Goal: Task Accomplishment & Management: Complete application form

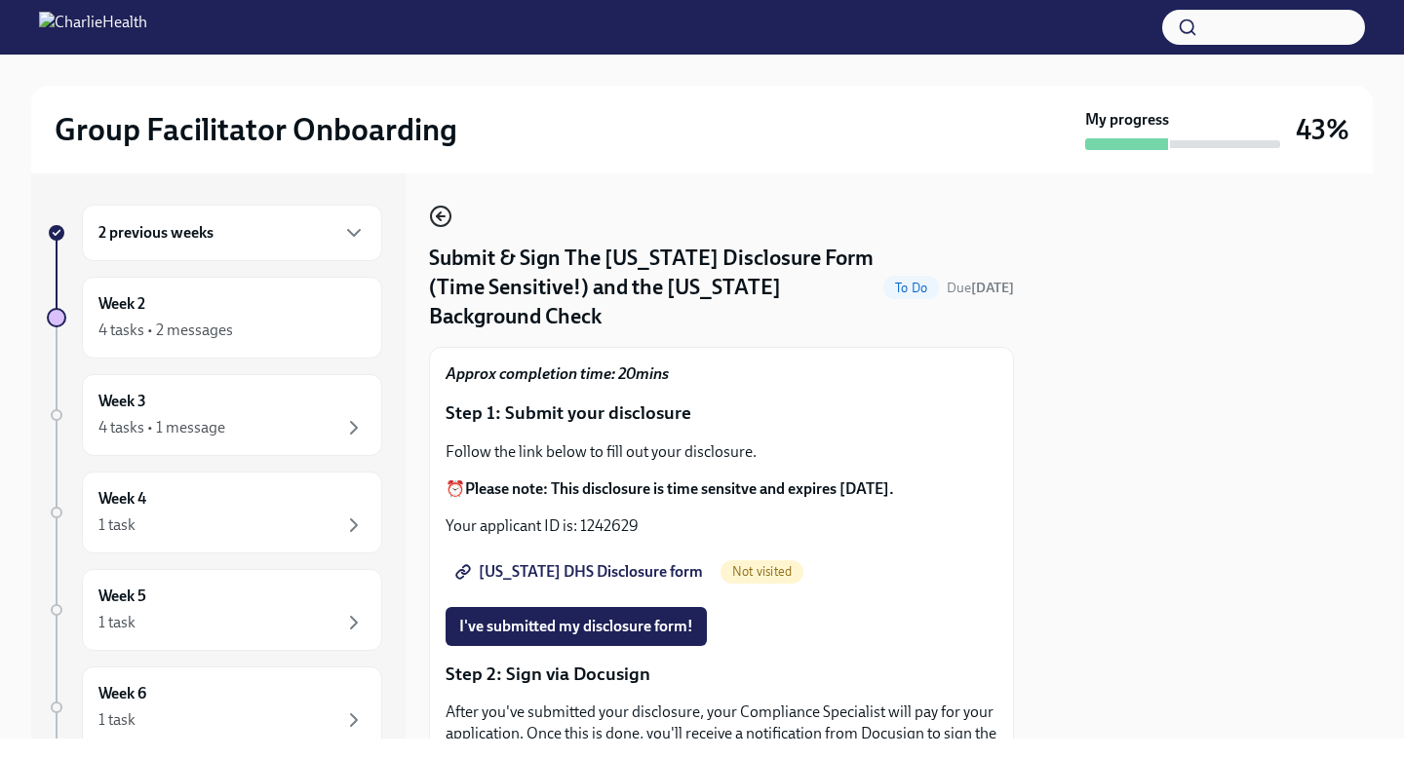
click at [435, 220] on icon "button" at bounding box center [440, 216] width 23 height 23
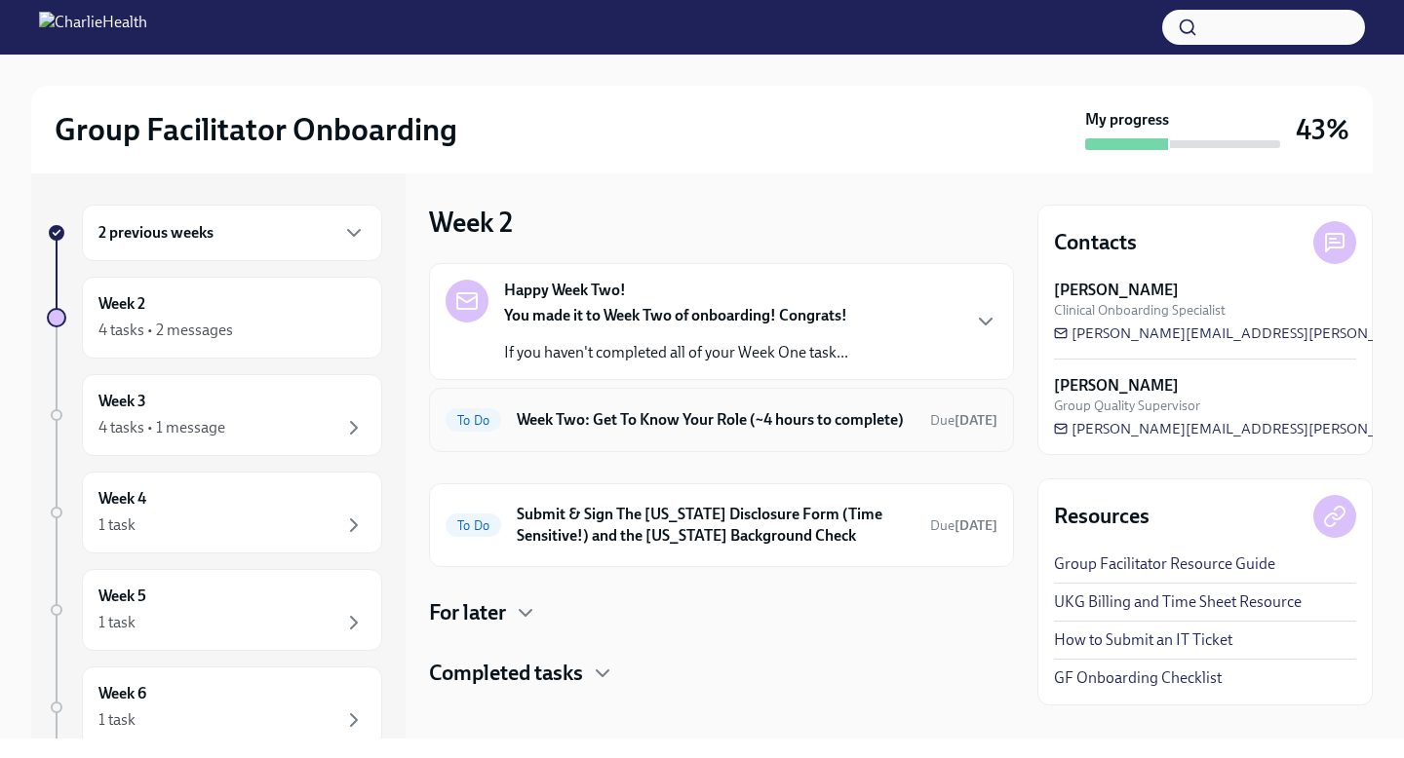
click at [696, 436] on div "To Do Week Two: Get To Know Your Role (~4 hours to complete) Due [DATE]" at bounding box center [721, 420] width 552 height 31
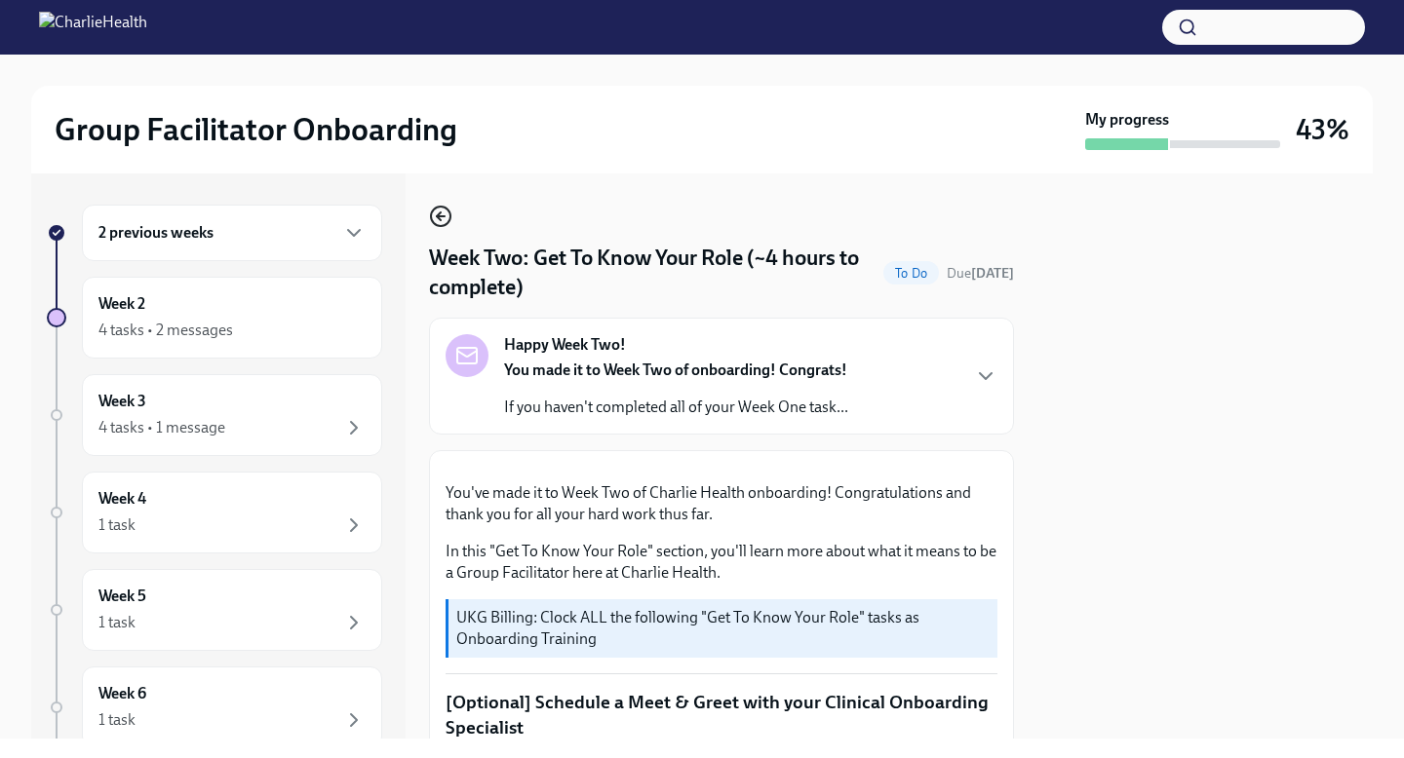
click at [439, 214] on icon "button" at bounding box center [439, 217] width 4 height 8
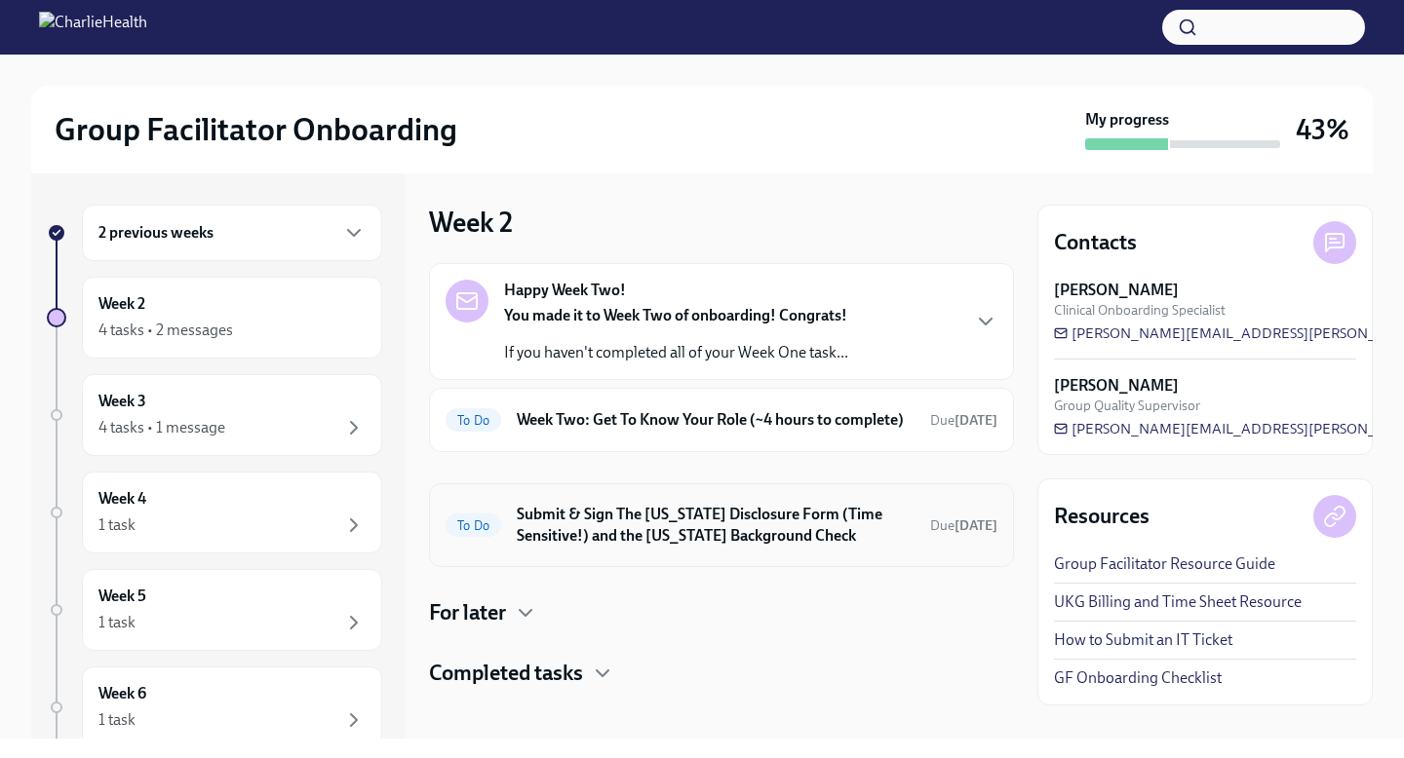
click at [694, 547] on h6 "Submit & Sign The [US_STATE] Disclosure Form (Time Sensitive!) and the [US_STAT…" at bounding box center [716, 525] width 398 height 43
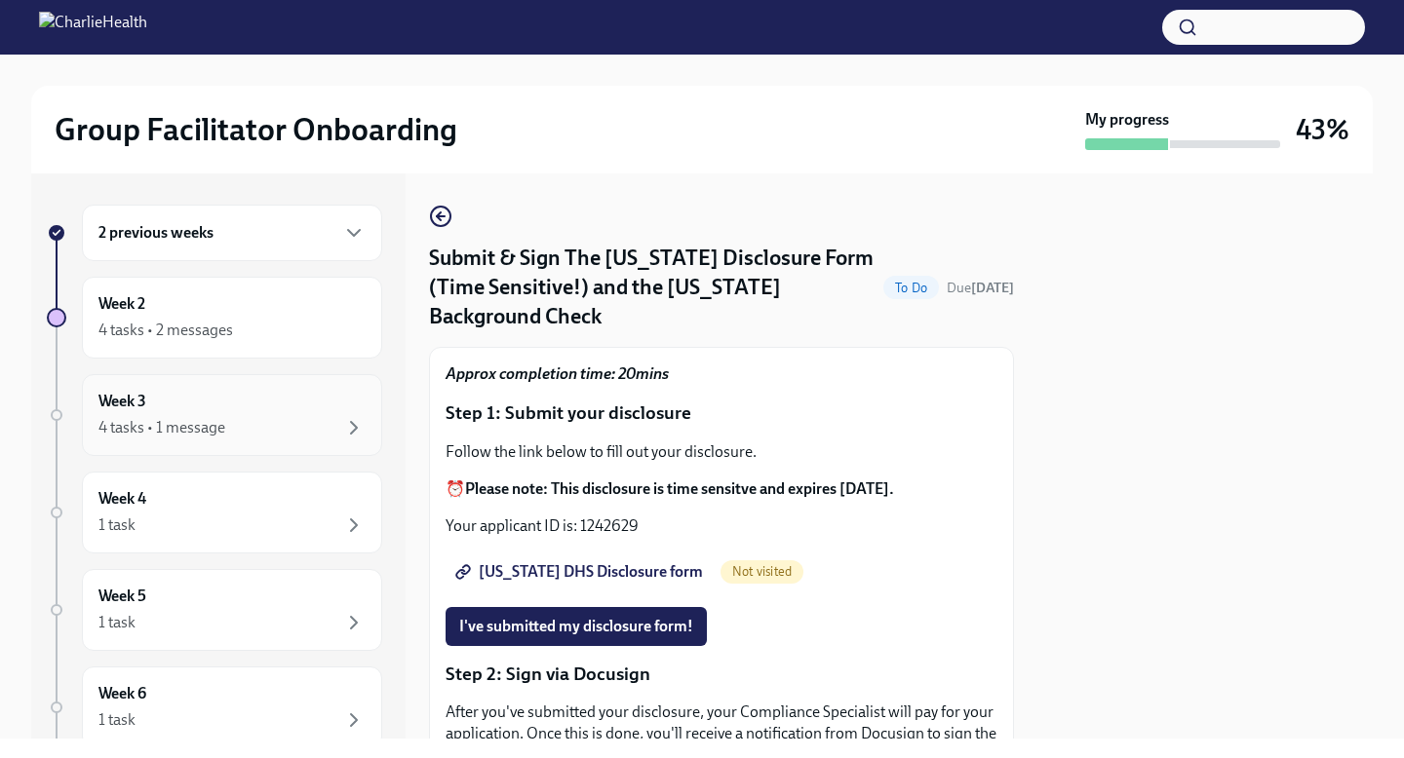
click at [273, 407] on div "Week 3 4 tasks • 1 message" at bounding box center [231, 415] width 267 height 49
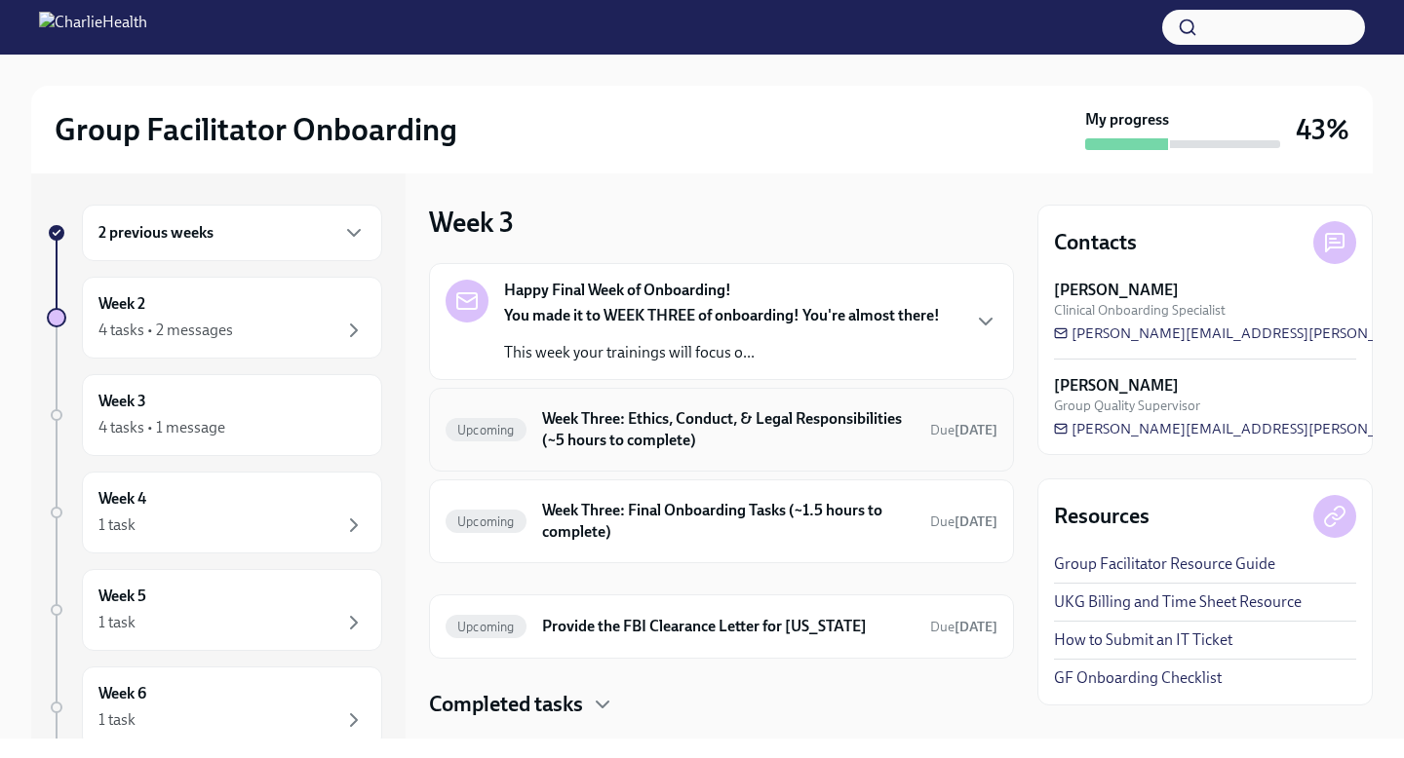
click at [709, 445] on h6 "Week Three: Ethics, Conduct, & Legal Responsibilities (~5 hours to complete)" at bounding box center [728, 429] width 372 height 43
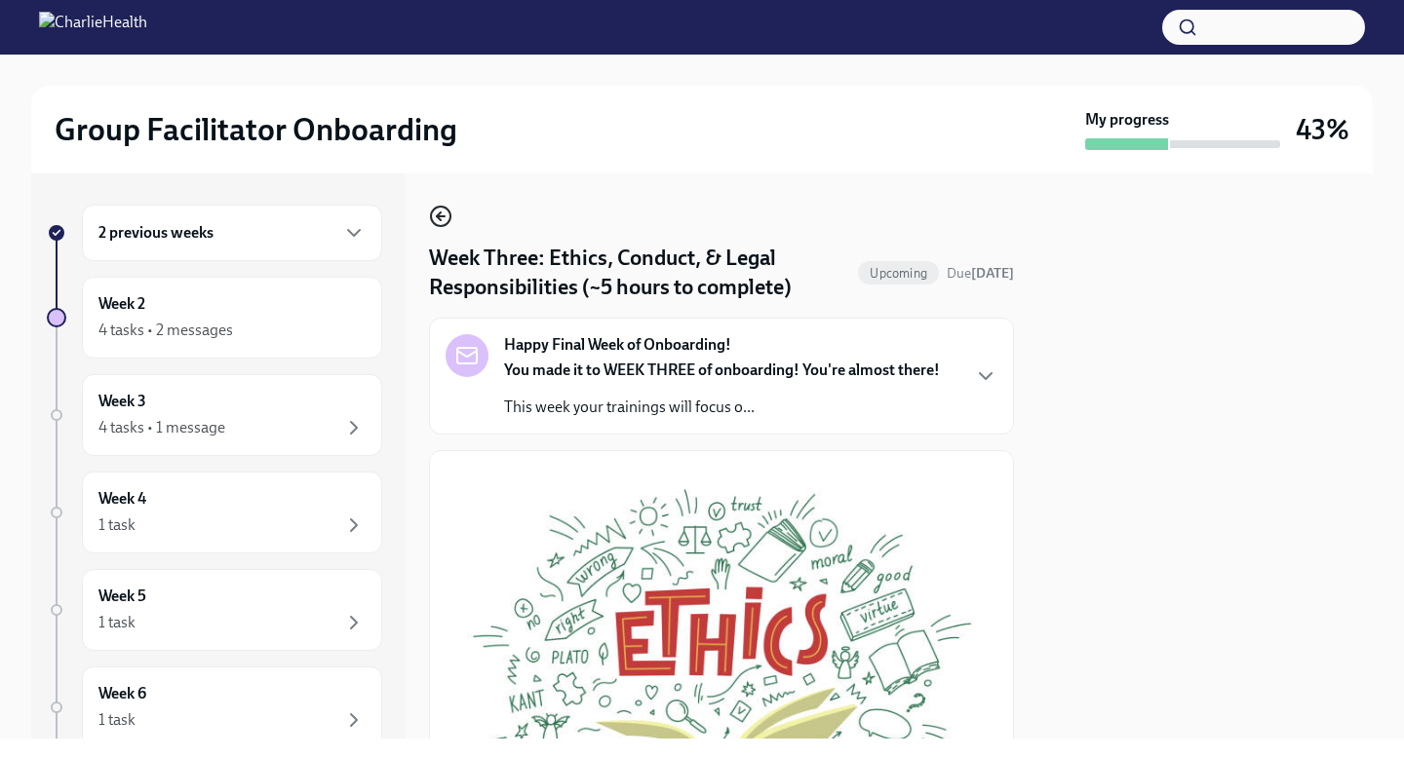
click at [435, 216] on icon "button" at bounding box center [440, 216] width 23 height 23
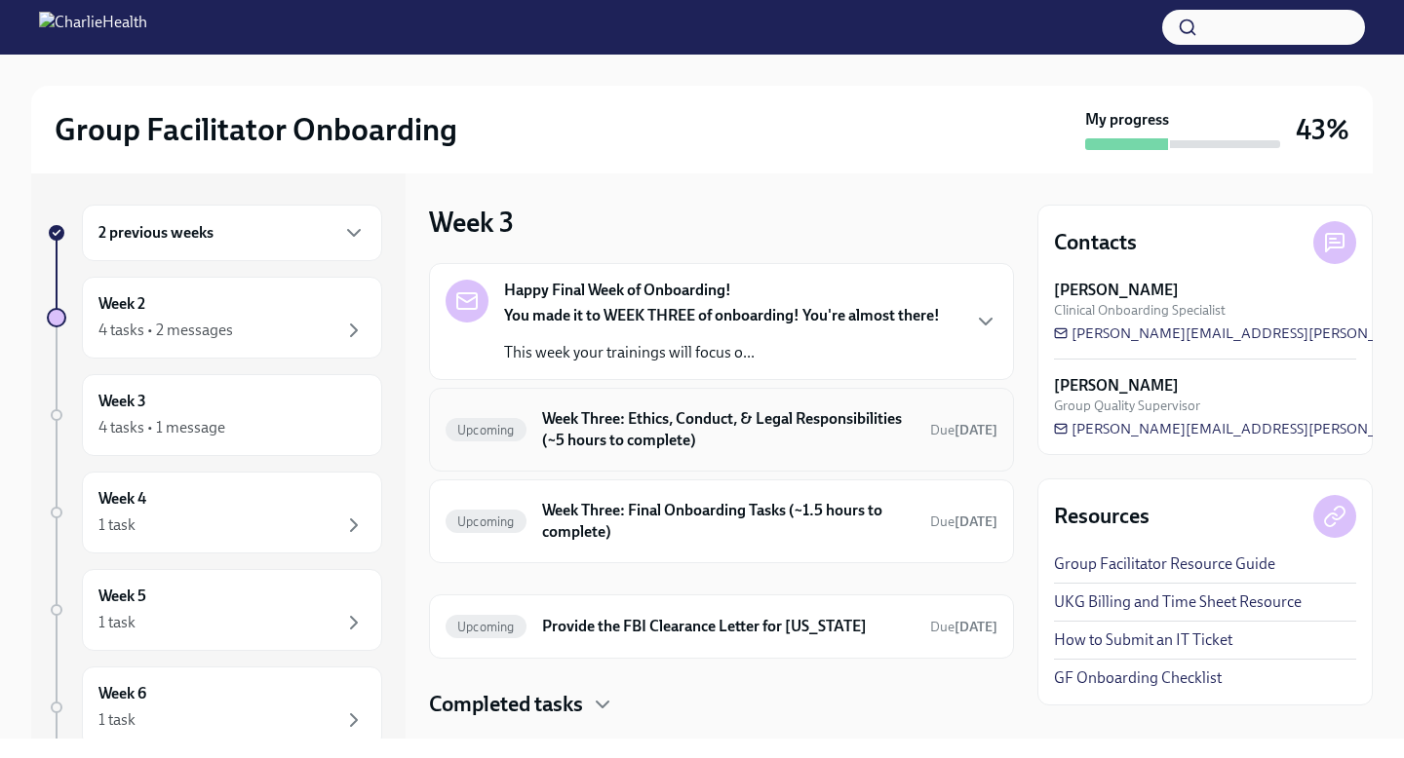
click at [652, 423] on h6 "Week Three: Ethics, Conduct, & Legal Responsibilities (~5 hours to complete)" at bounding box center [728, 429] width 372 height 43
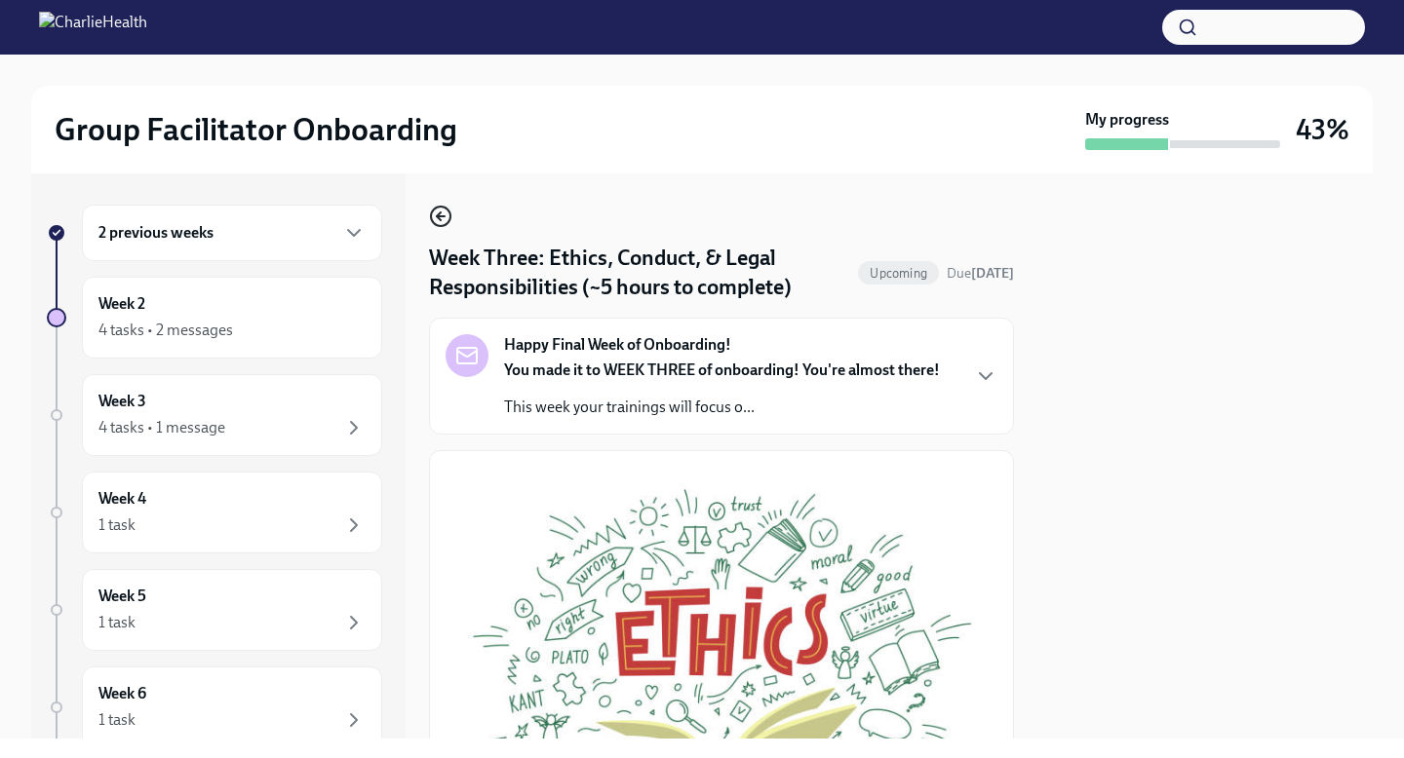
click at [445, 207] on icon "button" at bounding box center [440, 216] width 23 height 23
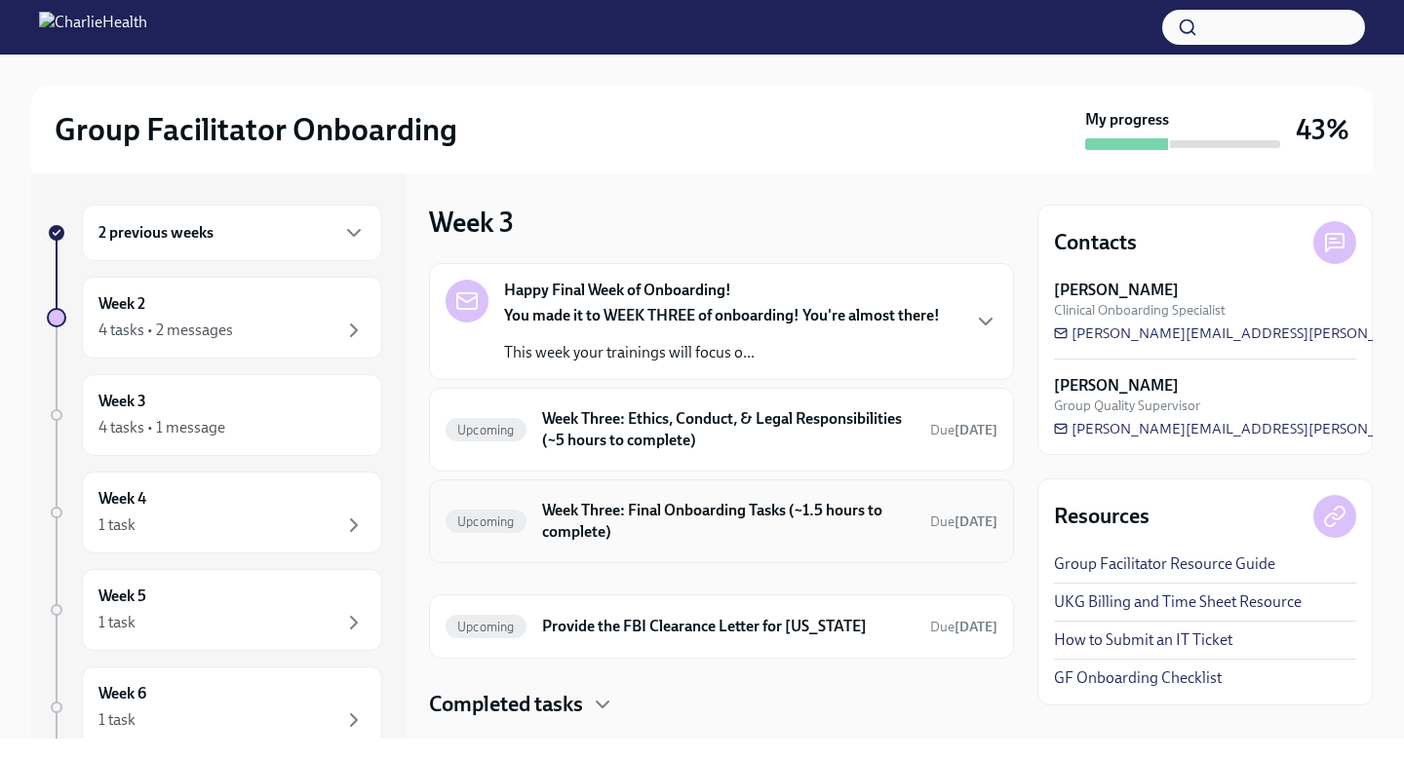
click at [710, 521] on h6 "Week Three: Final Onboarding Tasks (~1.5 hours to complete)" at bounding box center [728, 521] width 372 height 43
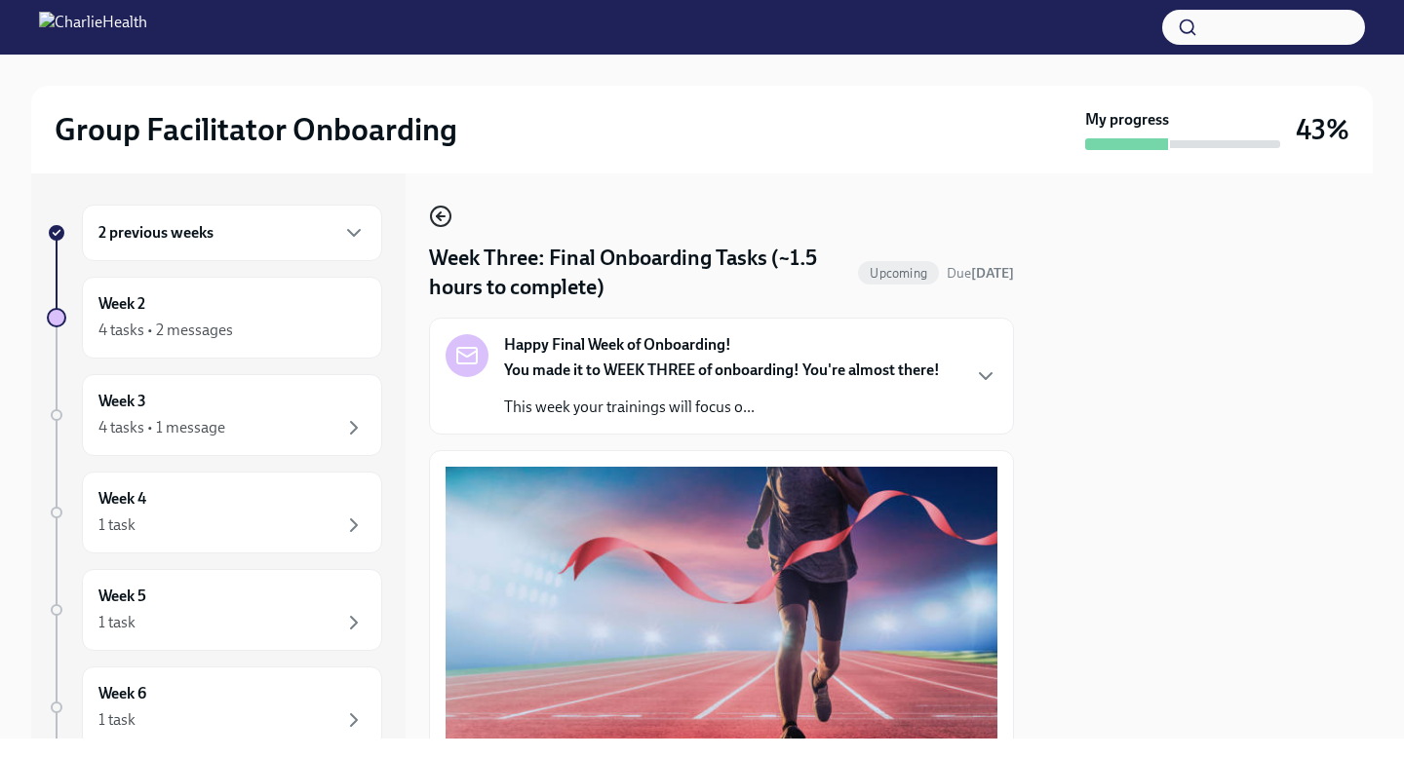
click at [438, 212] on icon "button" at bounding box center [440, 216] width 23 height 23
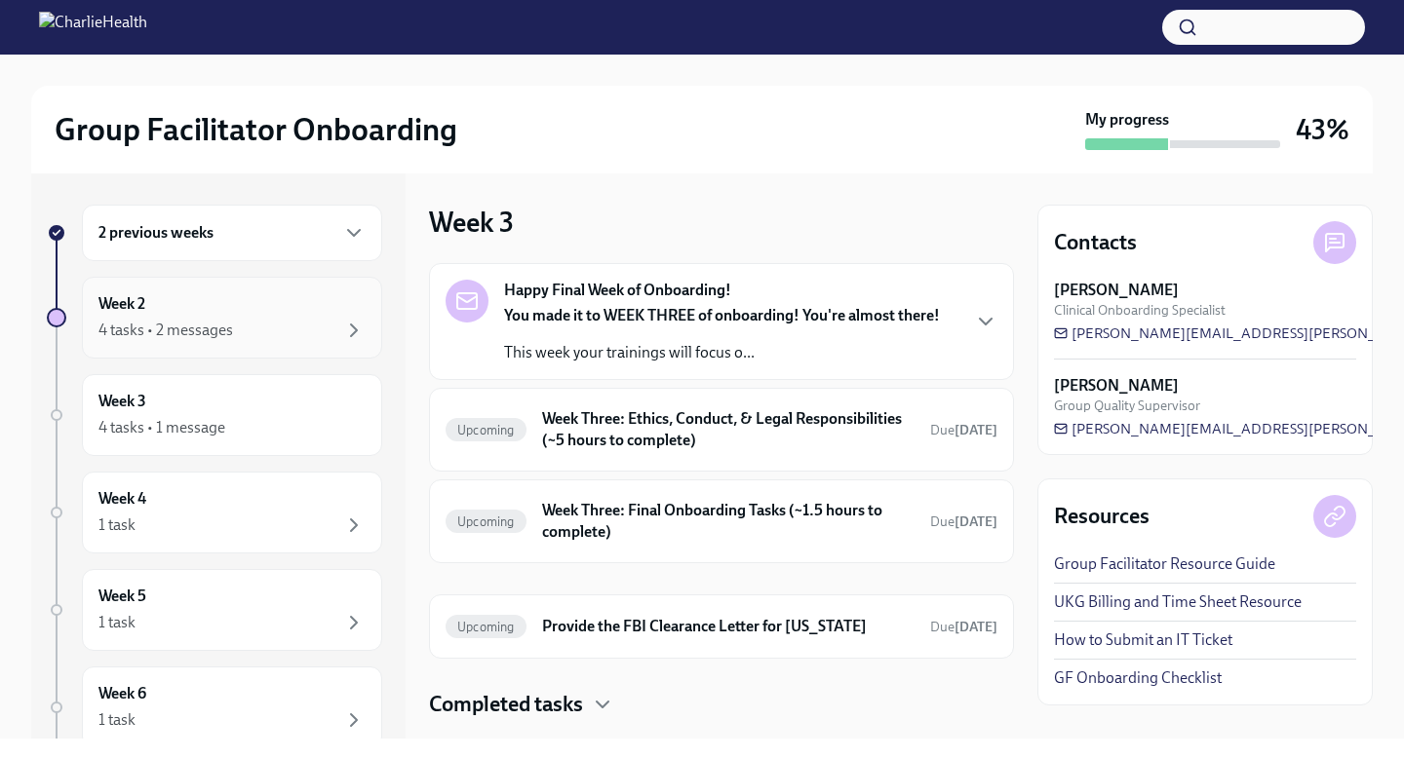
click at [269, 315] on div "Week 2 4 tasks • 2 messages" at bounding box center [231, 317] width 267 height 49
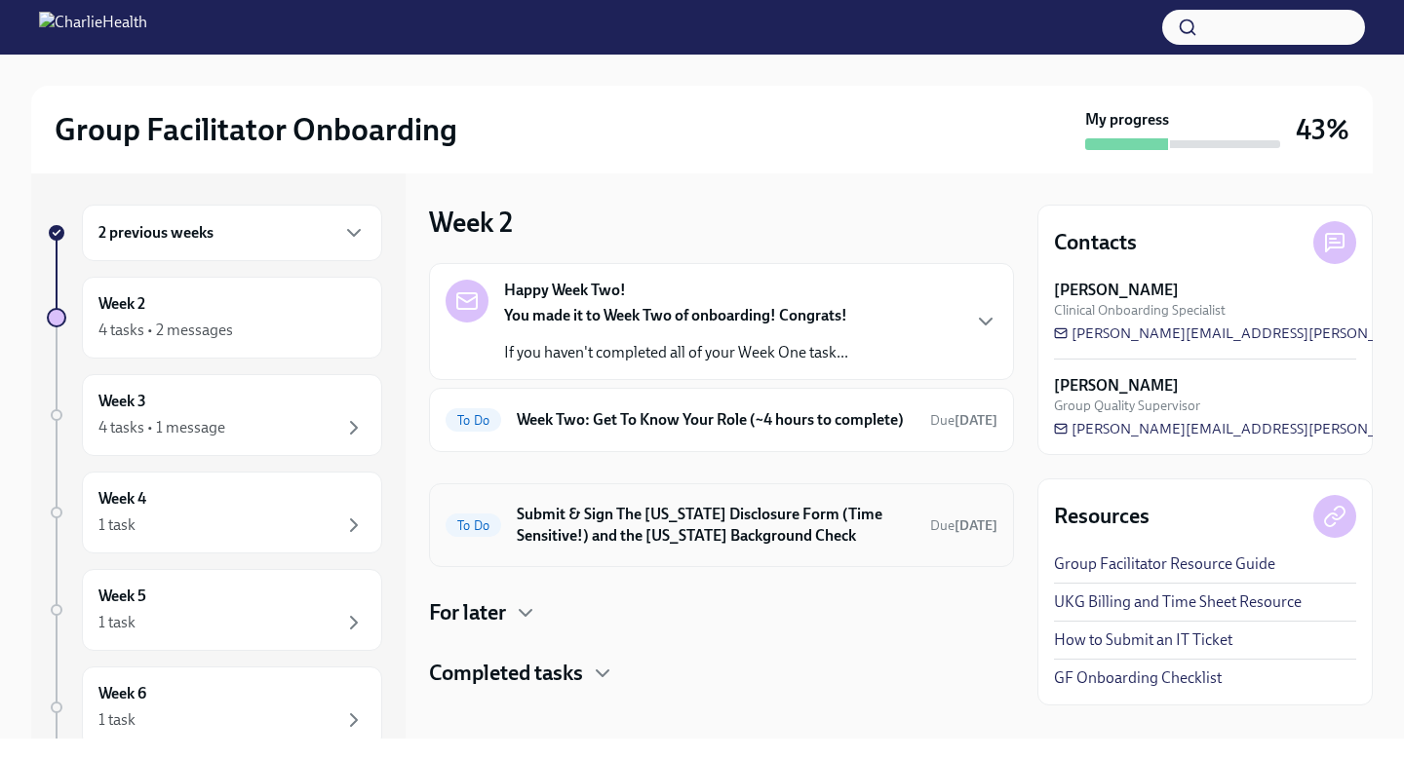
click at [648, 547] on h6 "Submit & Sign The [US_STATE] Disclosure Form (Time Sensitive!) and the [US_STAT…" at bounding box center [716, 525] width 398 height 43
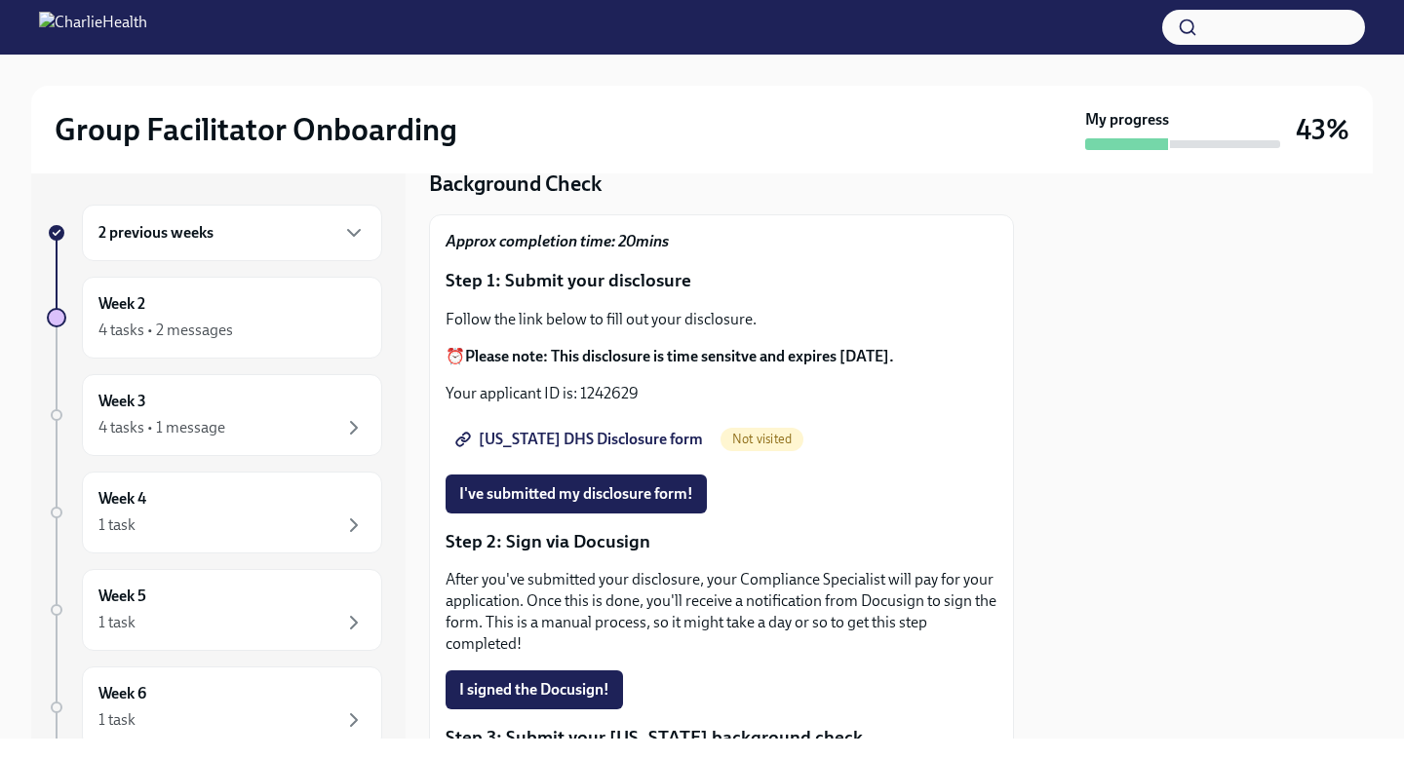
scroll to position [111, 0]
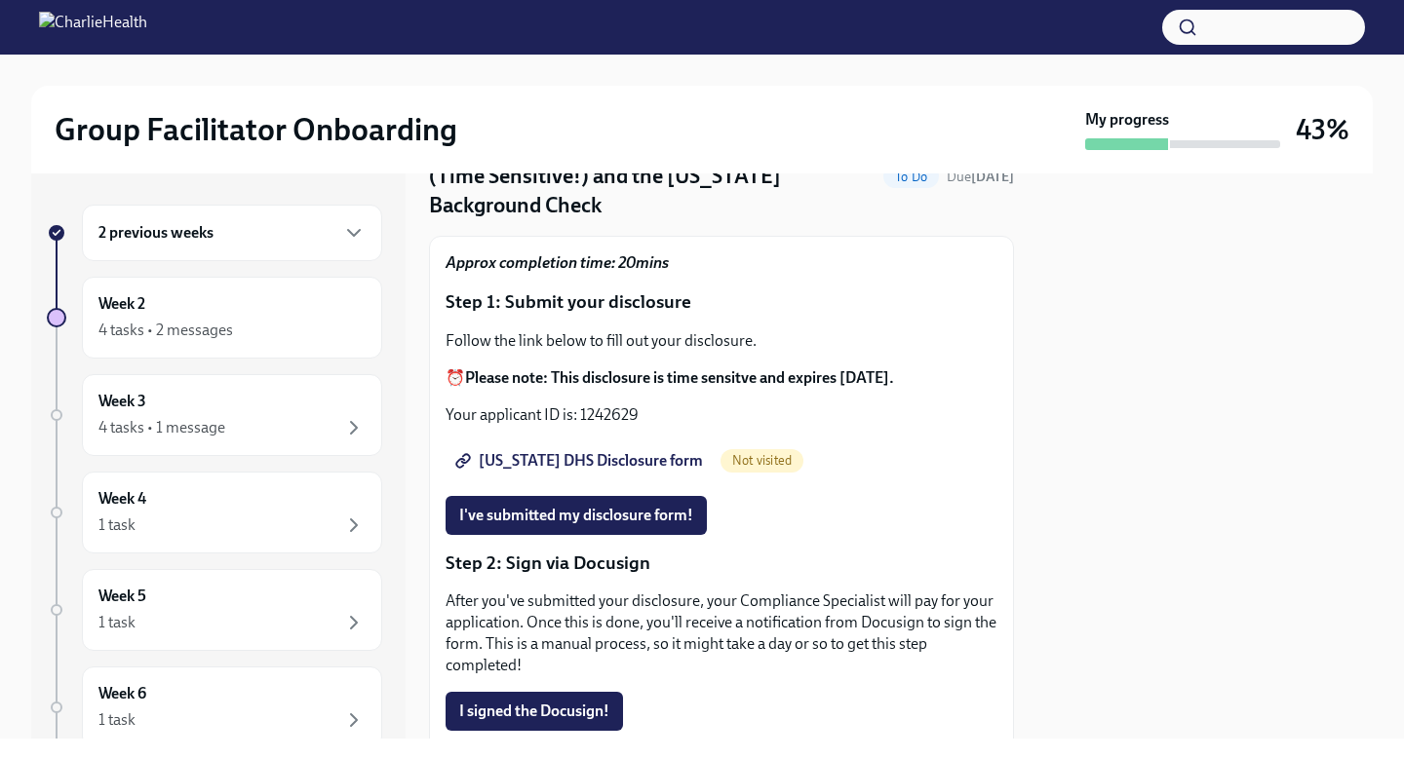
click at [615, 451] on span "[US_STATE] DHS Disclosure form" at bounding box center [581, 460] width 244 height 19
click at [609, 451] on span "[US_STATE] DHS Disclosure form" at bounding box center [581, 460] width 244 height 19
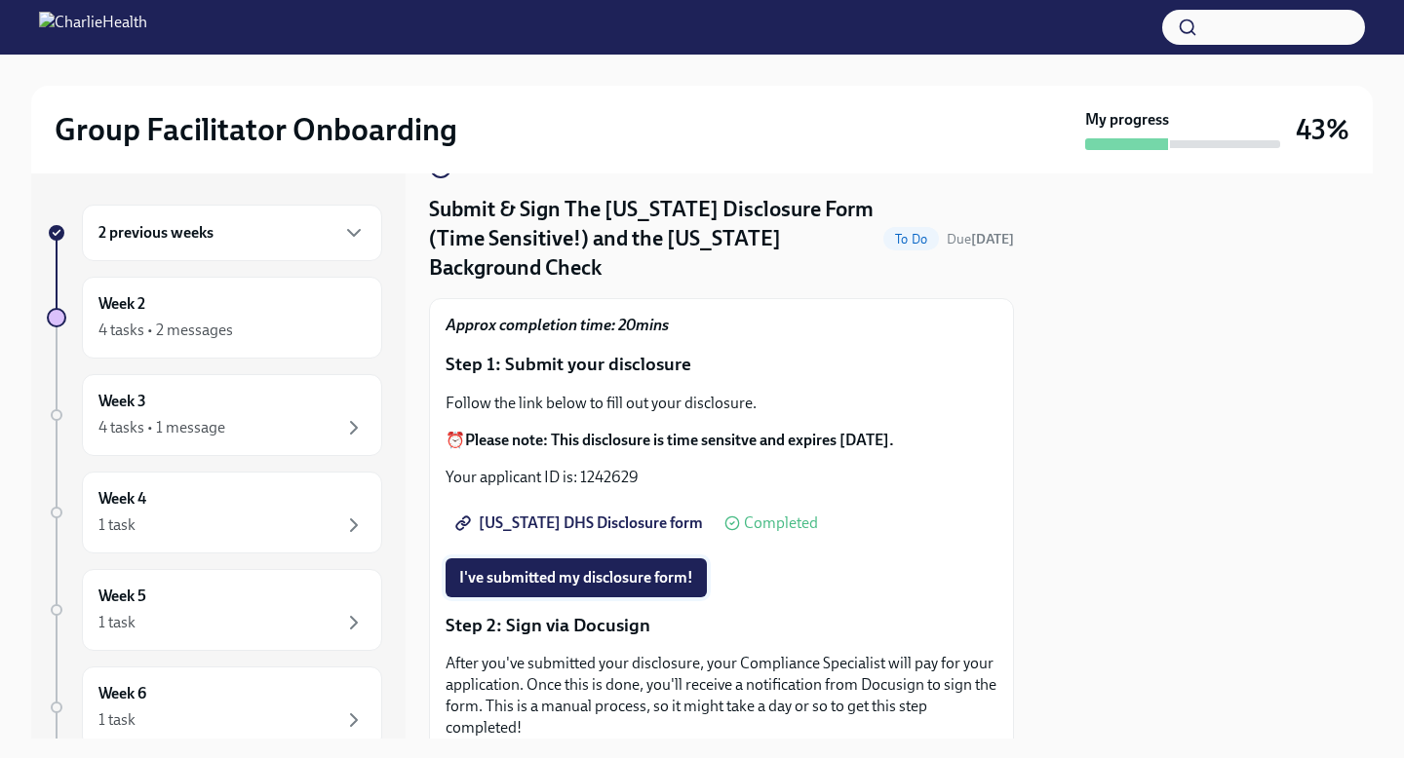
scroll to position [48, 0]
click at [665, 569] on span "I've submitted my disclosure form!" at bounding box center [576, 578] width 234 height 19
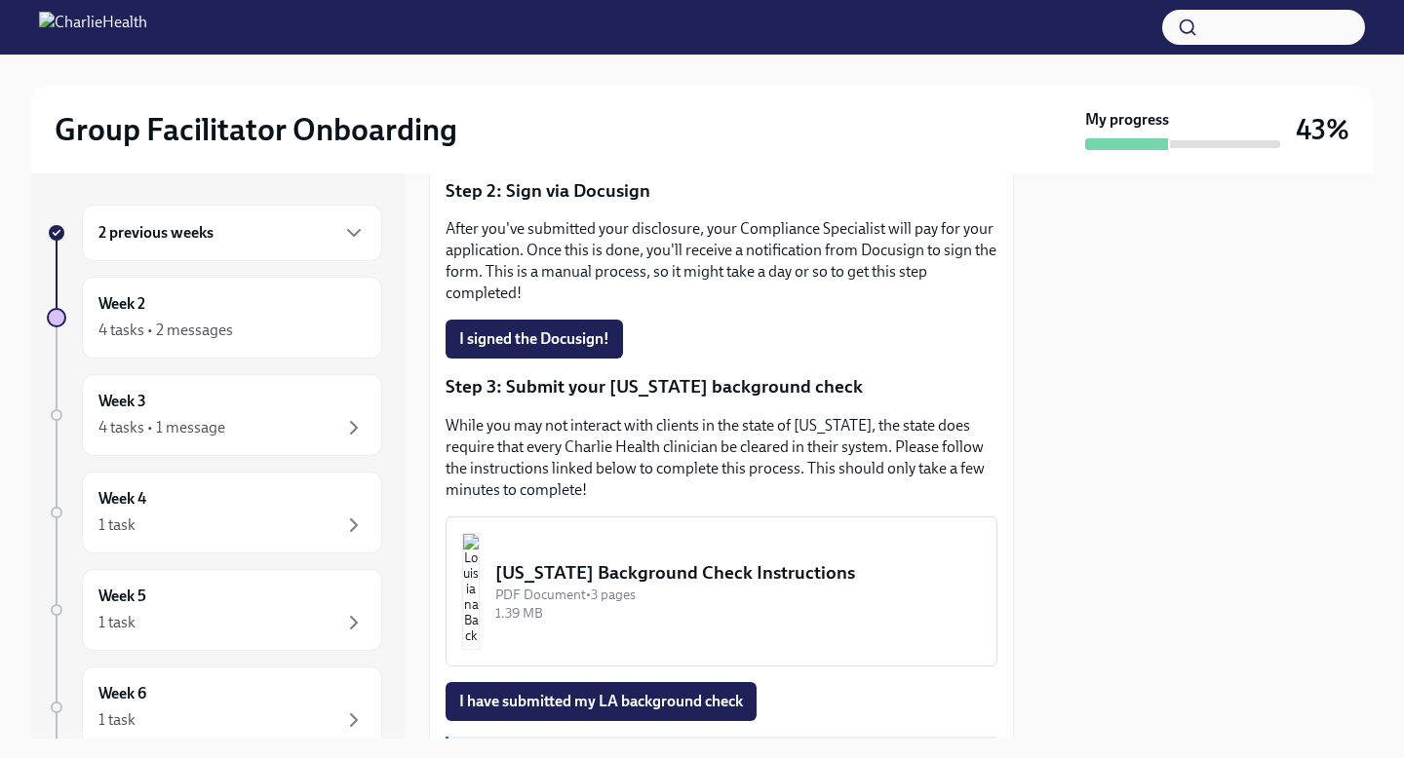
scroll to position [585, 0]
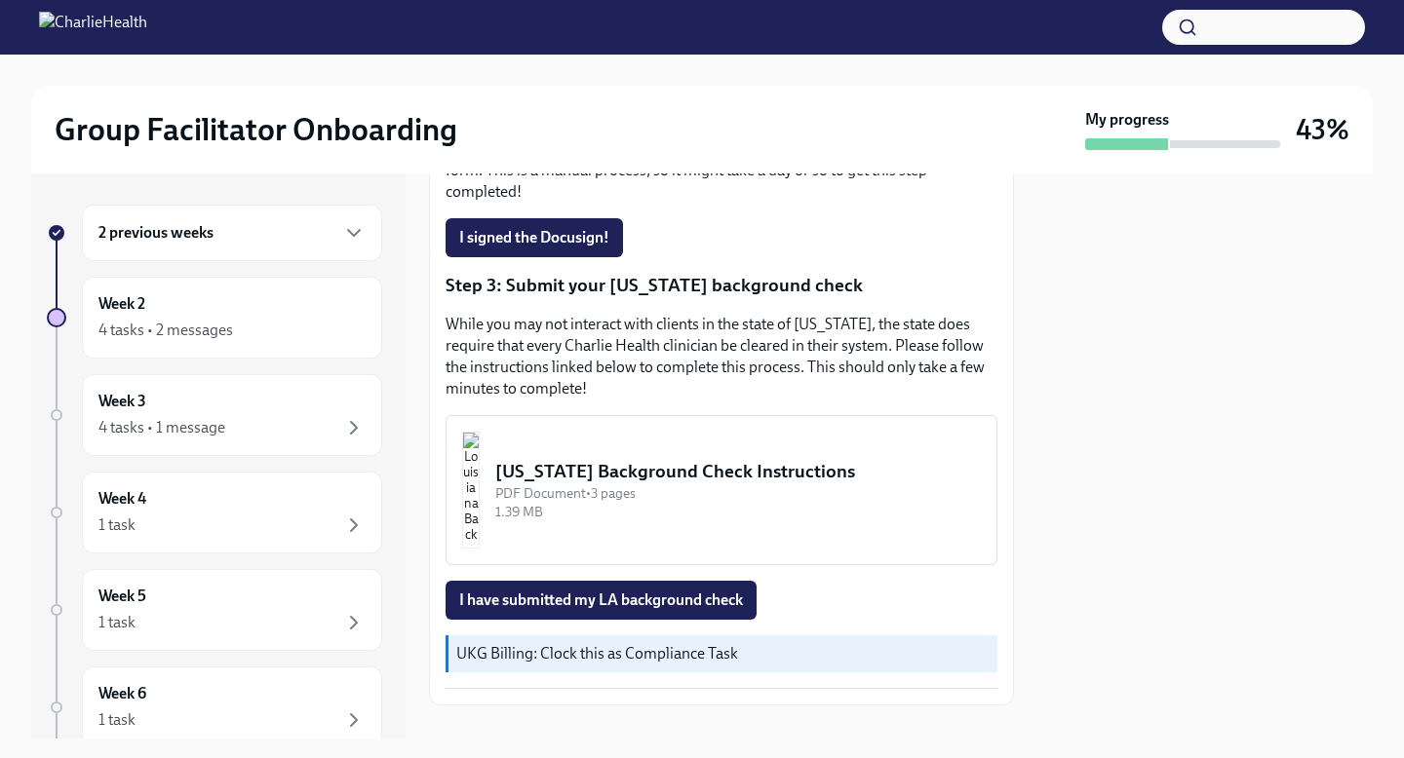
click at [683, 484] on div "PDF Document • 3 pages" at bounding box center [737, 493] width 485 height 19
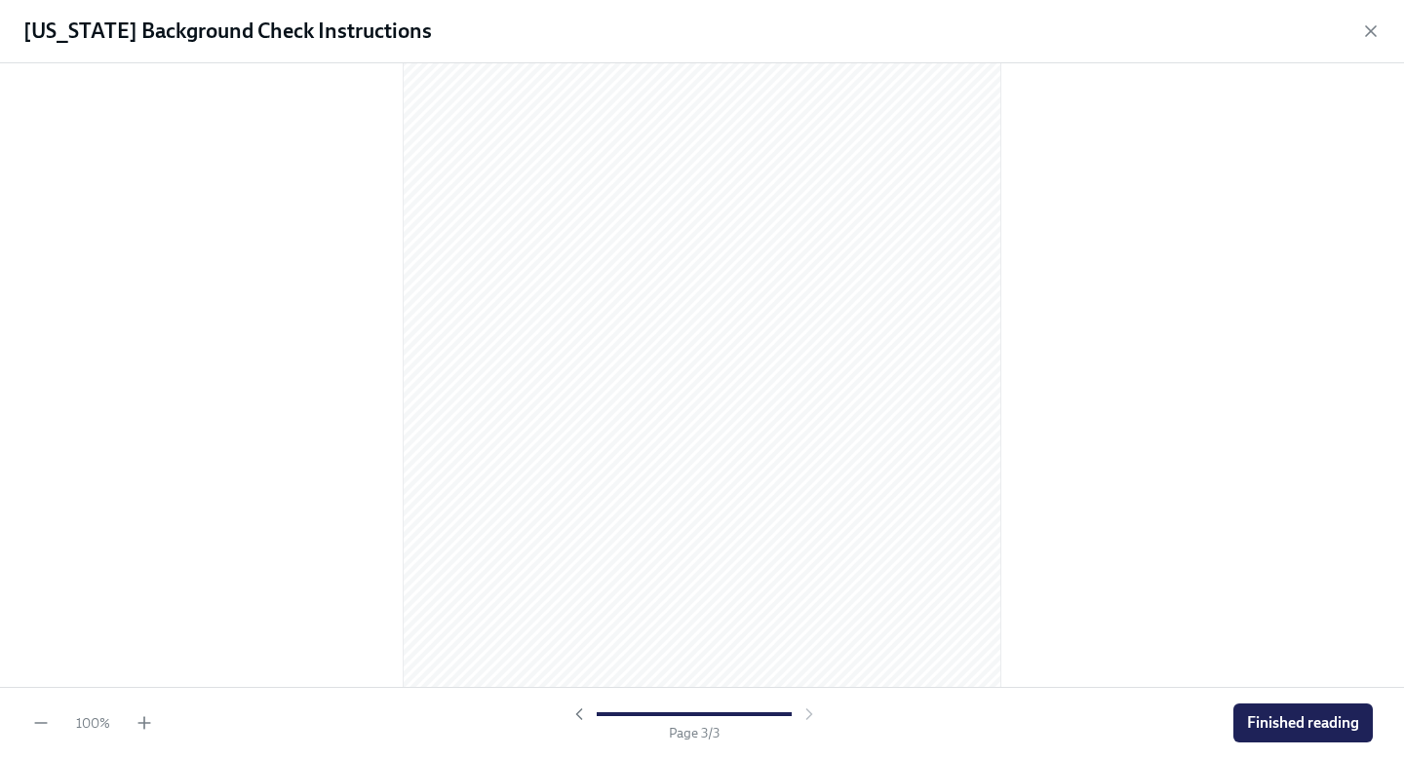
scroll to position [1760, 0]
click at [1367, 25] on icon "button" at bounding box center [1370, 30] width 19 height 19
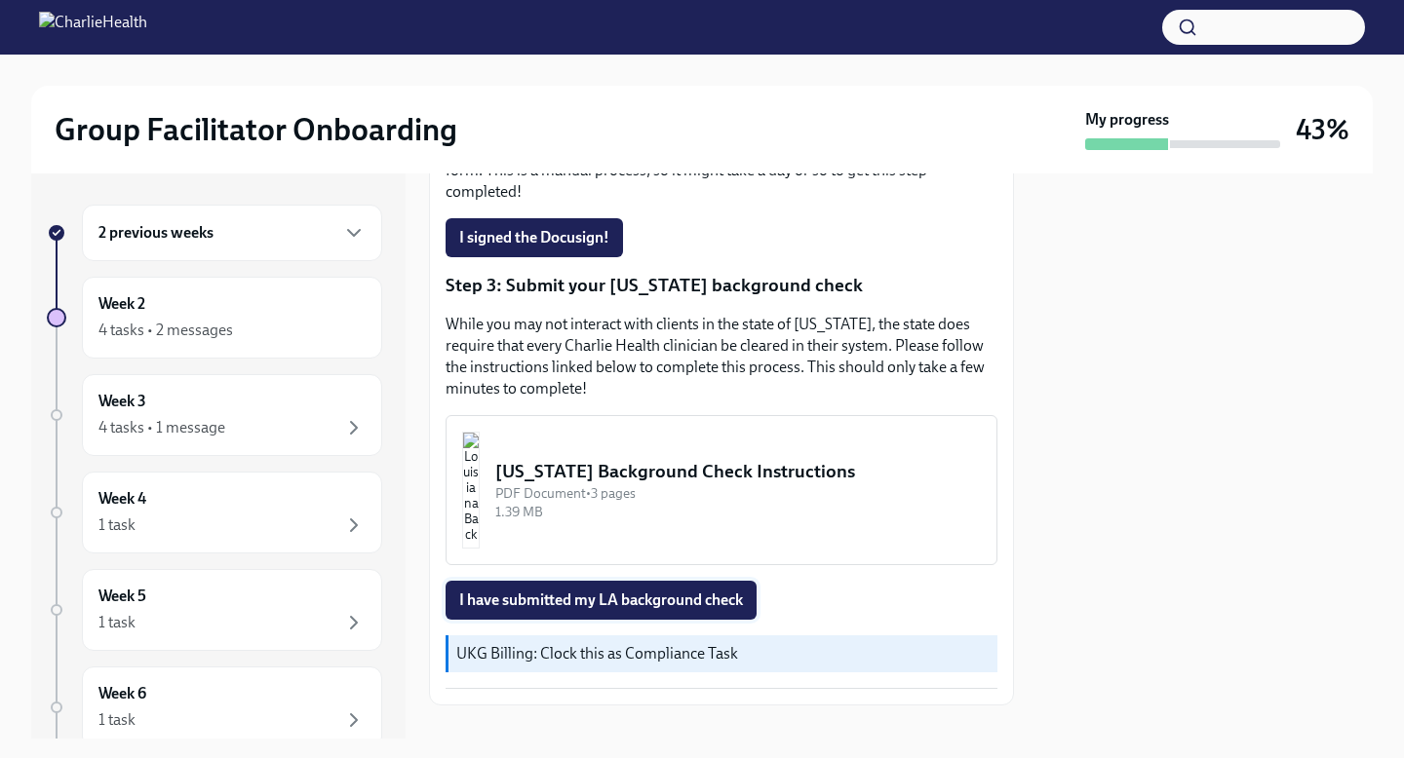
click at [645, 591] on span "I have submitted my LA background check" at bounding box center [601, 600] width 284 height 19
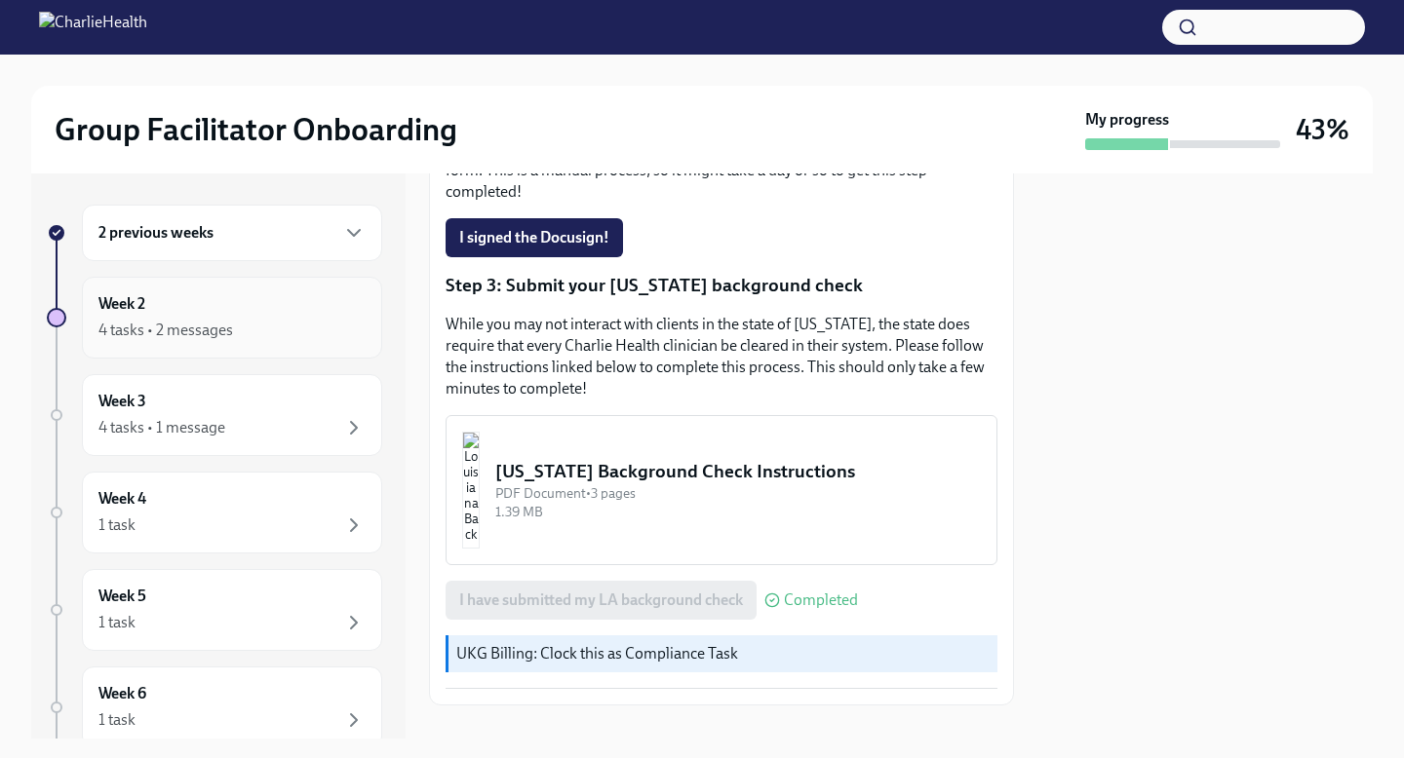
click at [344, 315] on div "Week 2 4 tasks • 2 messages" at bounding box center [231, 317] width 267 height 49
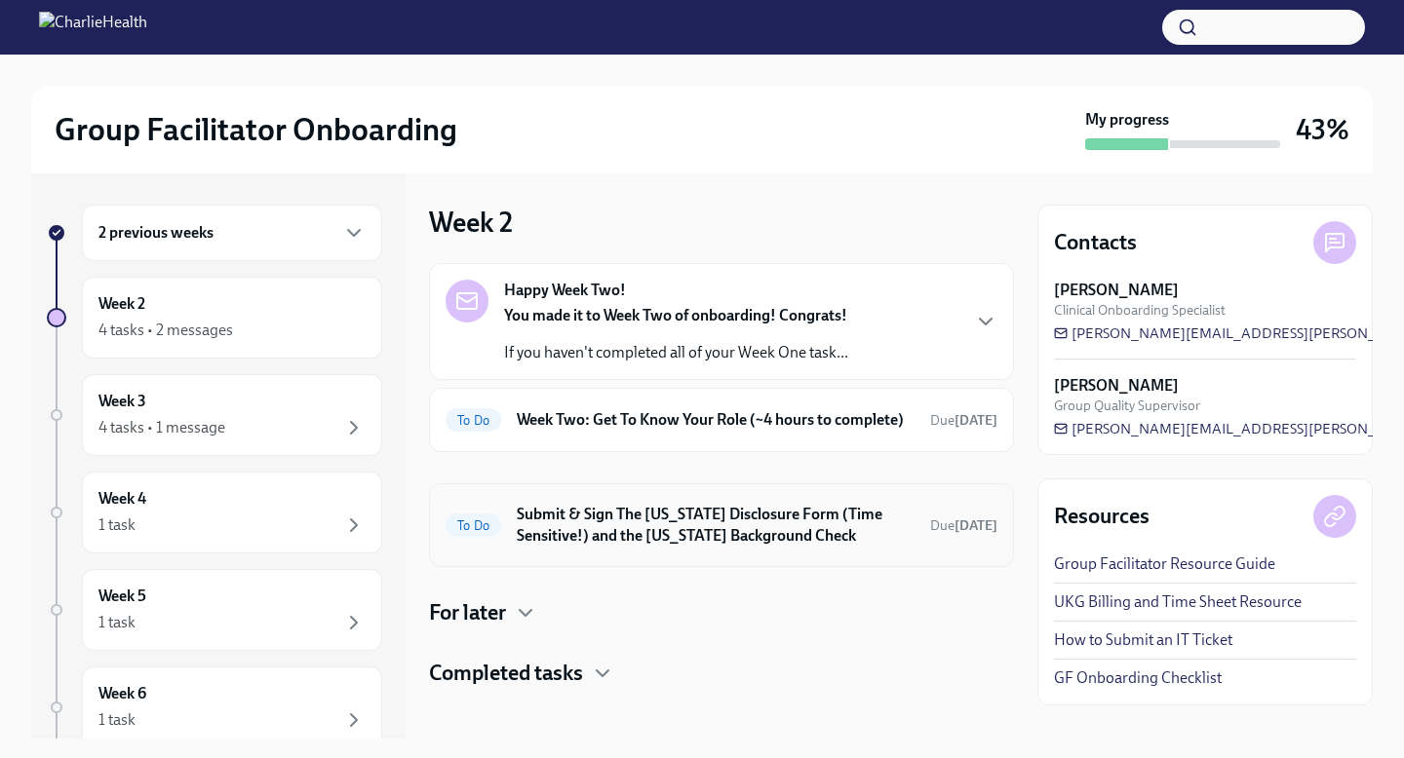
click at [722, 545] on h6 "Submit & Sign The [US_STATE] Disclosure Form (Time Sensitive!) and the [US_STAT…" at bounding box center [716, 525] width 398 height 43
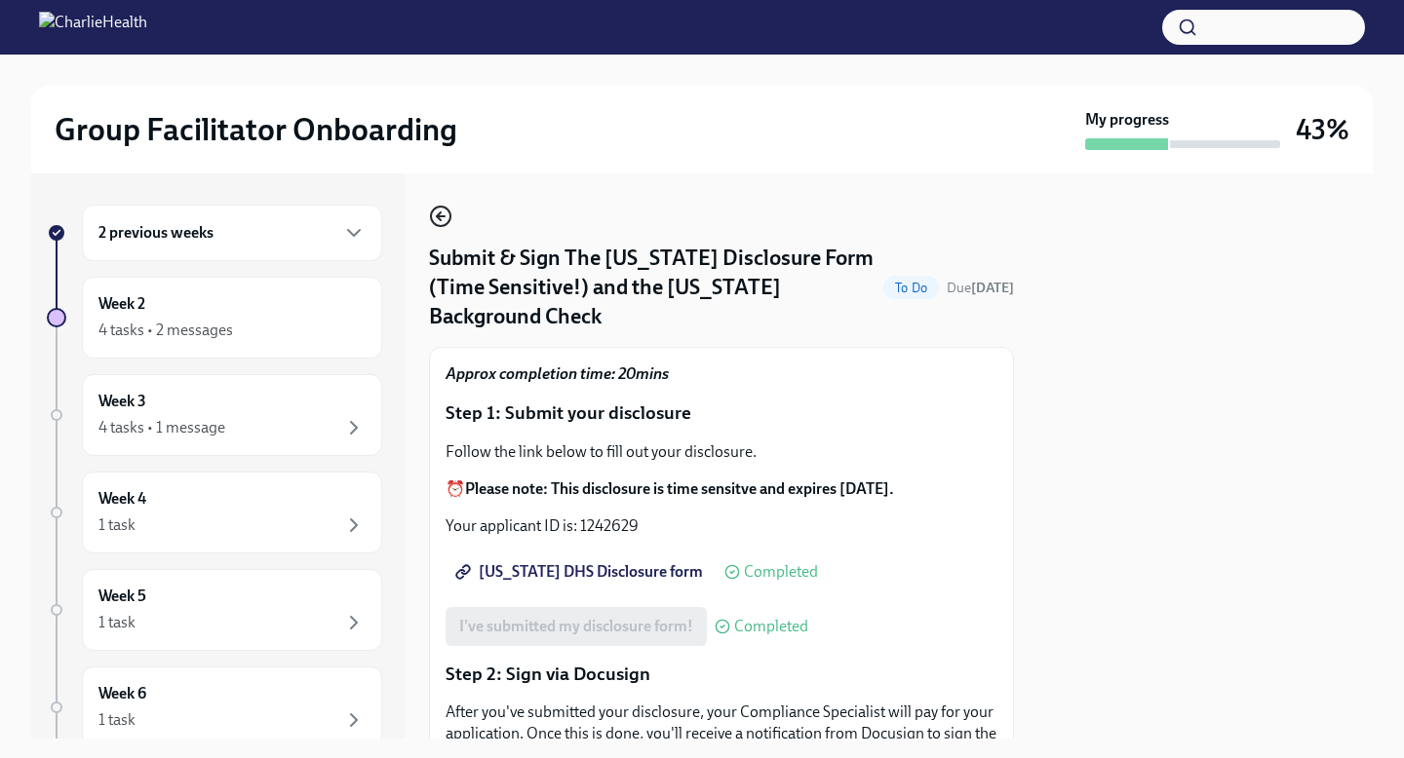
click at [431, 213] on icon "button" at bounding box center [440, 216] width 23 height 23
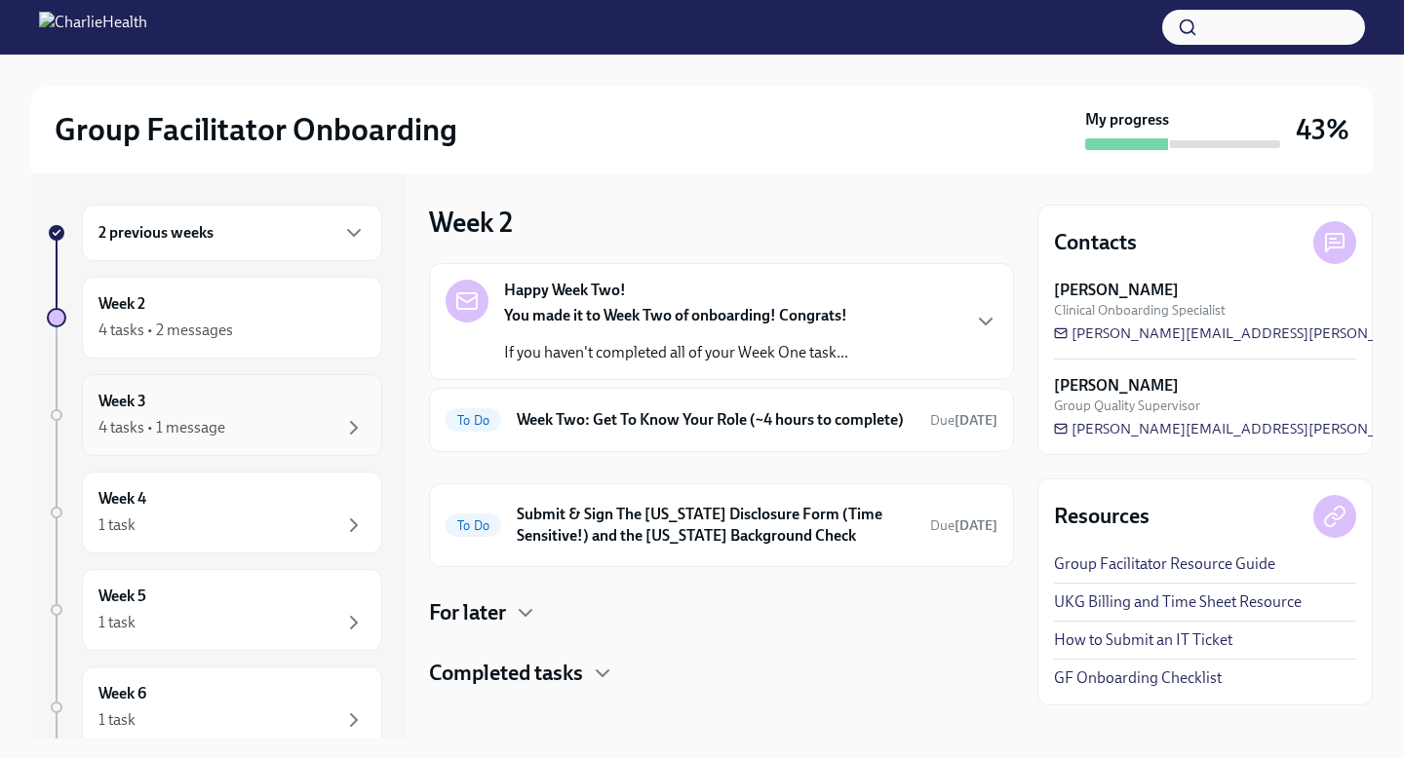
click at [270, 416] on div "4 tasks • 1 message" at bounding box center [231, 427] width 267 height 23
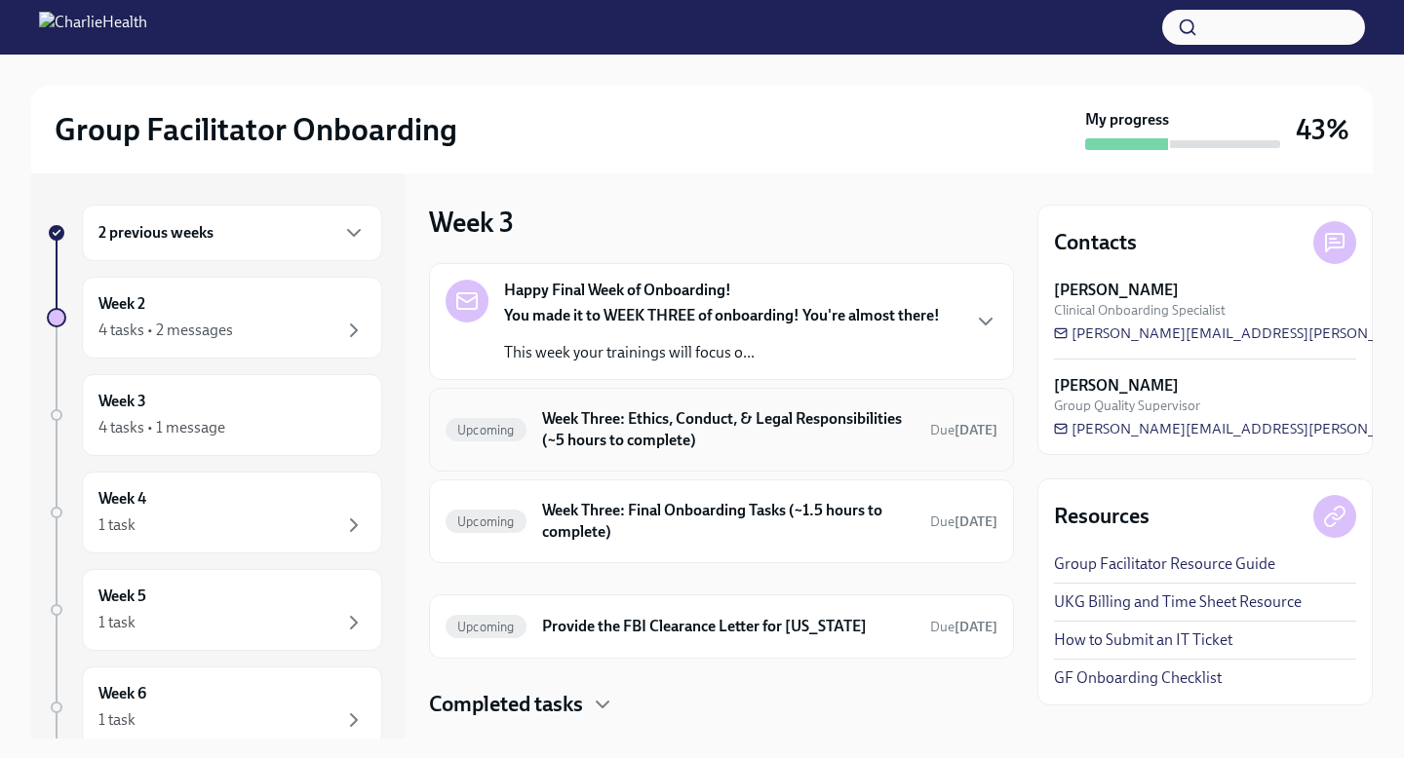
click at [782, 426] on h6 "Week Three: Ethics, Conduct, & Legal Responsibilities (~5 hours to complete)" at bounding box center [728, 429] width 372 height 43
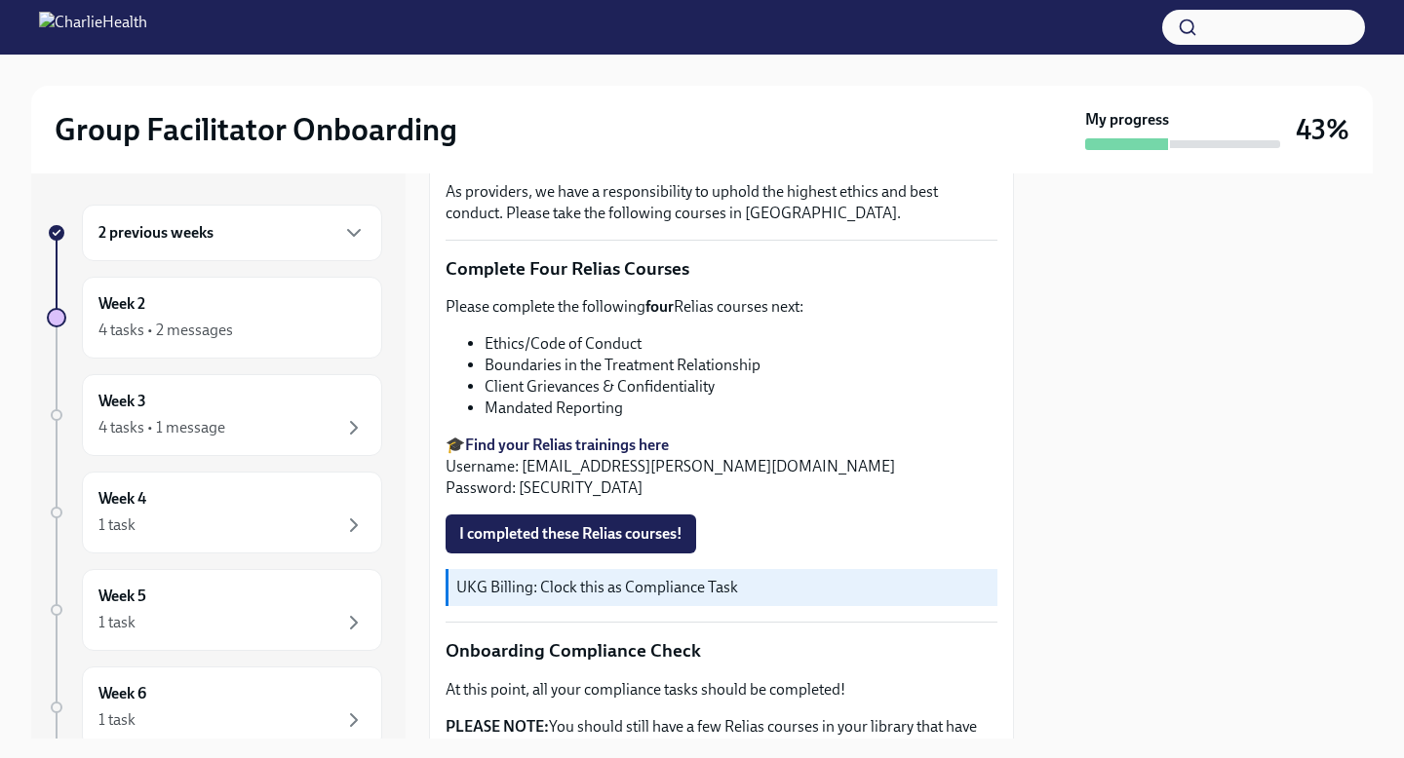
scroll to position [661, 0]
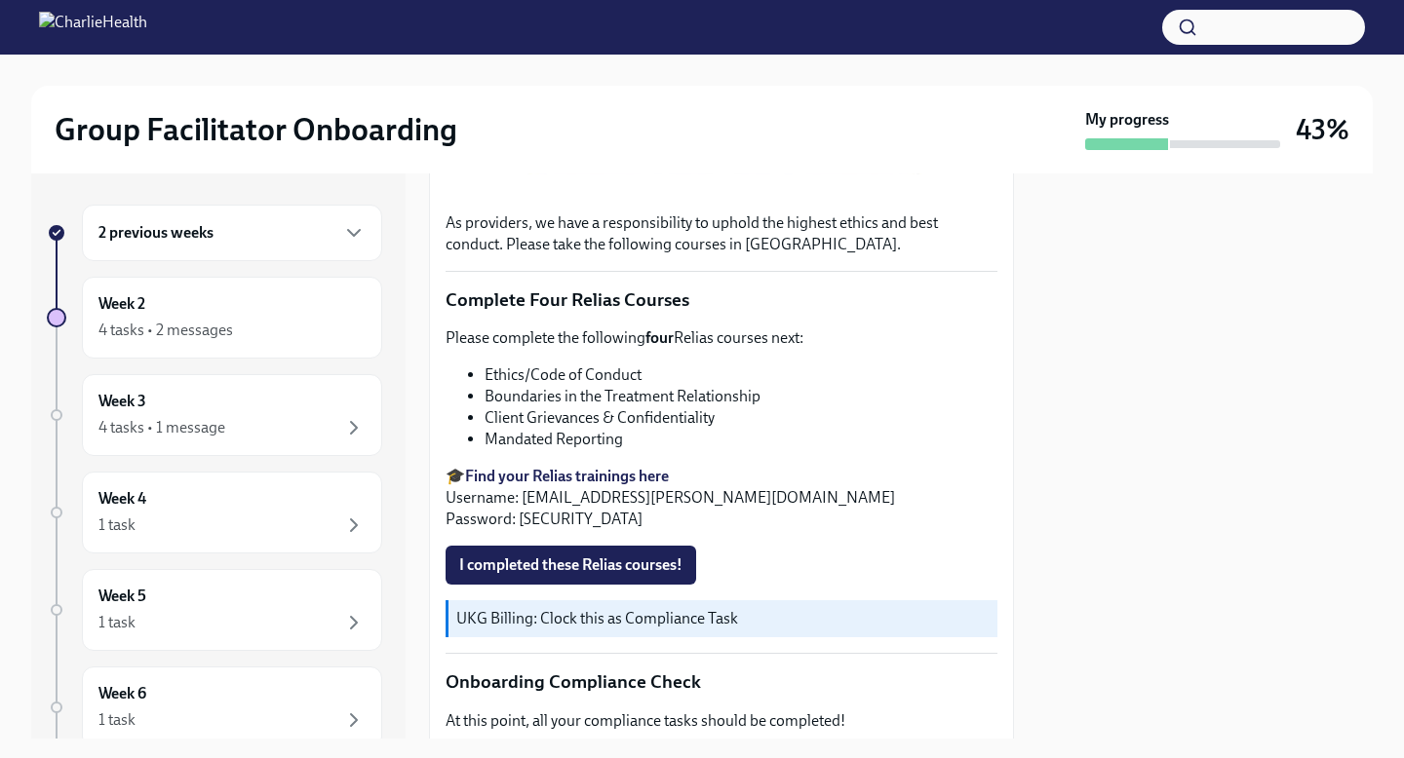
click at [618, 481] on strong "Find your Relias trainings here" at bounding box center [567, 476] width 204 height 19
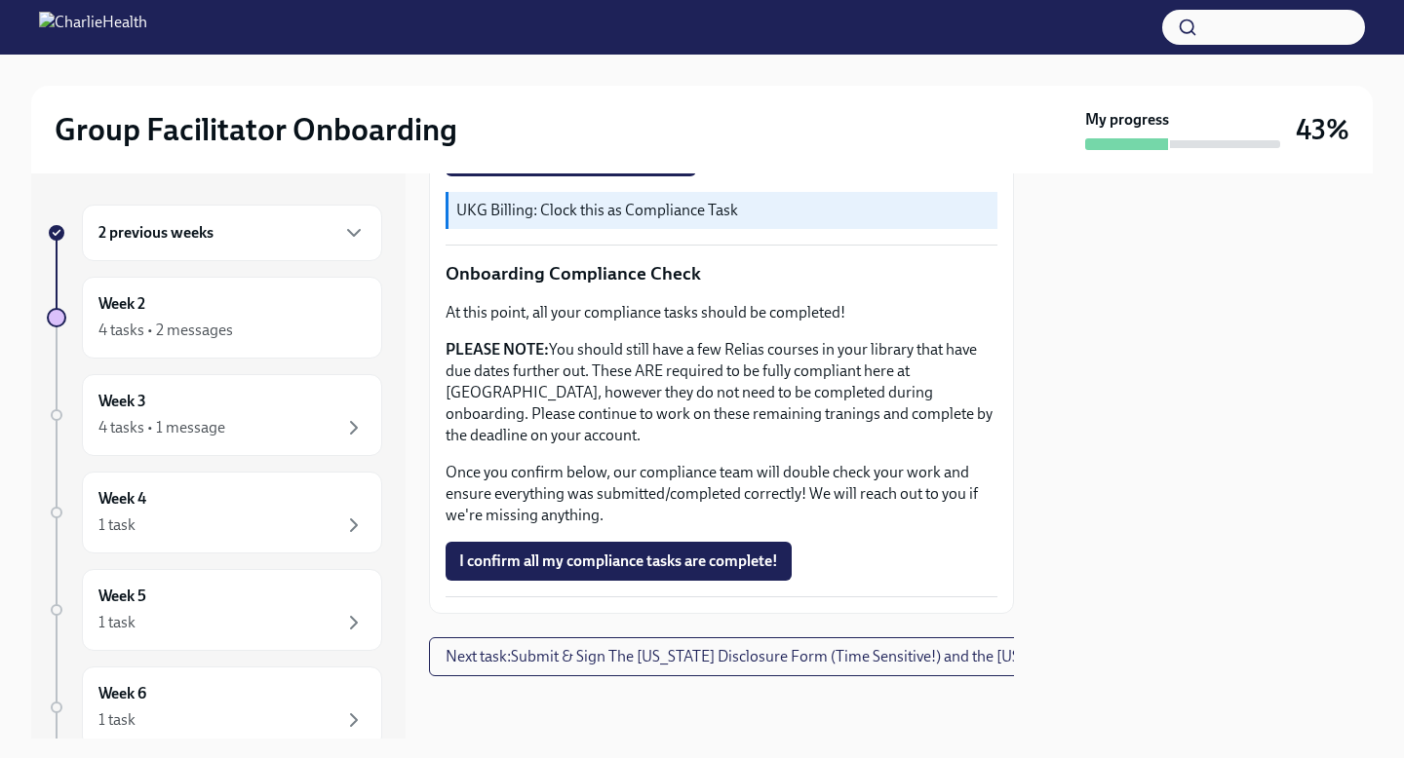
scroll to position [0, 0]
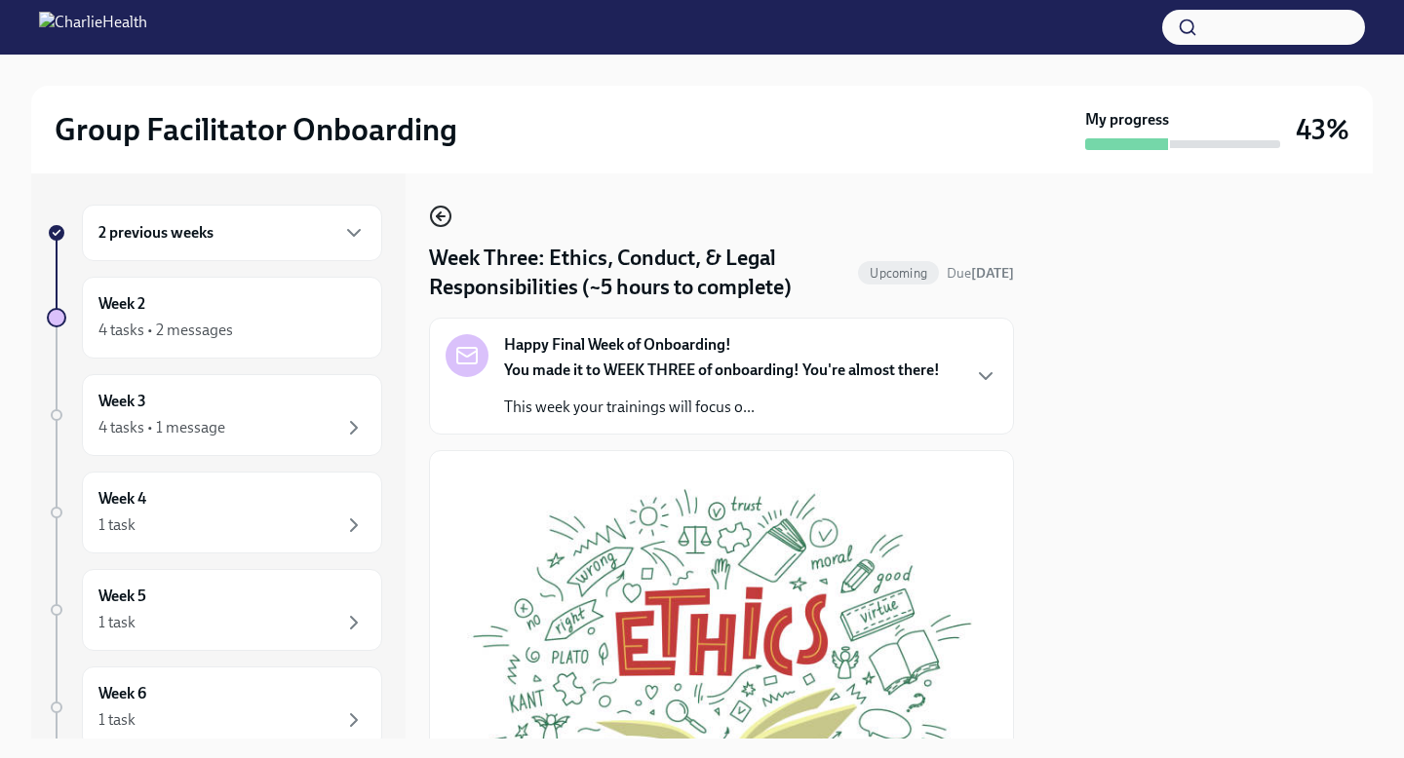
click at [434, 209] on circle "button" at bounding box center [440, 216] width 19 height 19
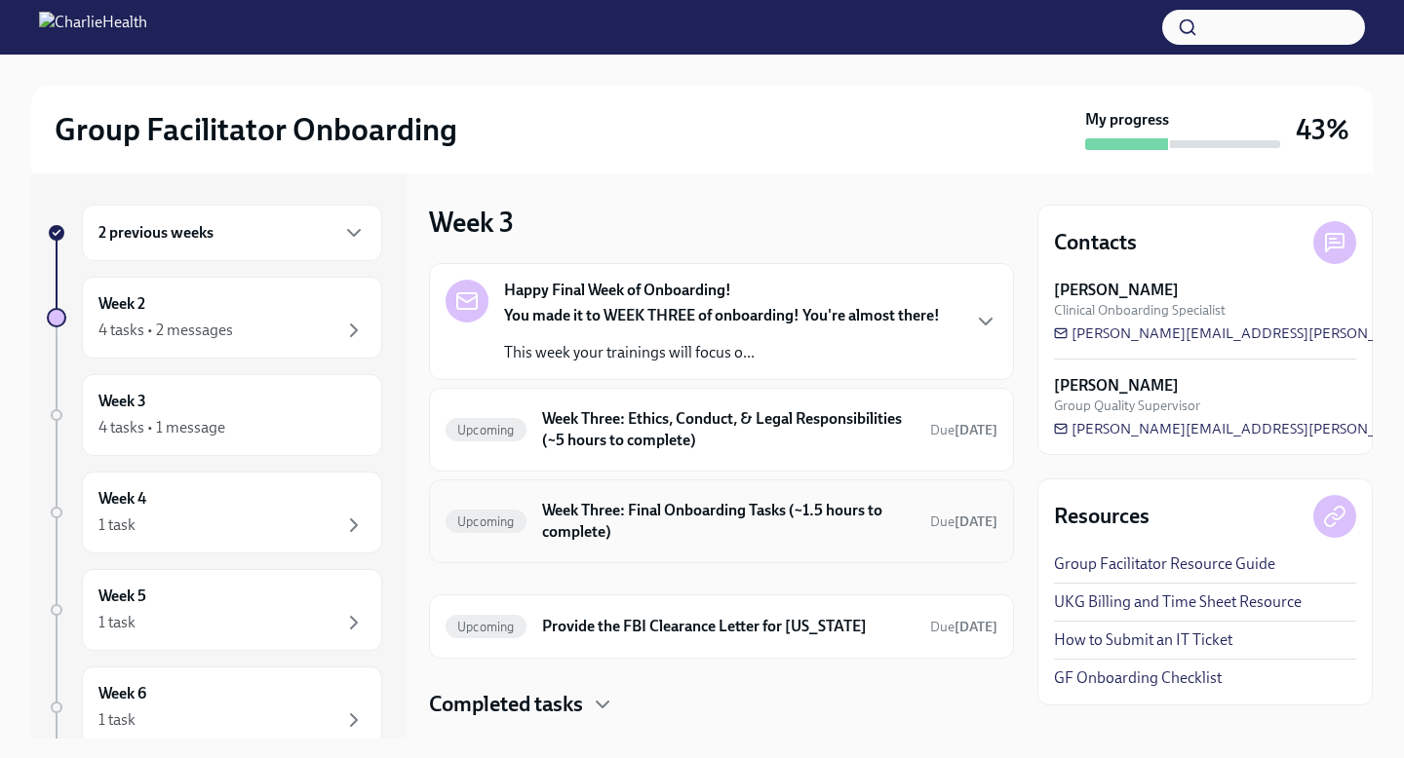
click at [772, 544] on div "Upcoming Week Three: Final Onboarding Tasks (~1.5 hours to complete) Due [DATE]" at bounding box center [721, 521] width 552 height 51
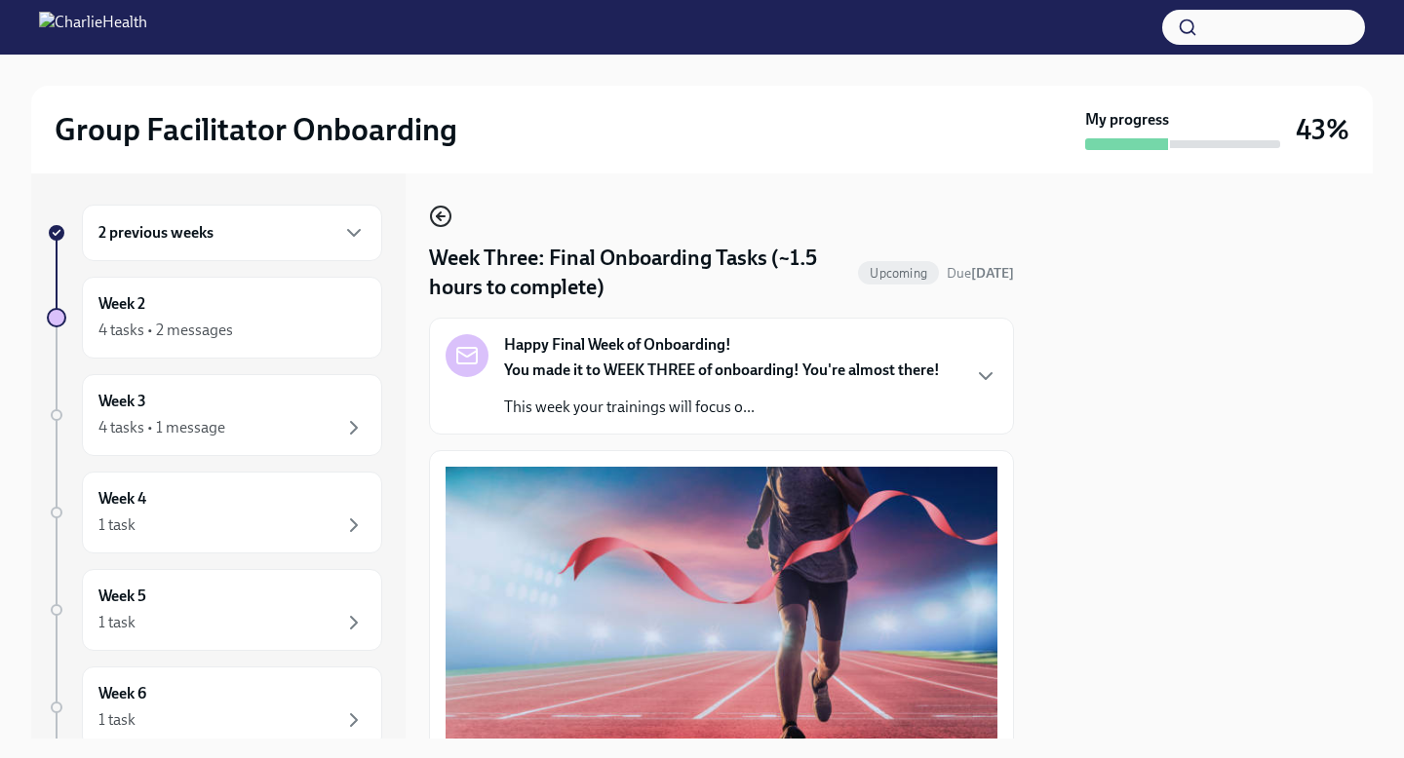
click at [444, 213] on icon "button" at bounding box center [440, 216] width 23 height 23
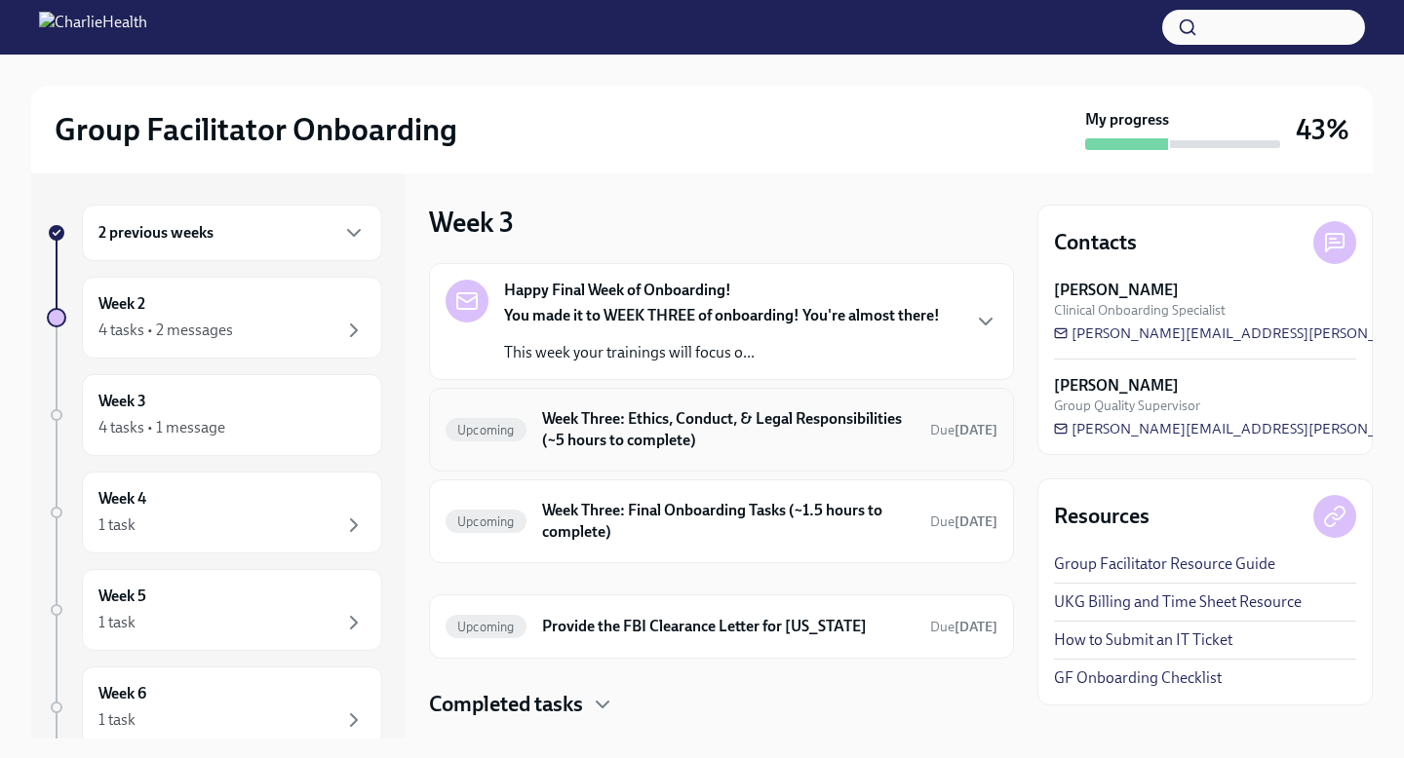
click at [743, 422] on h6 "Week Three: Ethics, Conduct, & Legal Responsibilities (~5 hours to complete)" at bounding box center [728, 429] width 372 height 43
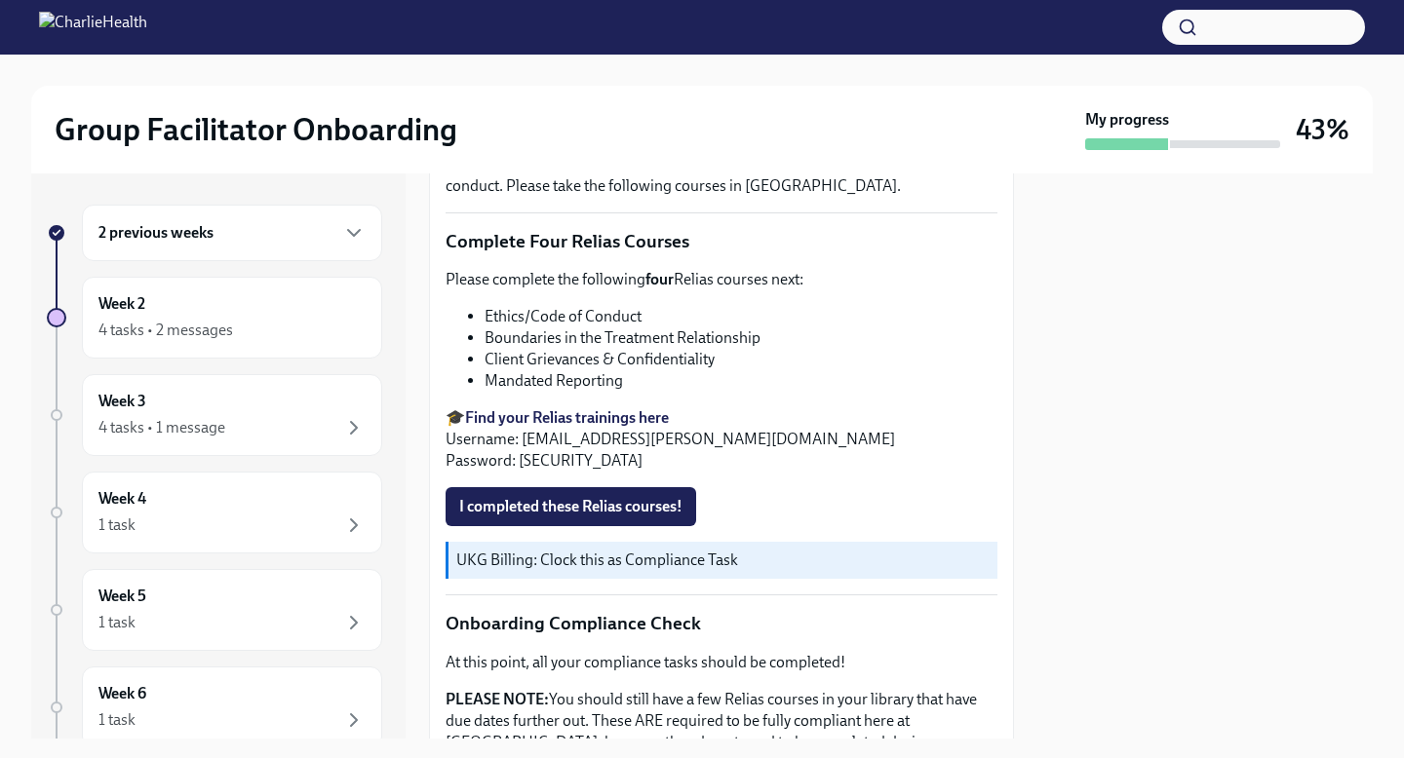
scroll to position [790, 0]
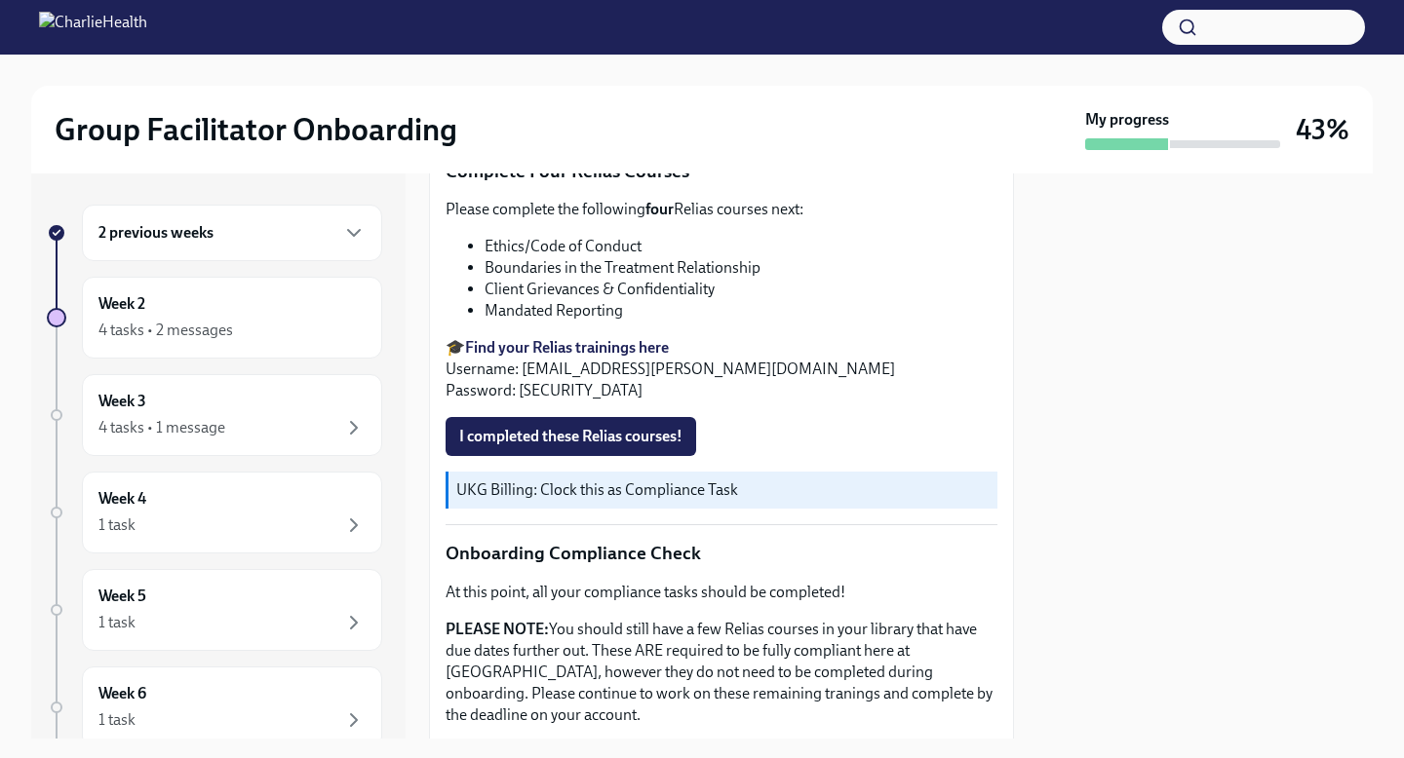
click at [1217, 32] on button "button" at bounding box center [1263, 27] width 203 height 35
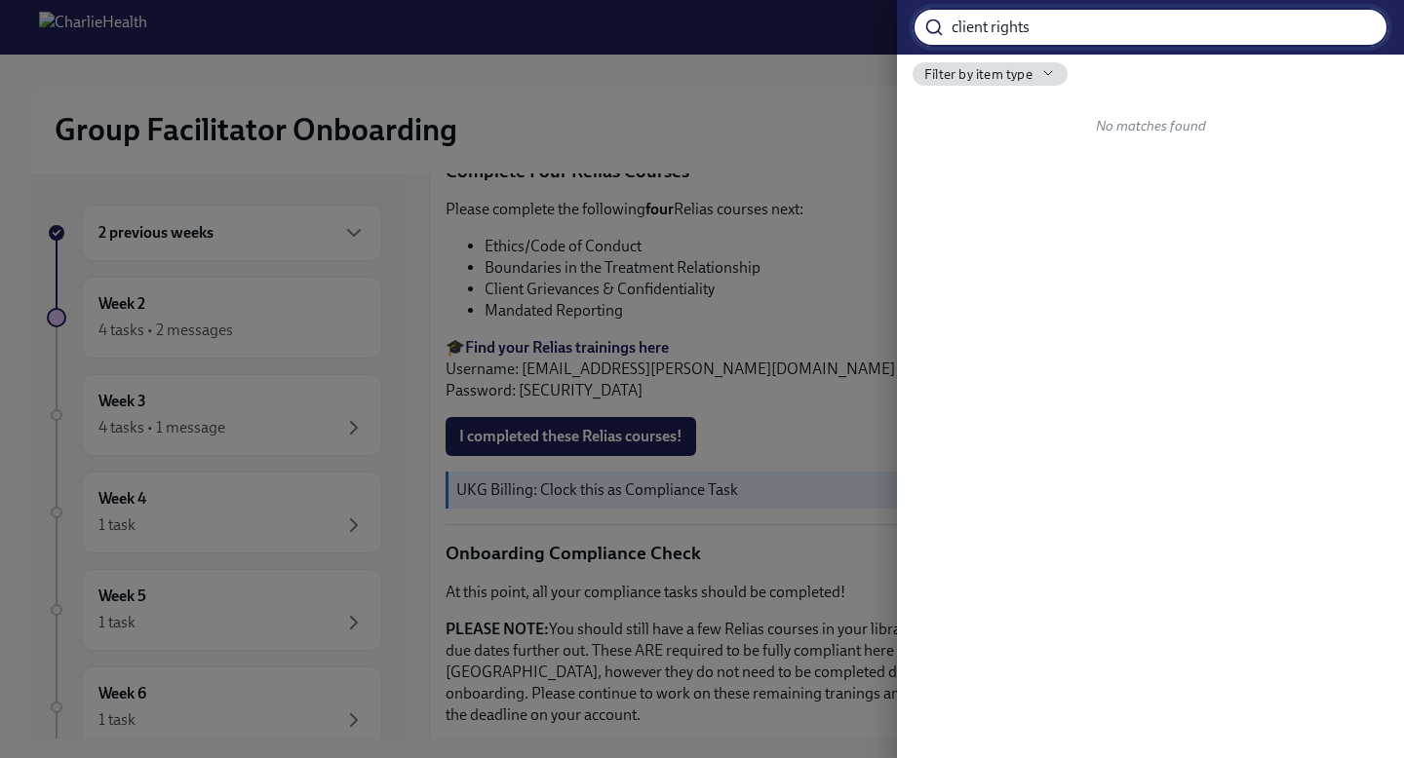
drag, startPoint x: 1043, startPoint y: 31, endPoint x: 870, endPoint y: 19, distance: 173.9
click at [870, 19] on div "client rights ​ Filter by item type No matches found" at bounding box center [702, 379] width 1404 height 758
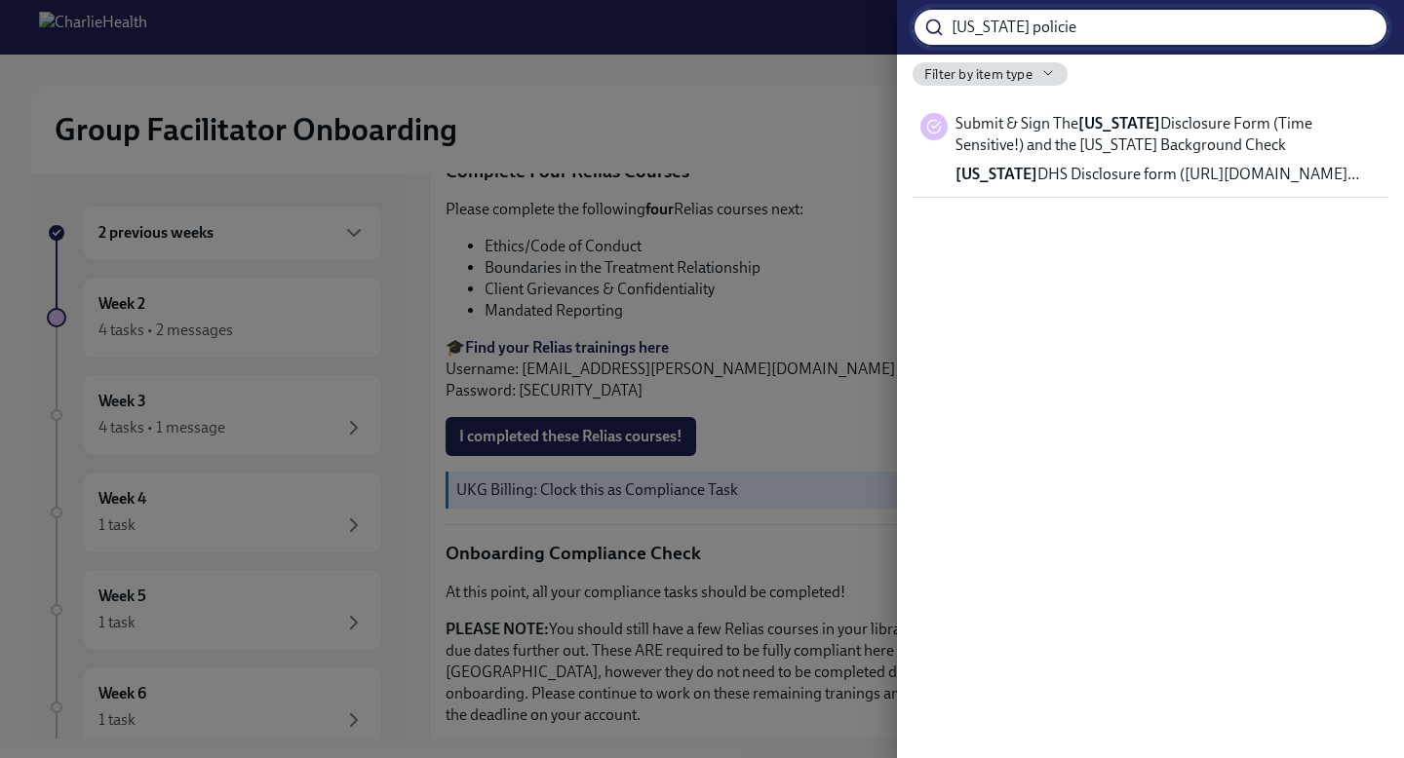
type input "[US_STATE] policies"
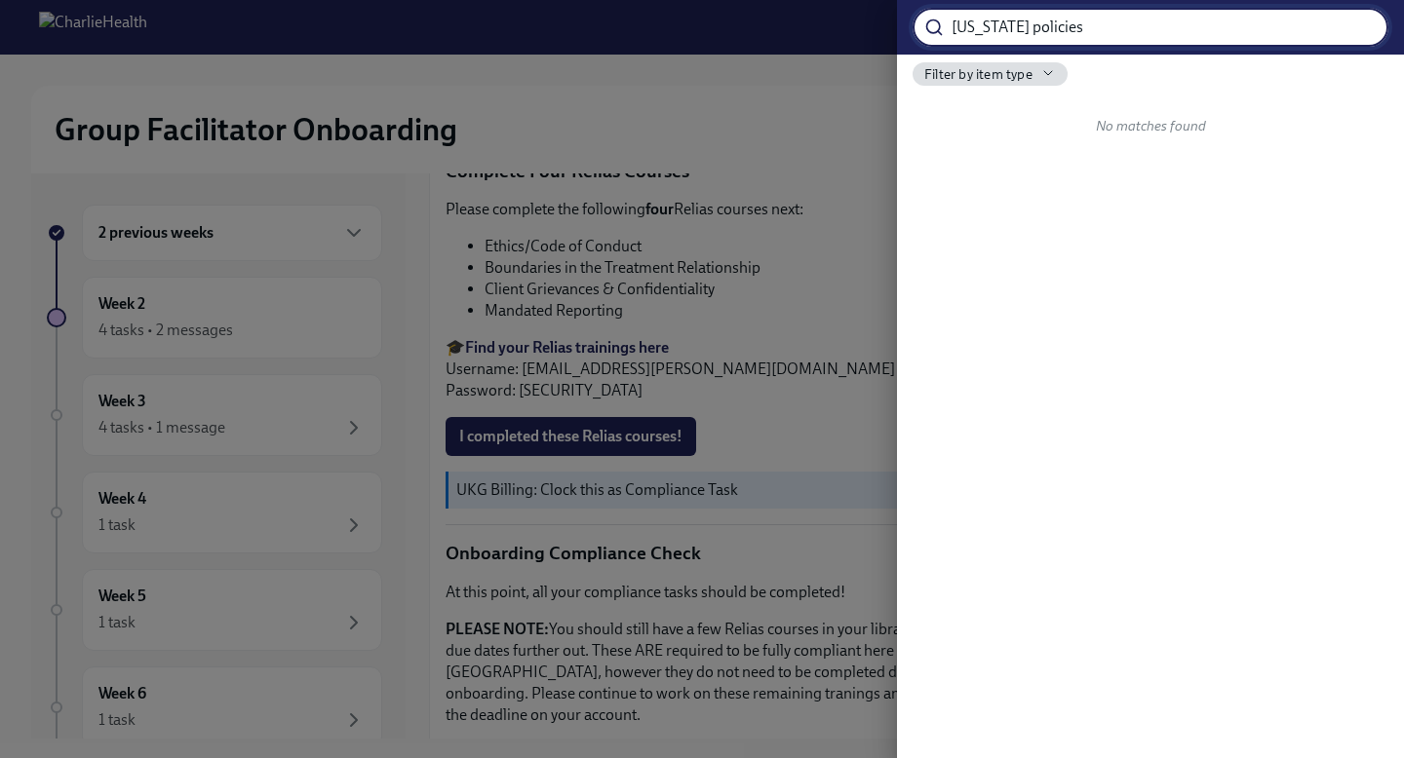
click at [1355, 27] on input "[US_STATE] policies" at bounding box center [1169, 27] width 437 height 39
click at [838, 146] on div at bounding box center [702, 379] width 1404 height 758
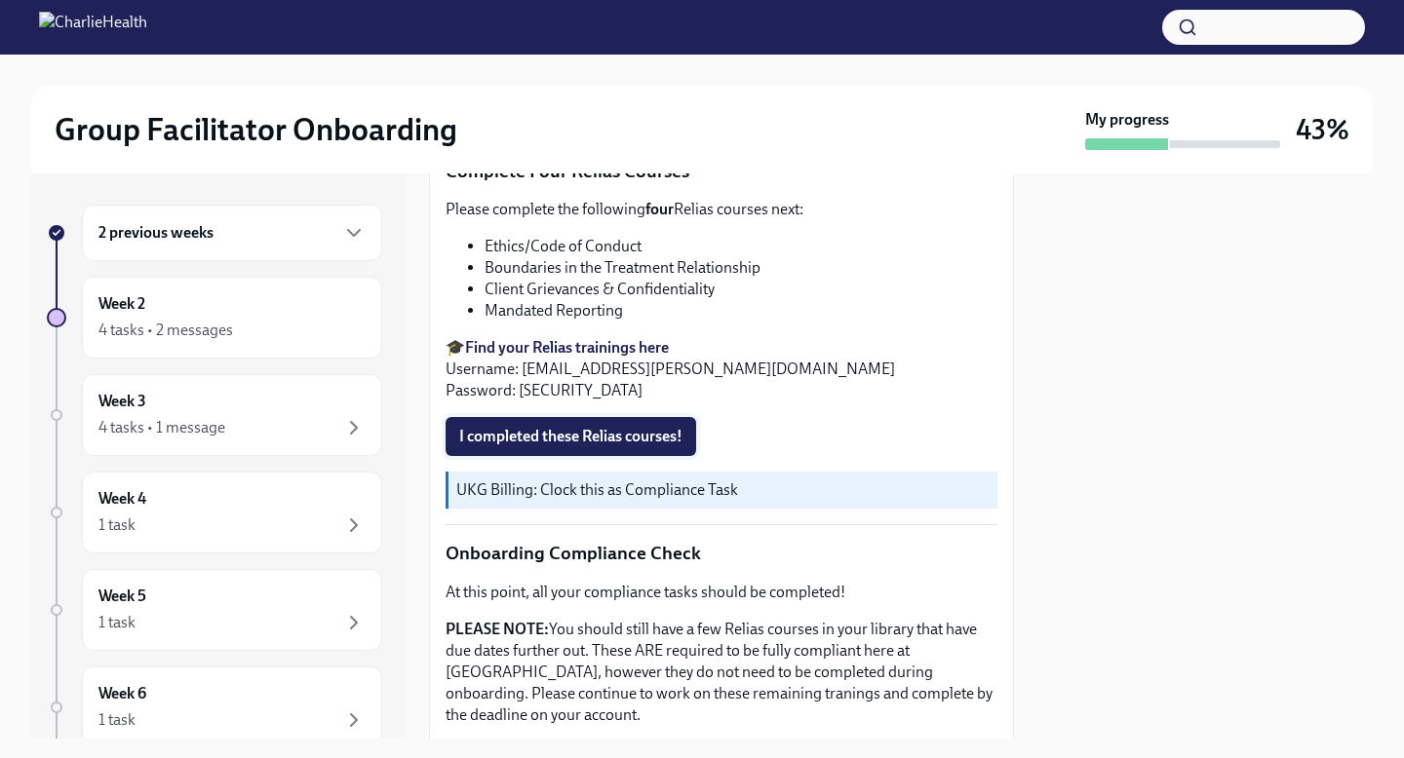
click at [589, 432] on span "I completed these Relias courses!" at bounding box center [570, 436] width 223 height 19
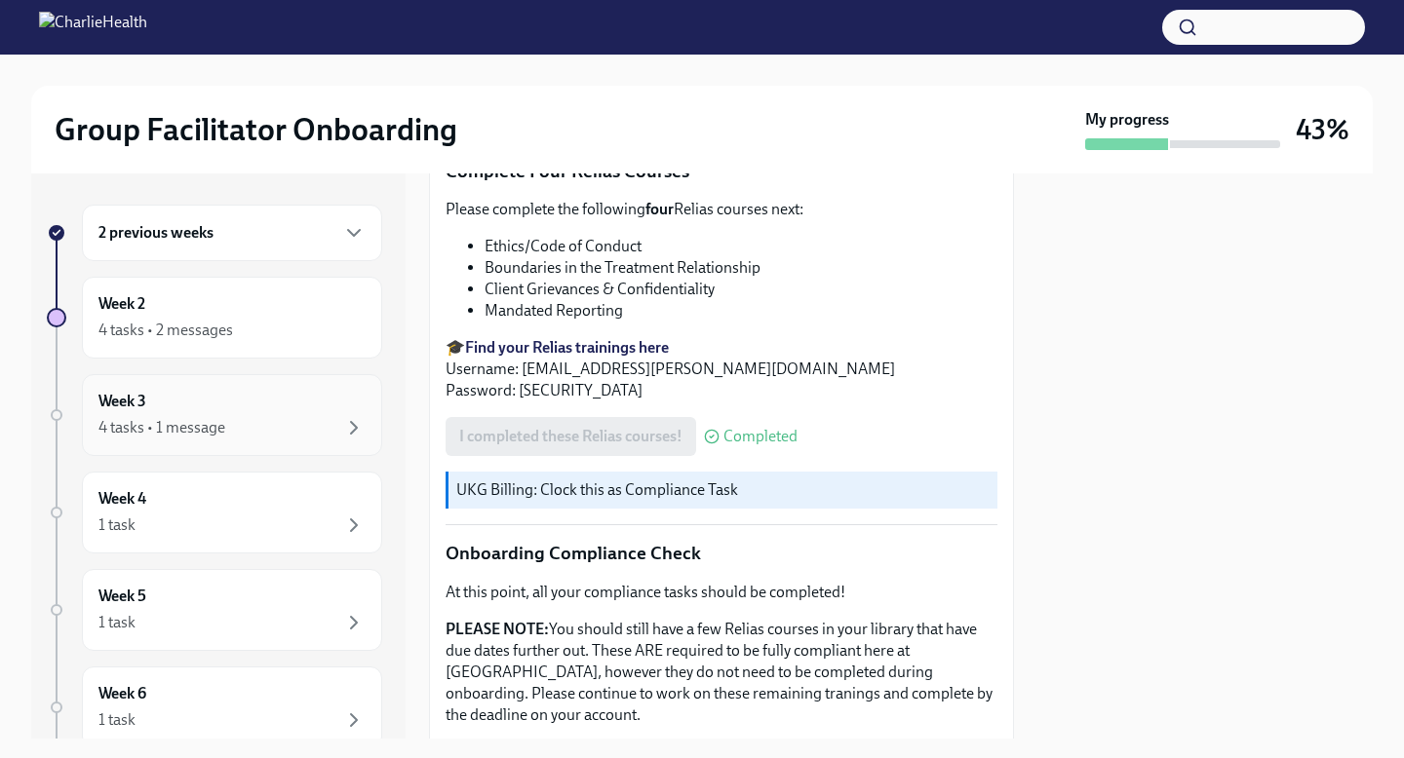
click at [323, 395] on div "Week 3 4 tasks • 1 message" at bounding box center [231, 415] width 267 height 49
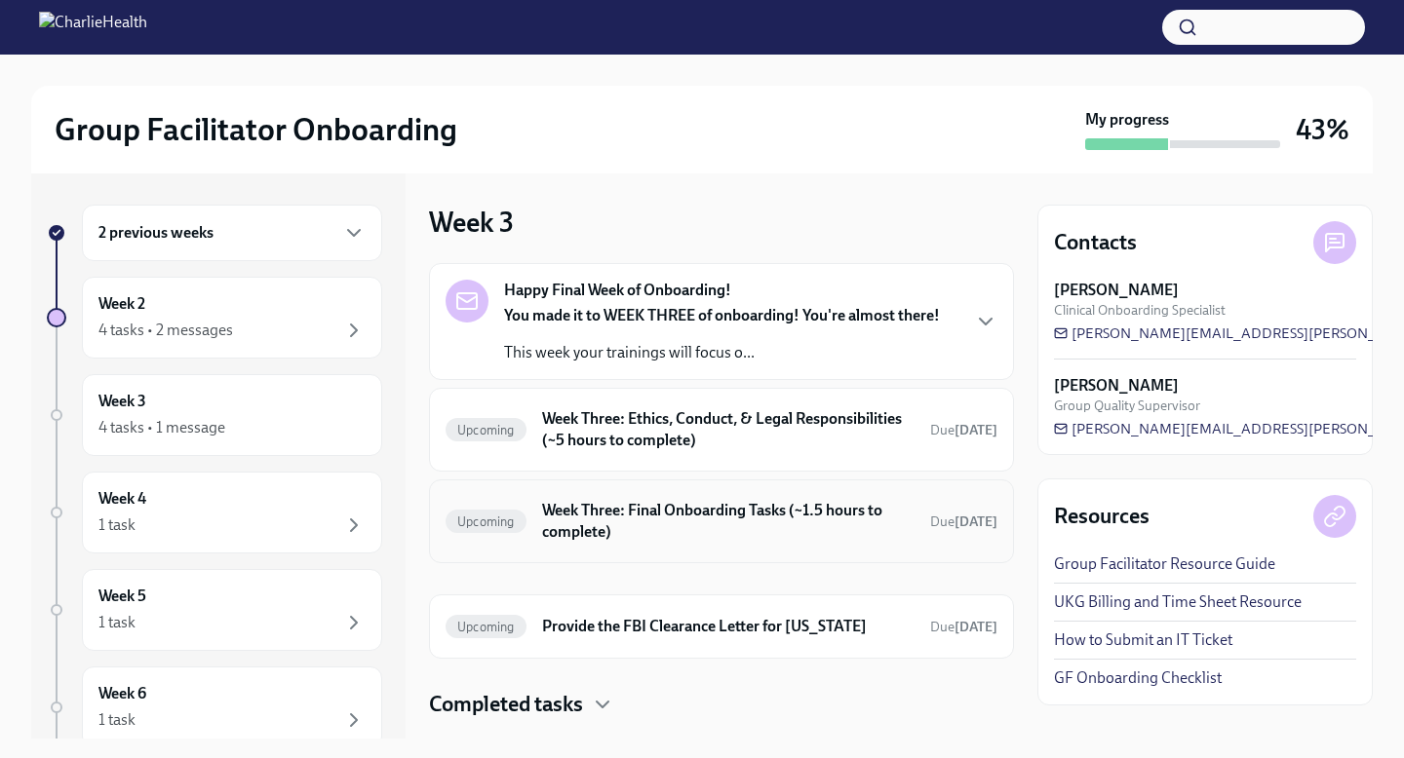
click at [748, 522] on h6 "Week Three: Final Onboarding Tasks (~1.5 hours to complete)" at bounding box center [728, 521] width 372 height 43
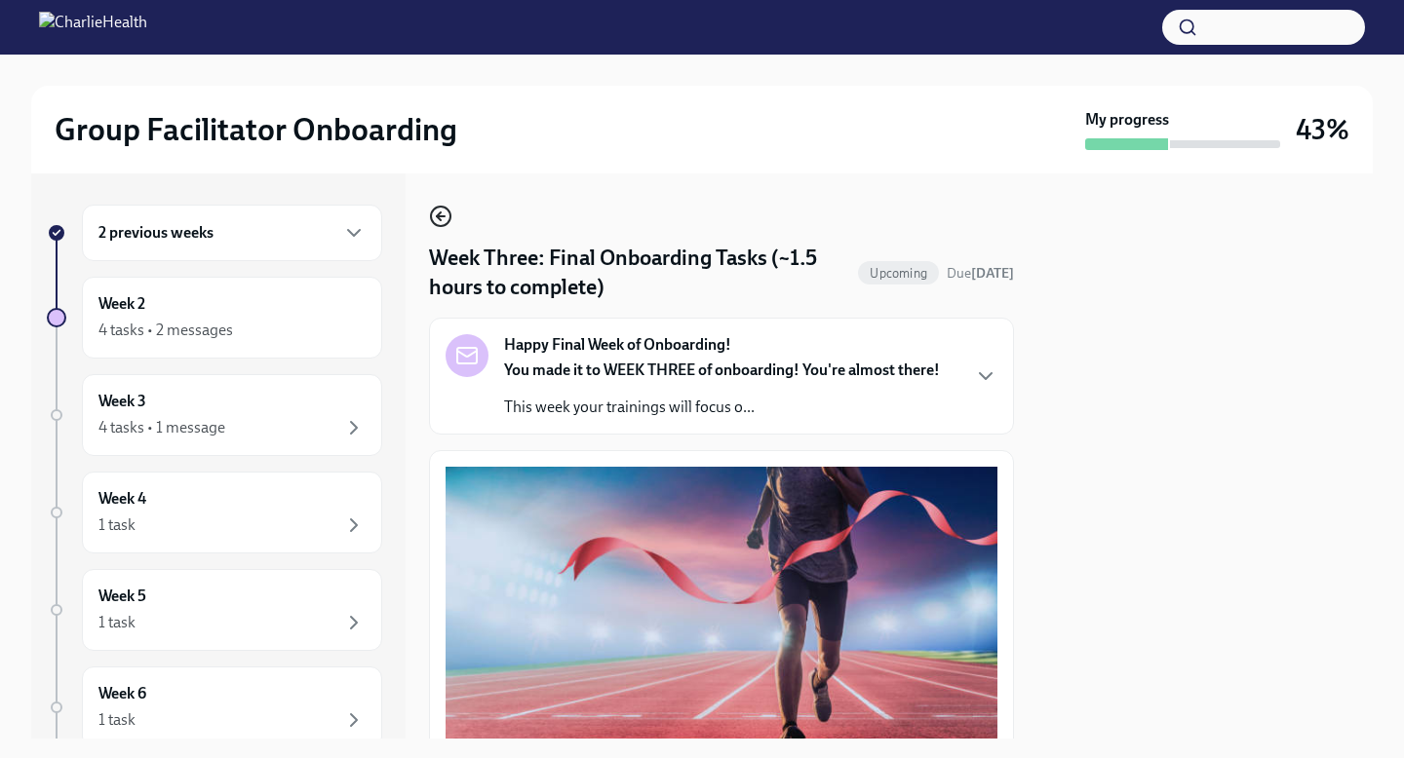
click at [443, 219] on icon "button" at bounding box center [440, 216] width 23 height 23
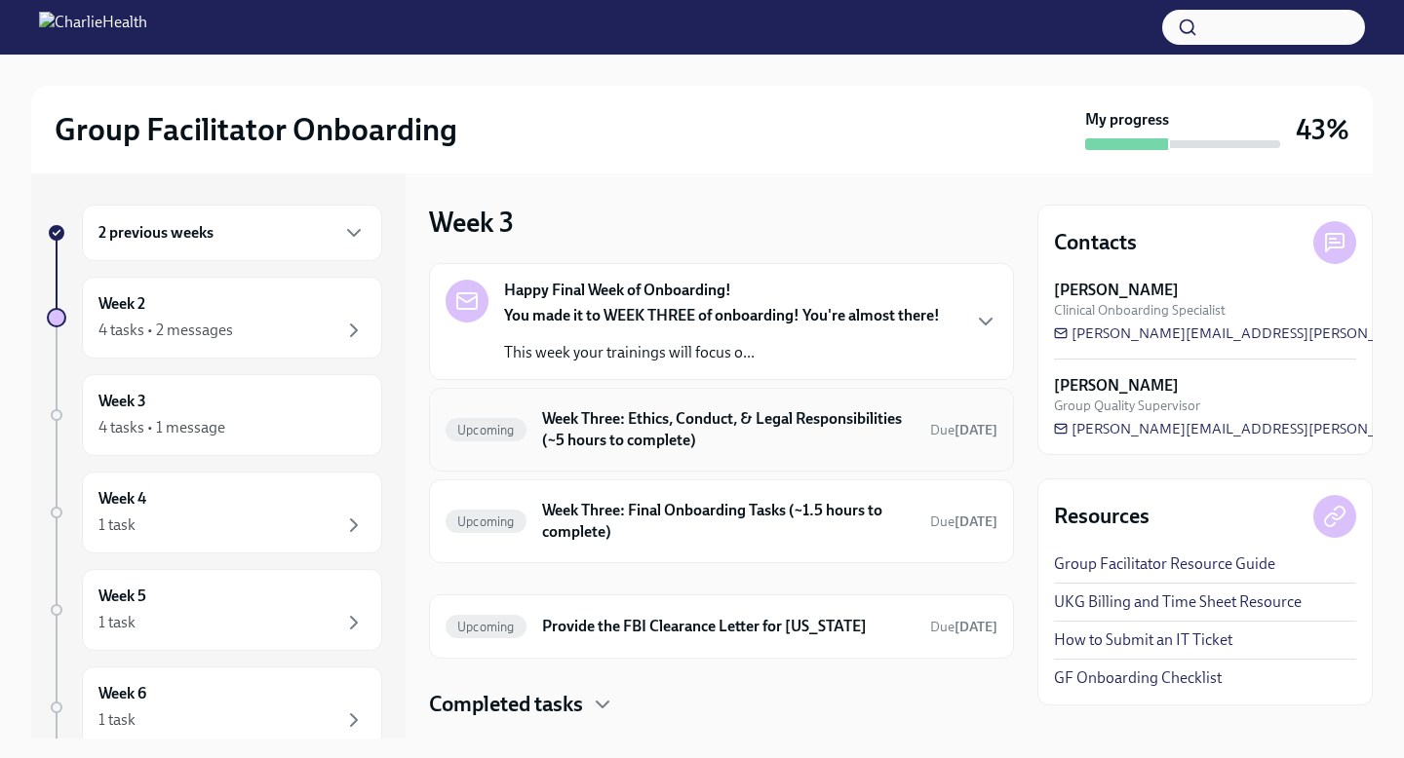
click at [715, 419] on h6 "Week Three: Ethics, Conduct, & Legal Responsibilities (~5 hours to complete)" at bounding box center [728, 429] width 372 height 43
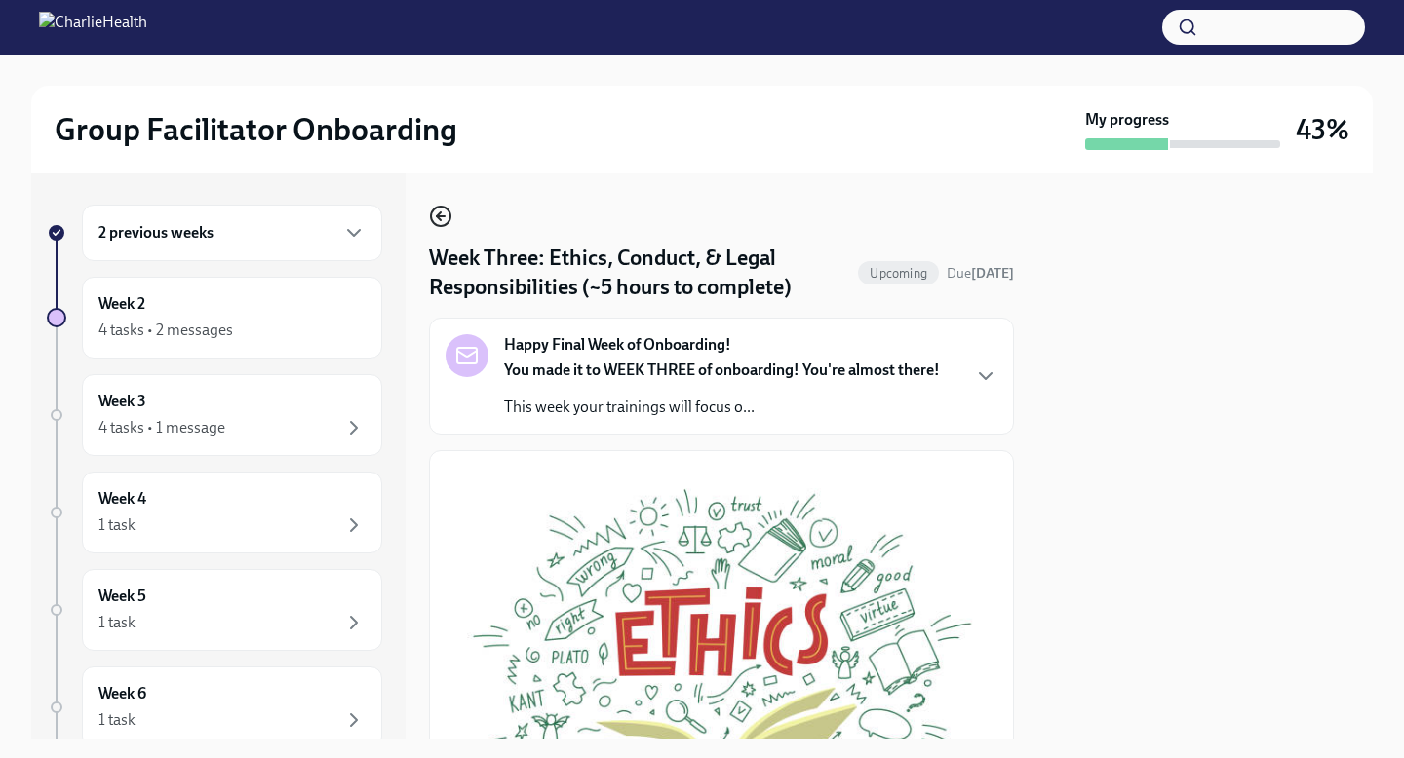
click at [434, 206] on icon "button" at bounding box center [440, 216] width 23 height 23
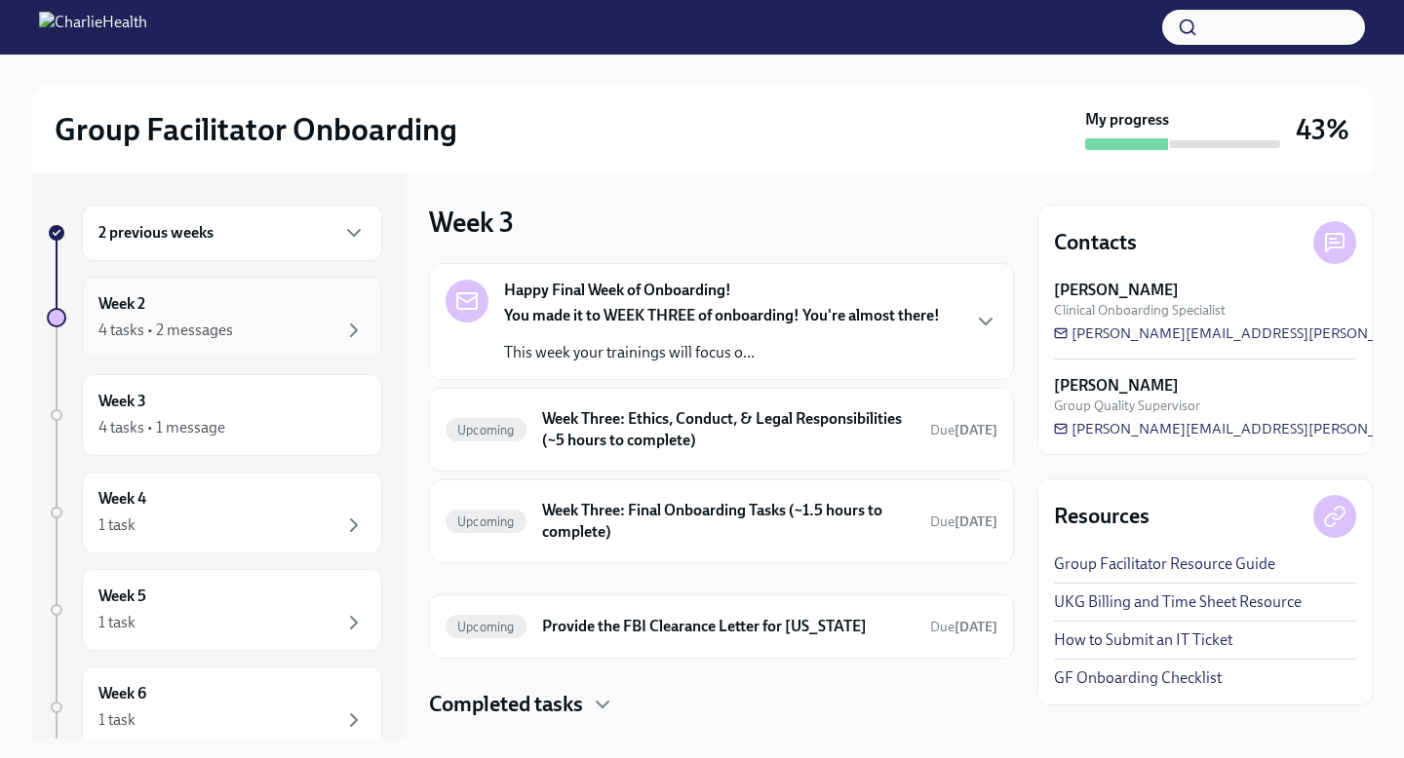
click at [238, 323] on div "4 tasks • 2 messages" at bounding box center [231, 330] width 267 height 23
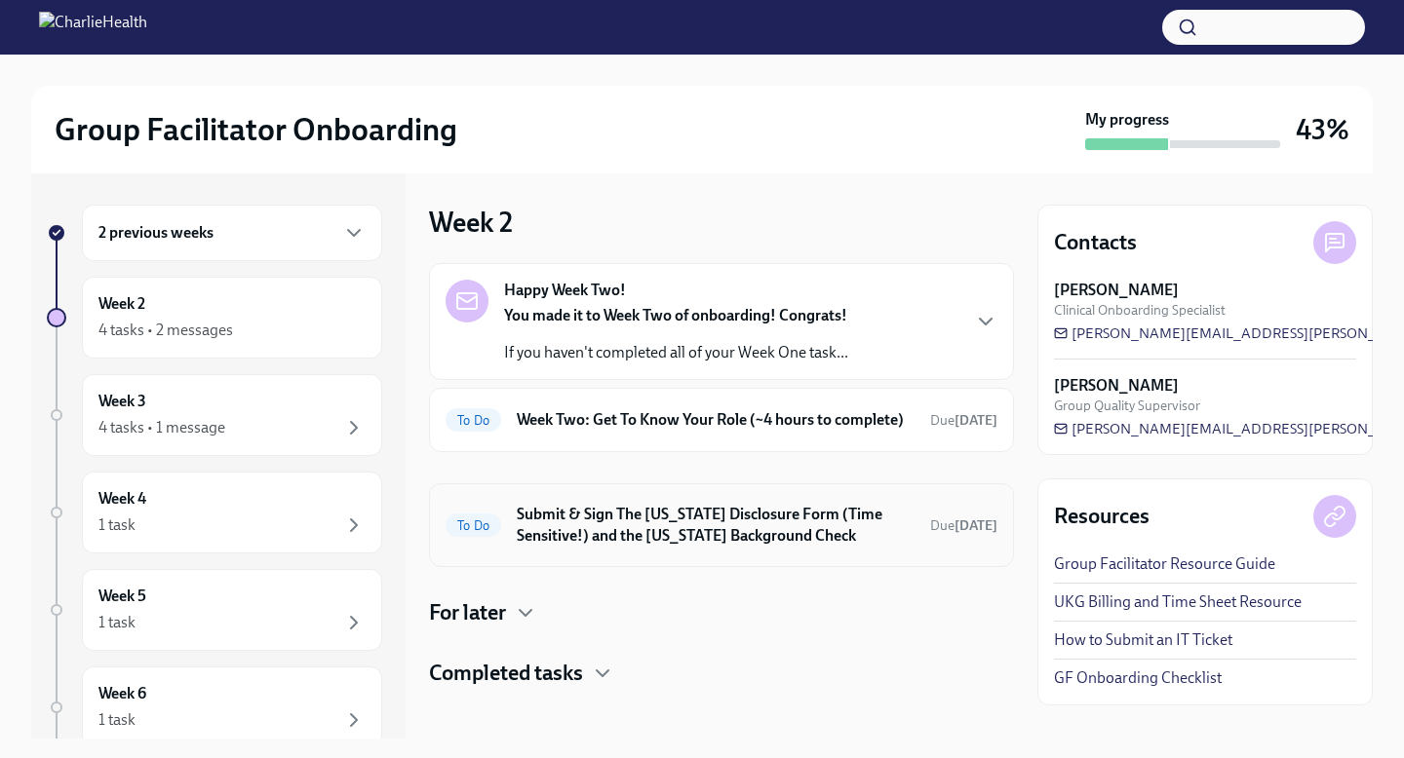
click at [707, 547] on h6 "Submit & Sign The [US_STATE] Disclosure Form (Time Sensitive!) and the [US_STAT…" at bounding box center [716, 525] width 398 height 43
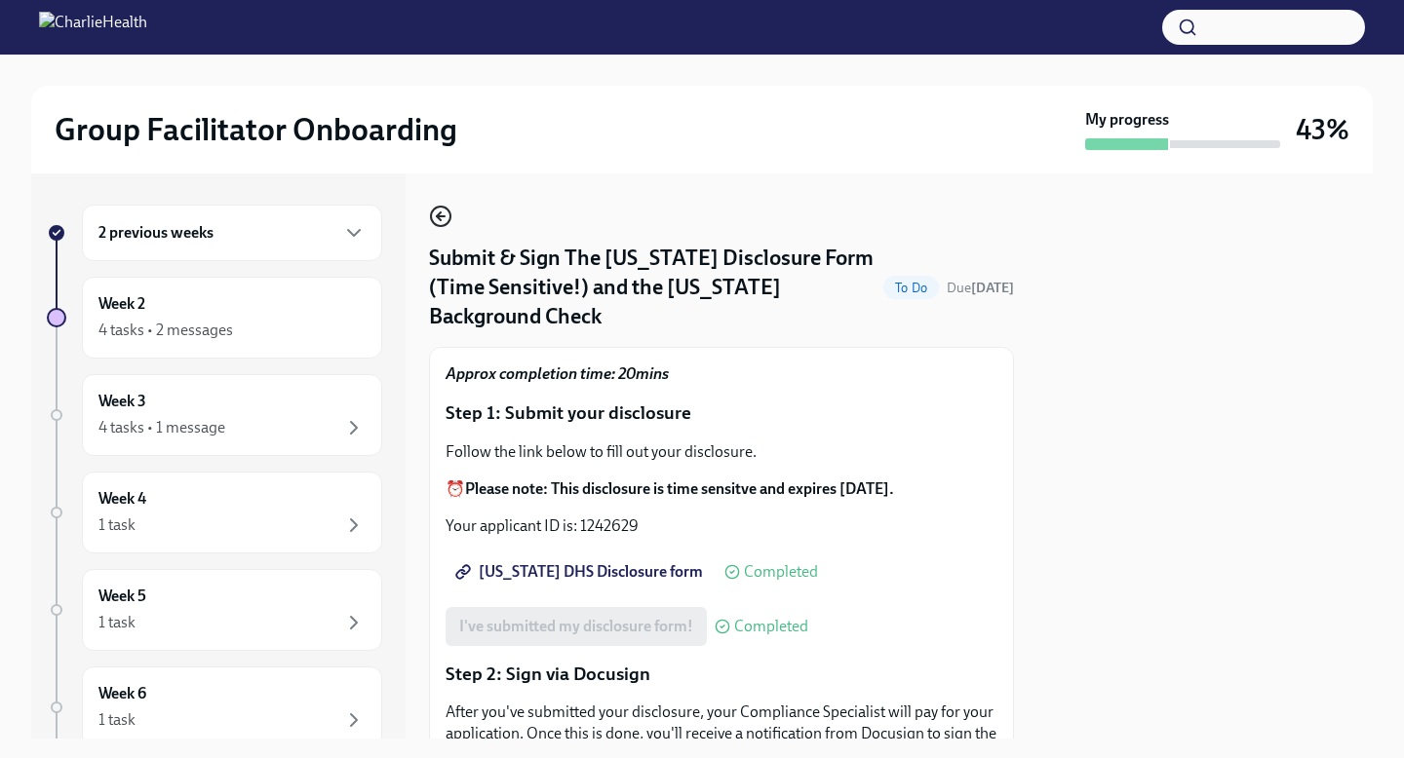
click at [441, 214] on icon "button" at bounding box center [440, 216] width 23 height 23
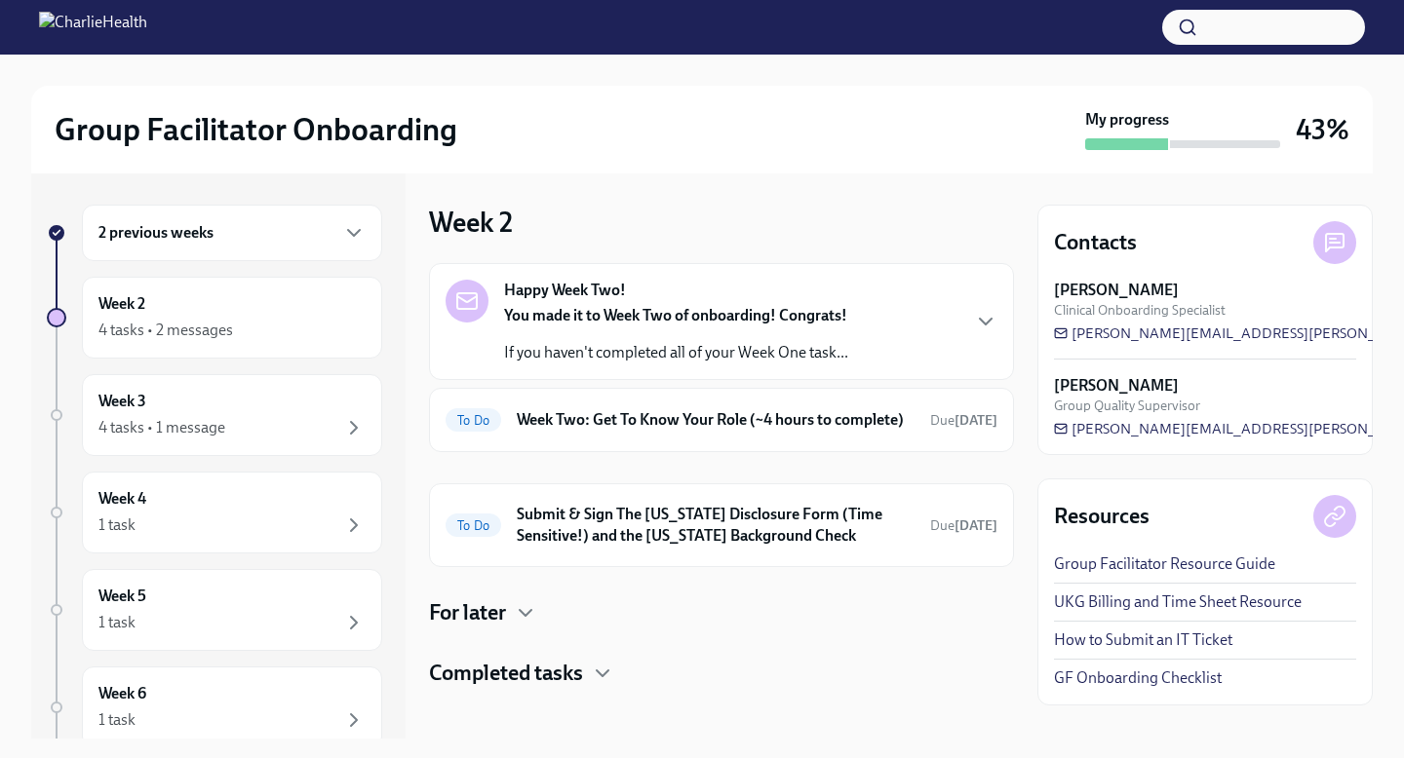
click at [508, 628] on div "For later" at bounding box center [721, 613] width 585 height 29
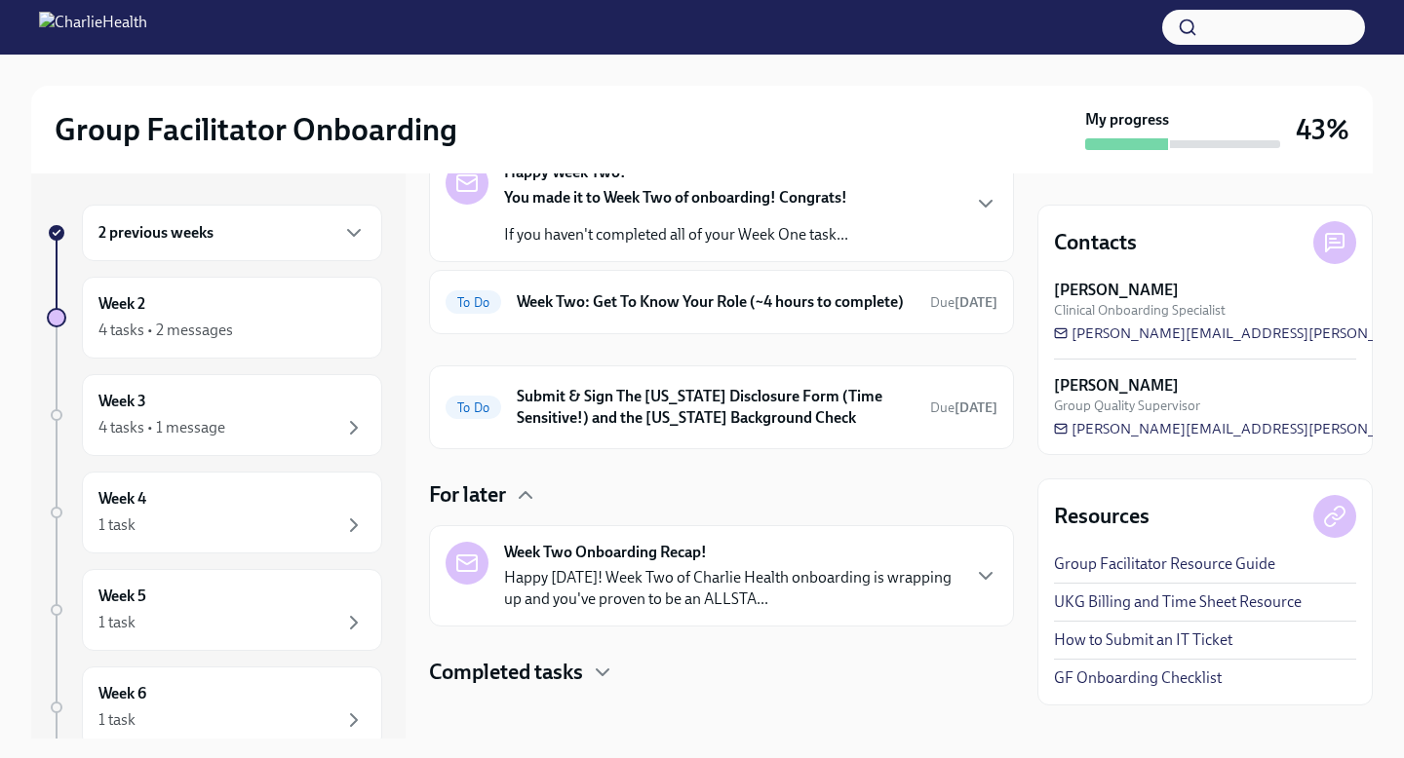
scroll to position [148, 0]
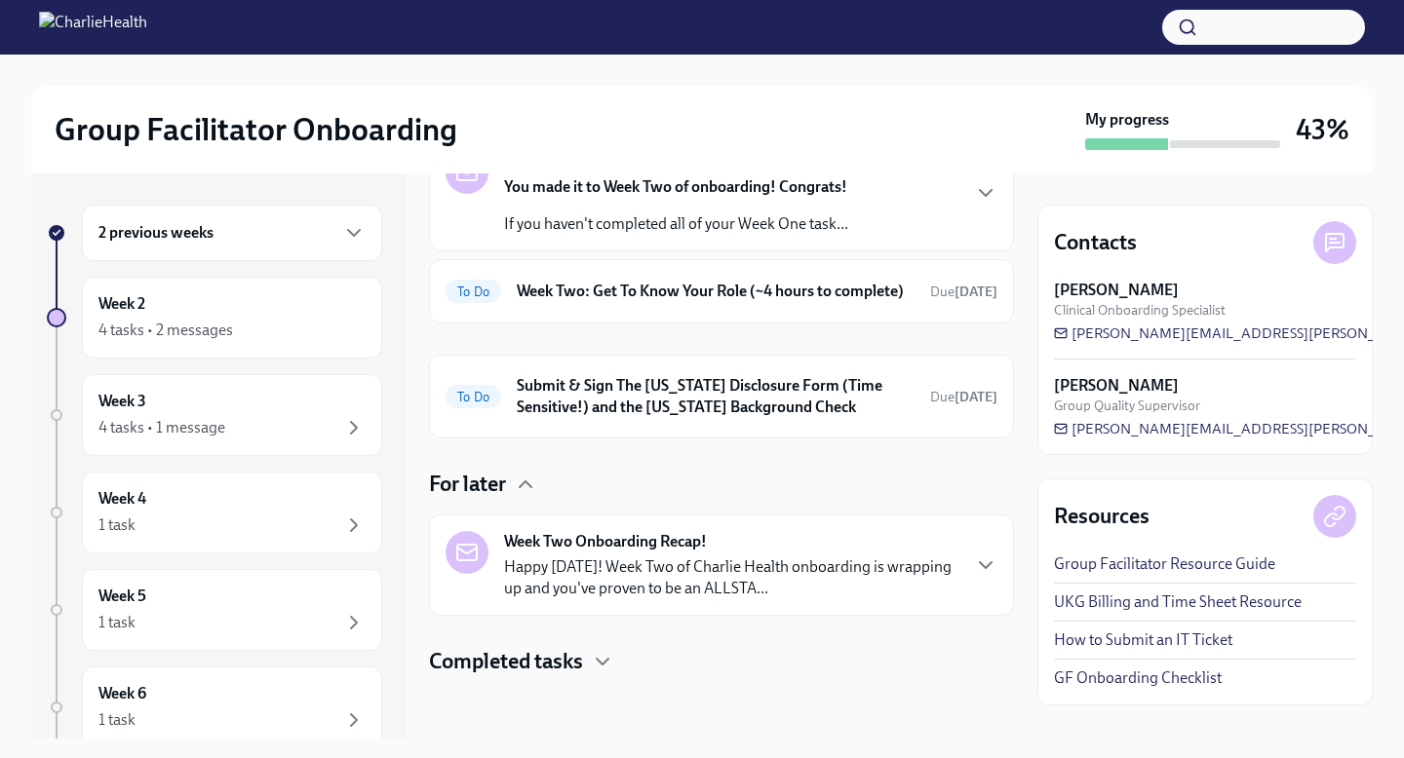
click at [638, 598] on p "Happy [DATE]! Week Two of Charlie Health onboarding is wrapping up and you've p…" at bounding box center [731, 578] width 454 height 43
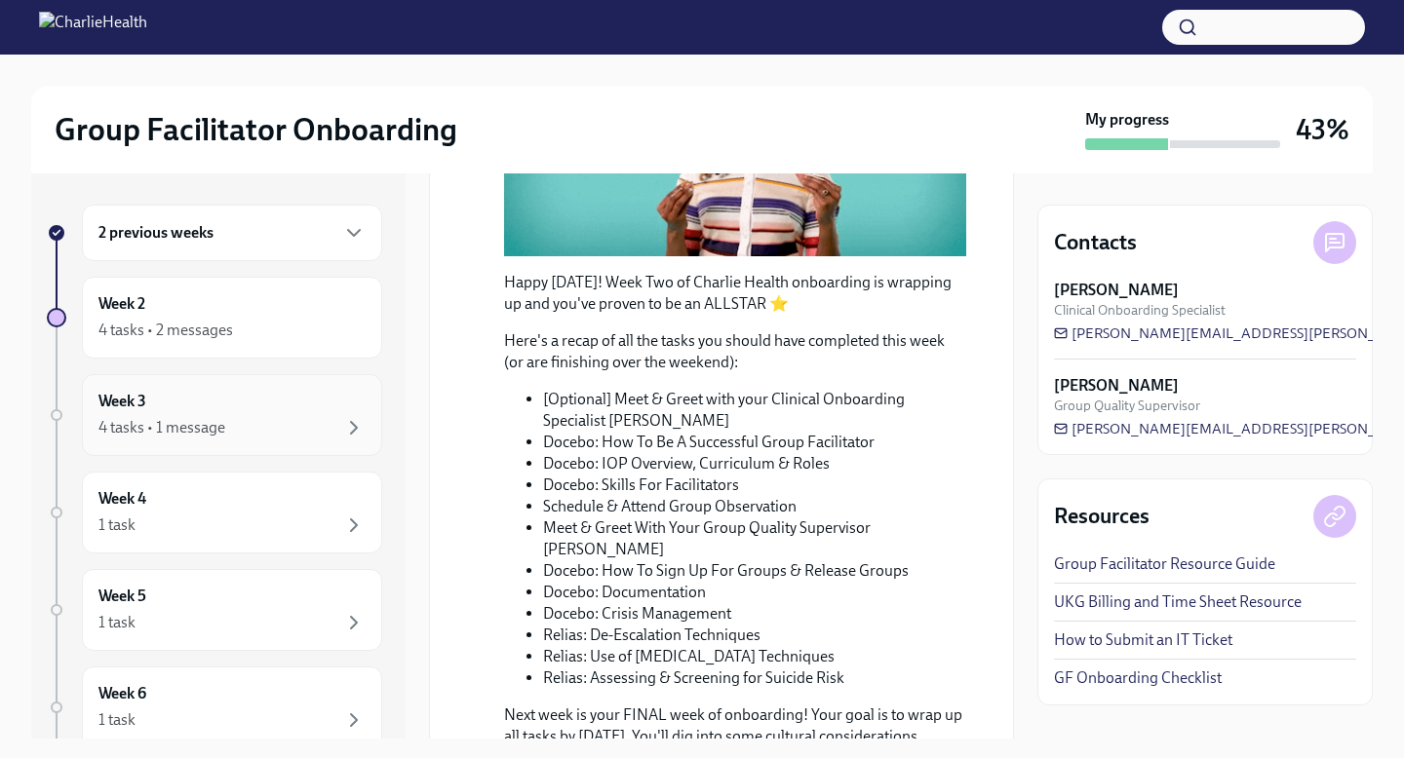
click at [218, 437] on div "4 tasks • 1 message" at bounding box center [161, 427] width 127 height 21
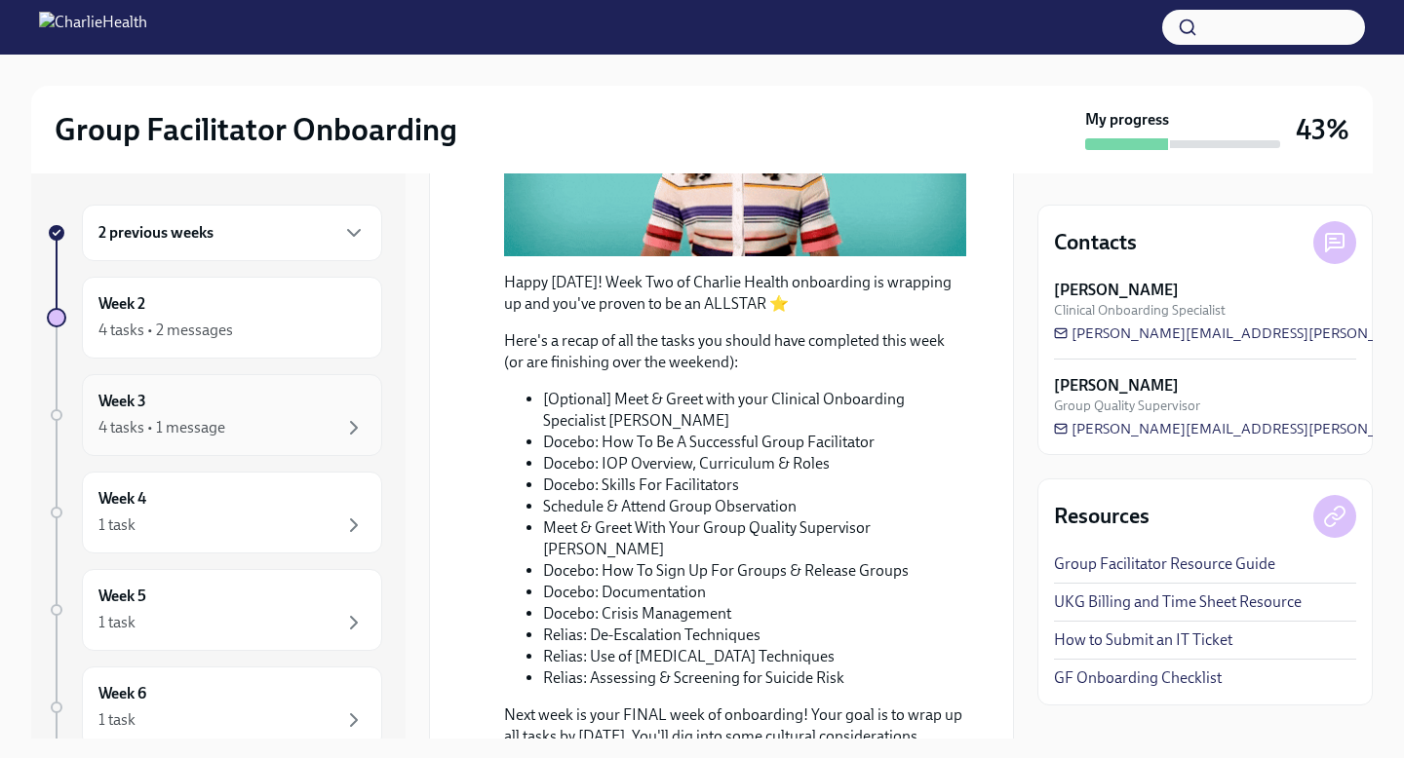
scroll to position [43, 0]
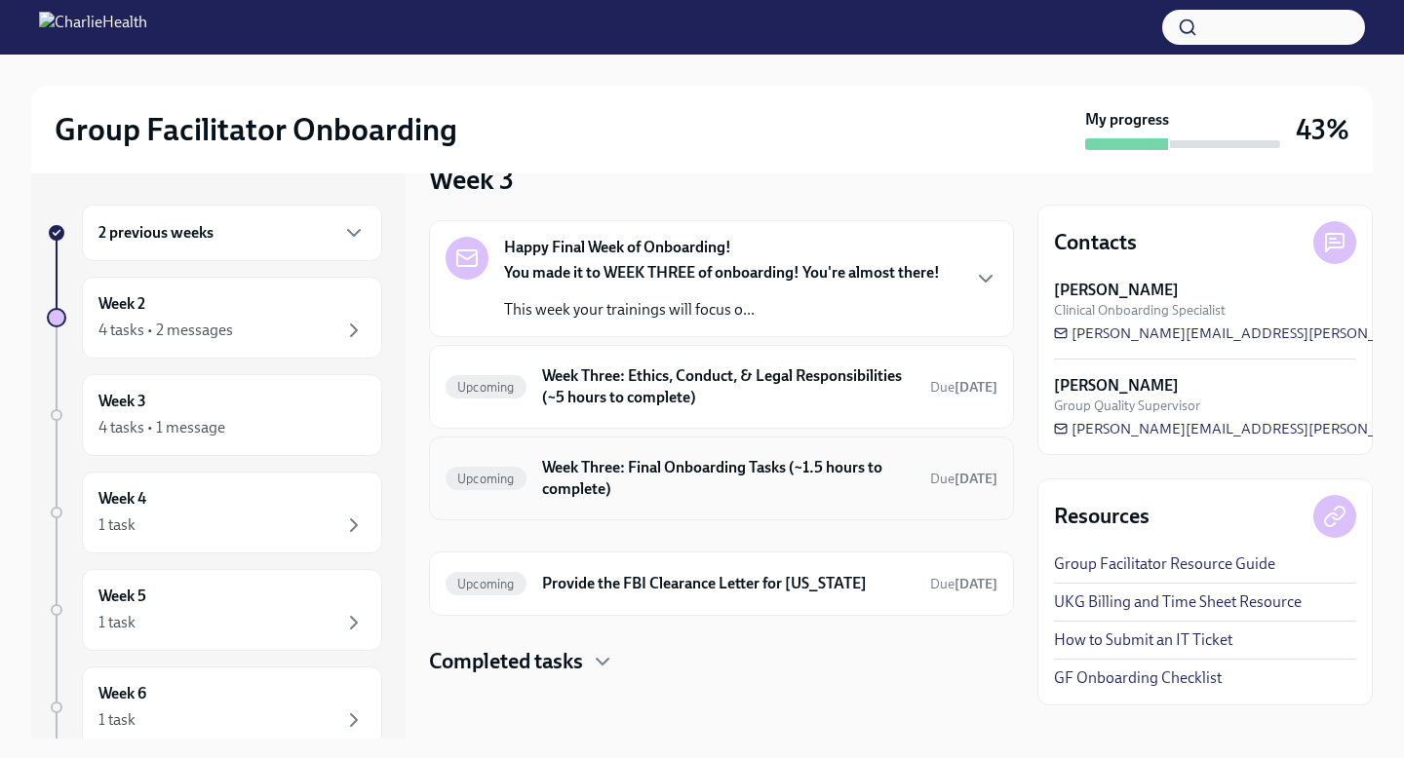
click at [752, 486] on h6 "Week Three: Final Onboarding Tasks (~1.5 hours to complete)" at bounding box center [728, 478] width 372 height 43
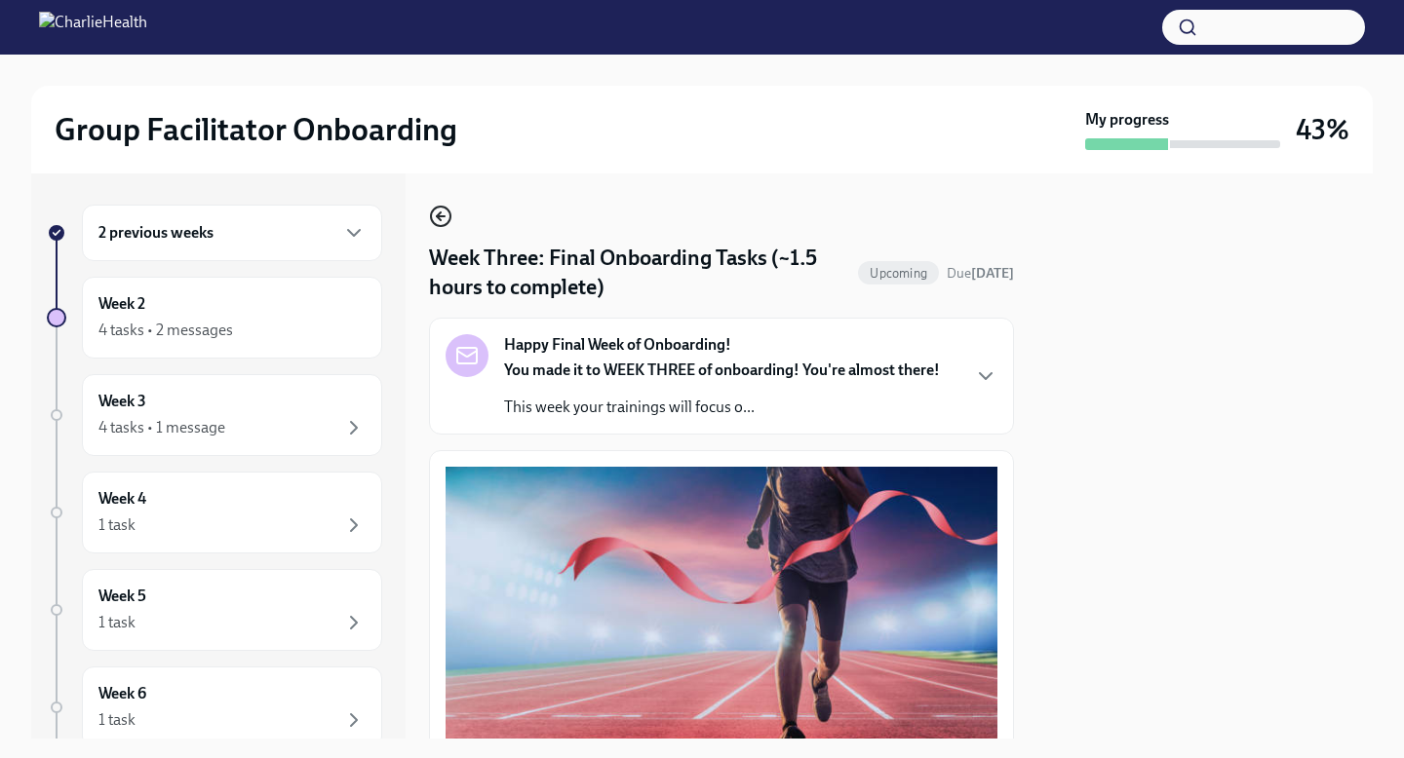
click at [444, 215] on icon "button" at bounding box center [440, 216] width 23 height 23
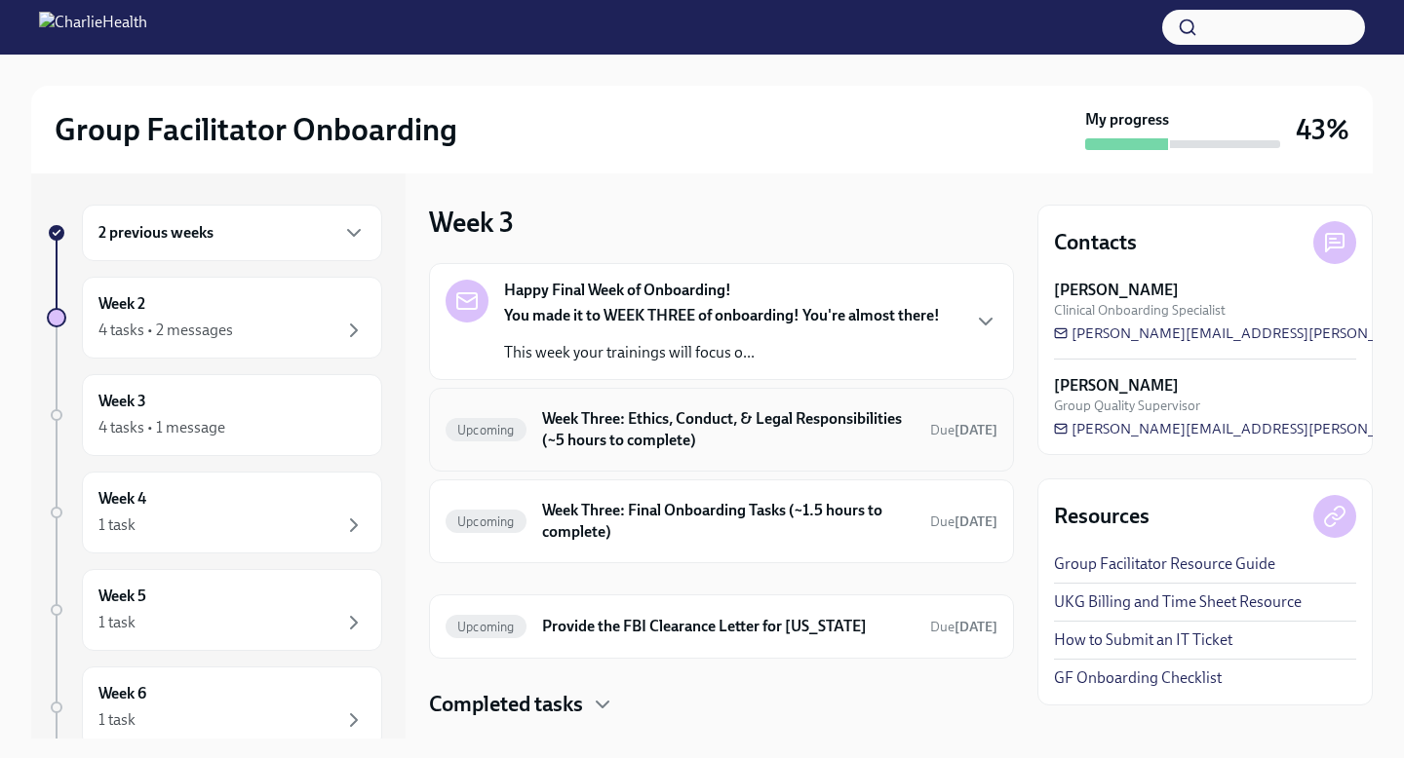
click at [709, 456] on div "Upcoming Week Three: Ethics, Conduct, & Legal Responsibilities (~5 hours to com…" at bounding box center [721, 430] width 585 height 84
click at [698, 430] on h6 "Week Three: Ethics, Conduct, & Legal Responsibilities (~5 hours to complete)" at bounding box center [728, 429] width 372 height 43
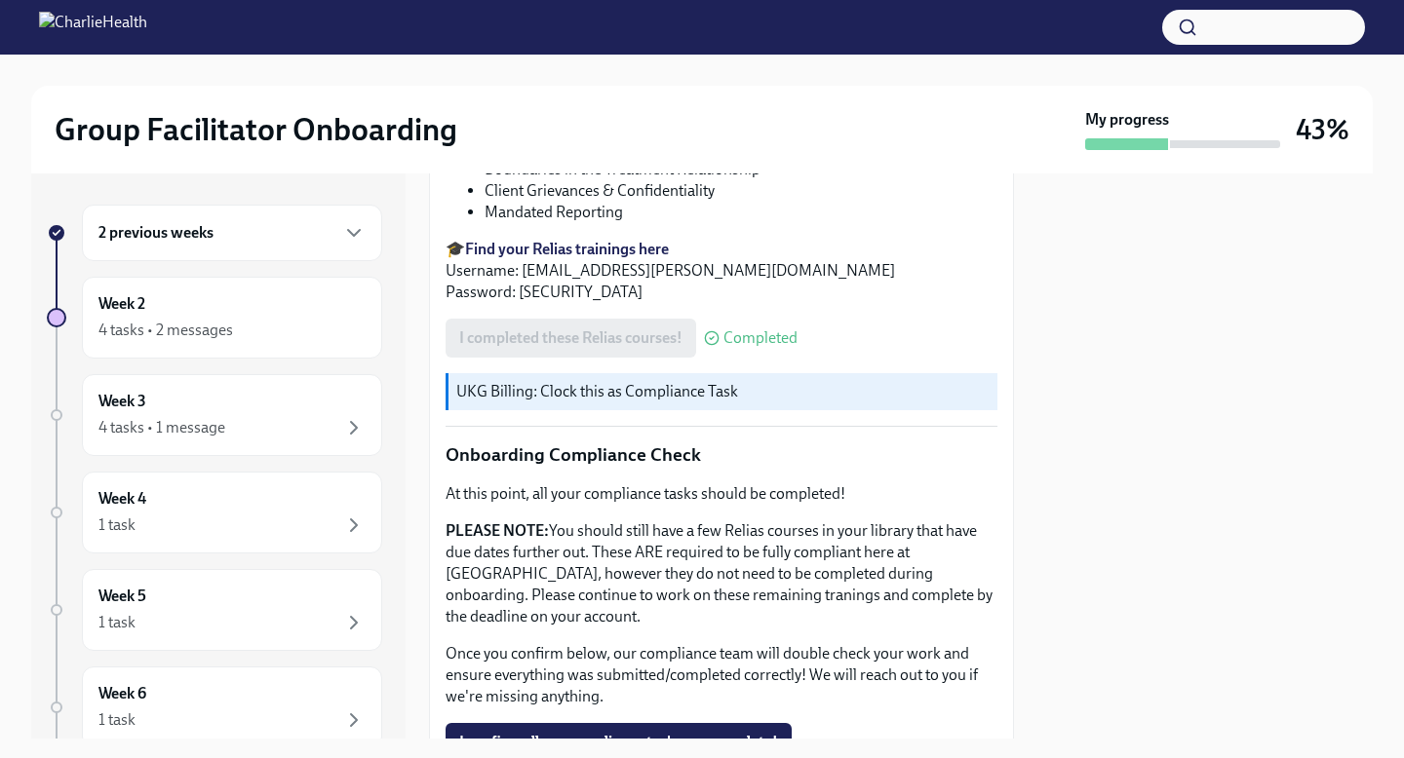
scroll to position [1069, 0]
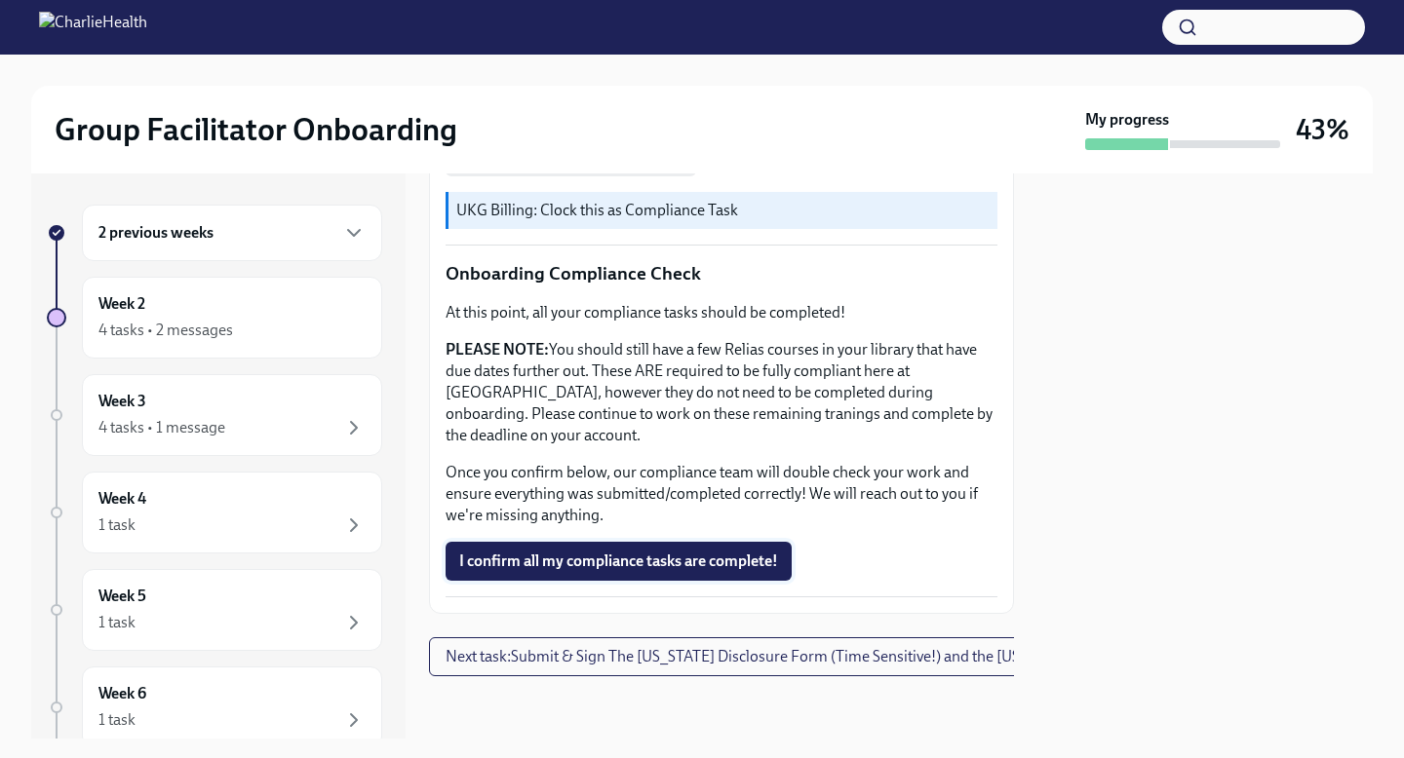
click at [707, 564] on span "I confirm all my compliance tasks are complete!" at bounding box center [618, 561] width 319 height 19
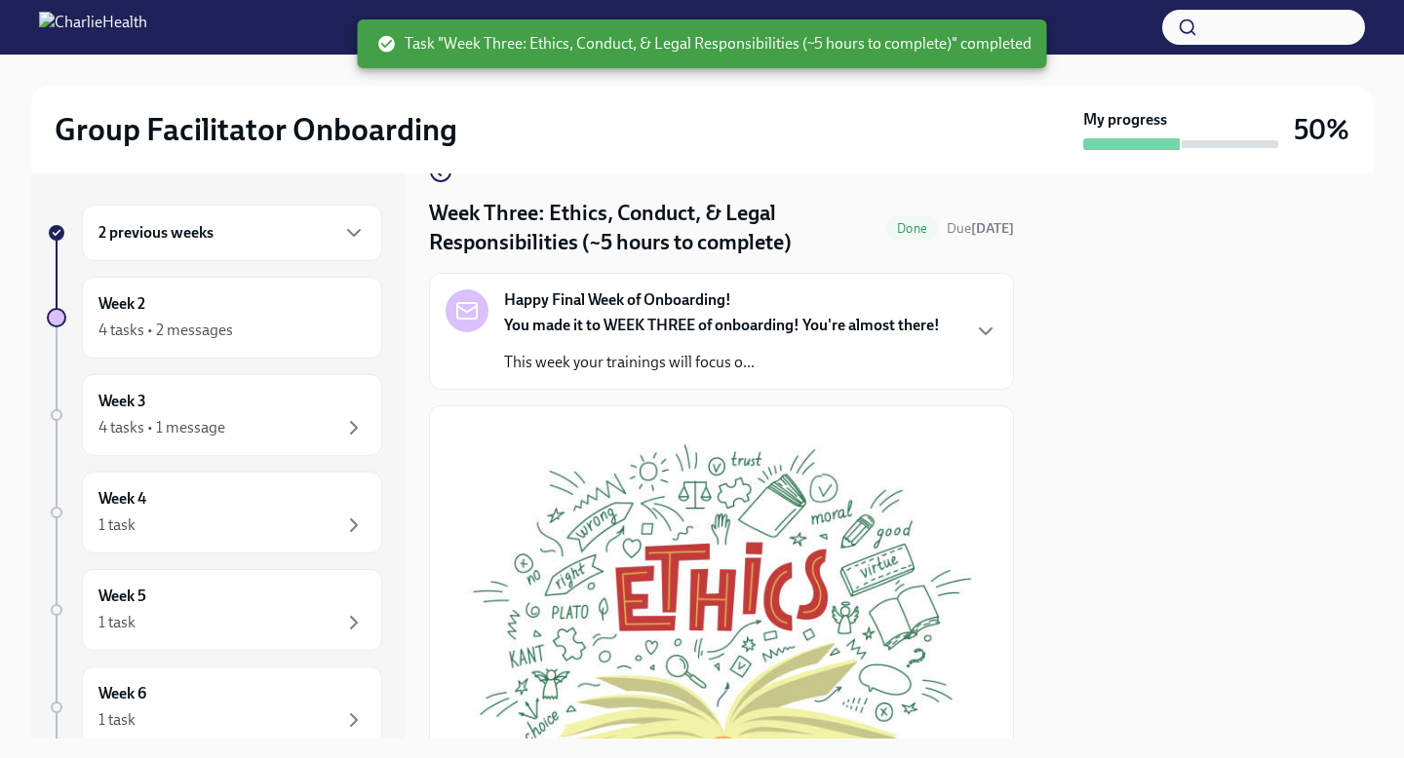
scroll to position [0, 0]
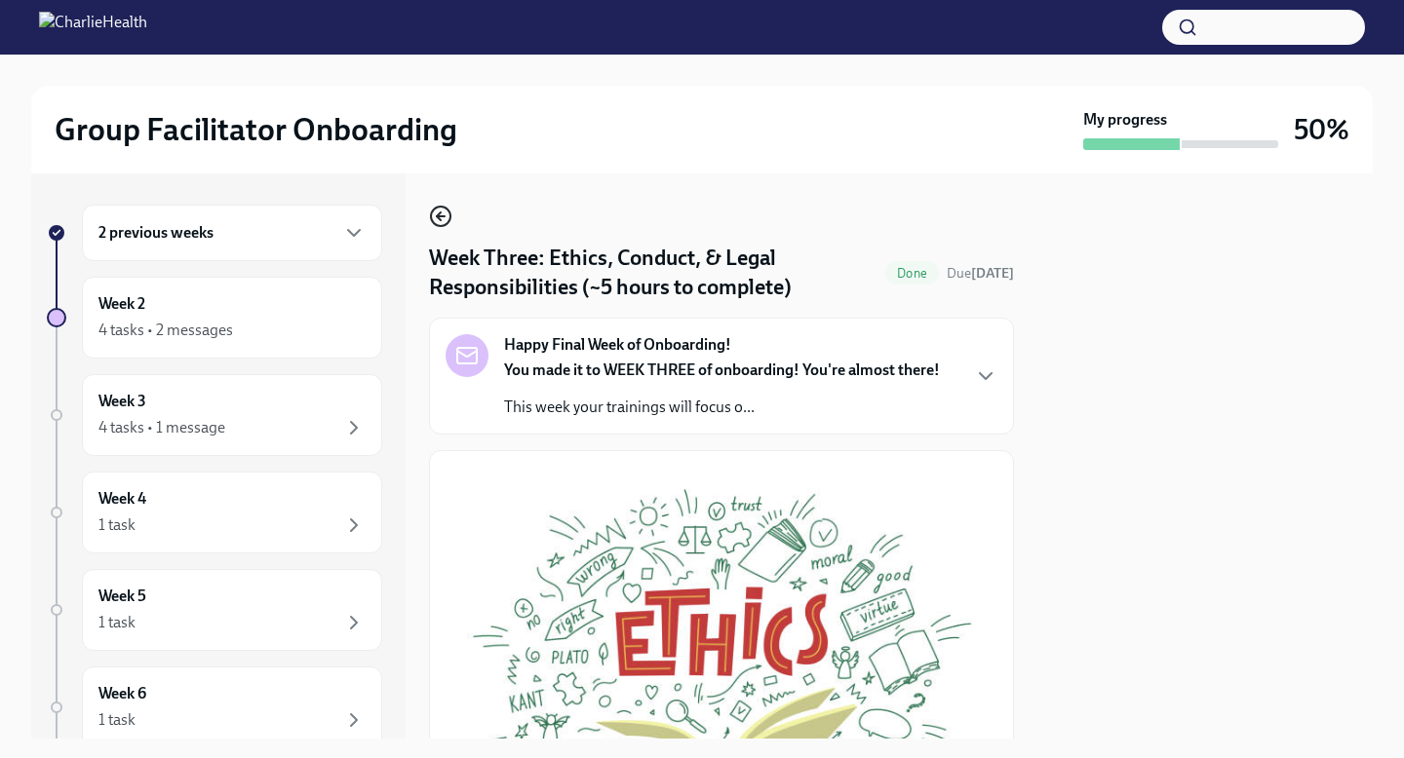
click at [443, 218] on icon "button" at bounding box center [440, 216] width 23 height 23
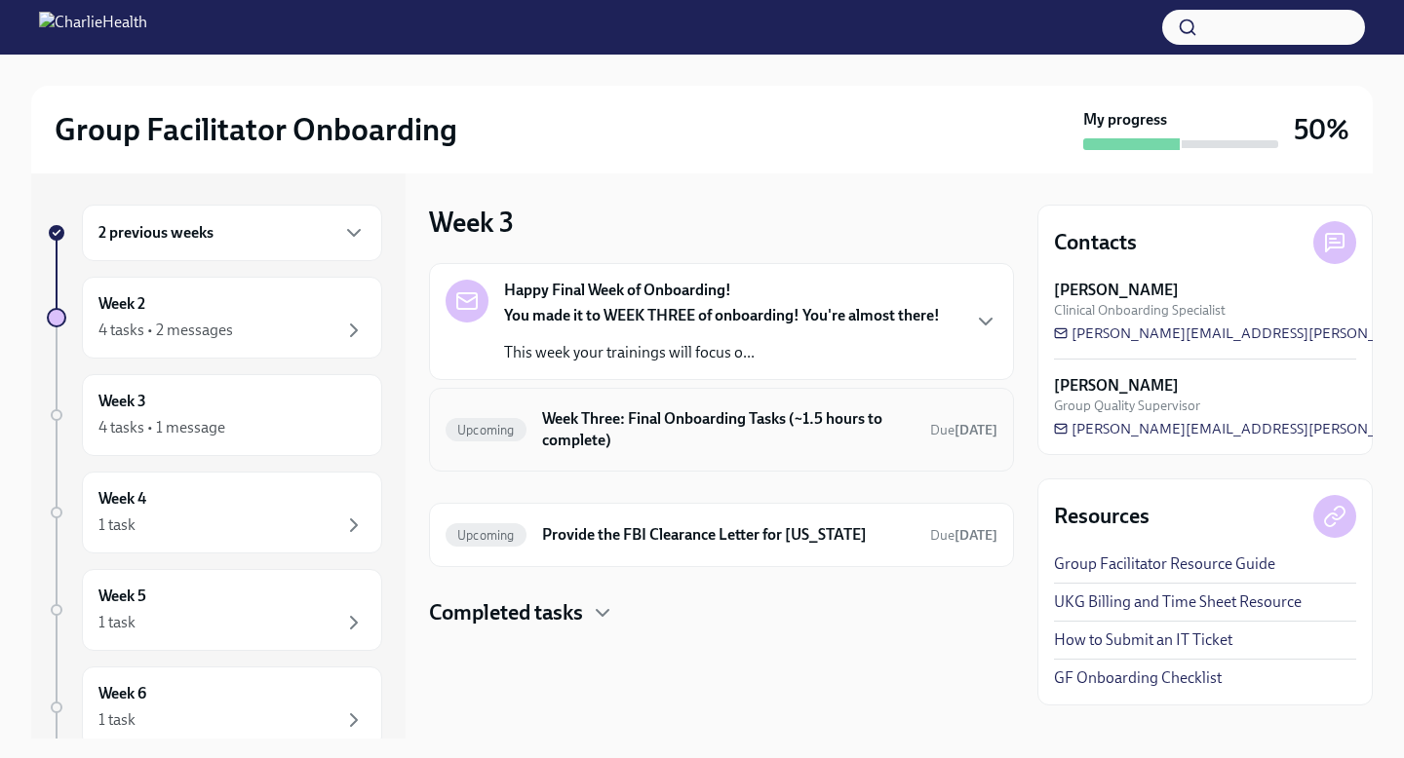
click at [701, 433] on h6 "Week Three: Final Onboarding Tasks (~1.5 hours to complete)" at bounding box center [728, 429] width 372 height 43
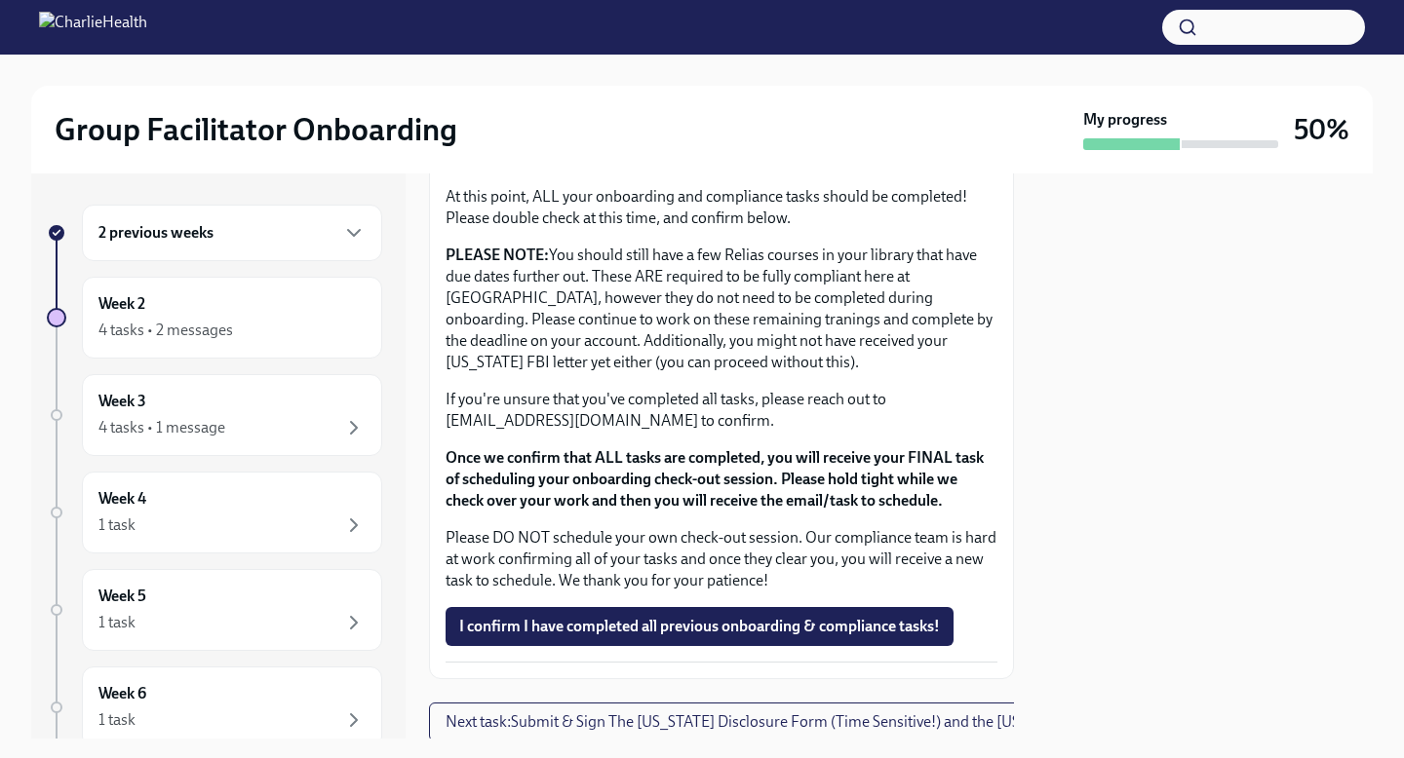
scroll to position [1697, 0]
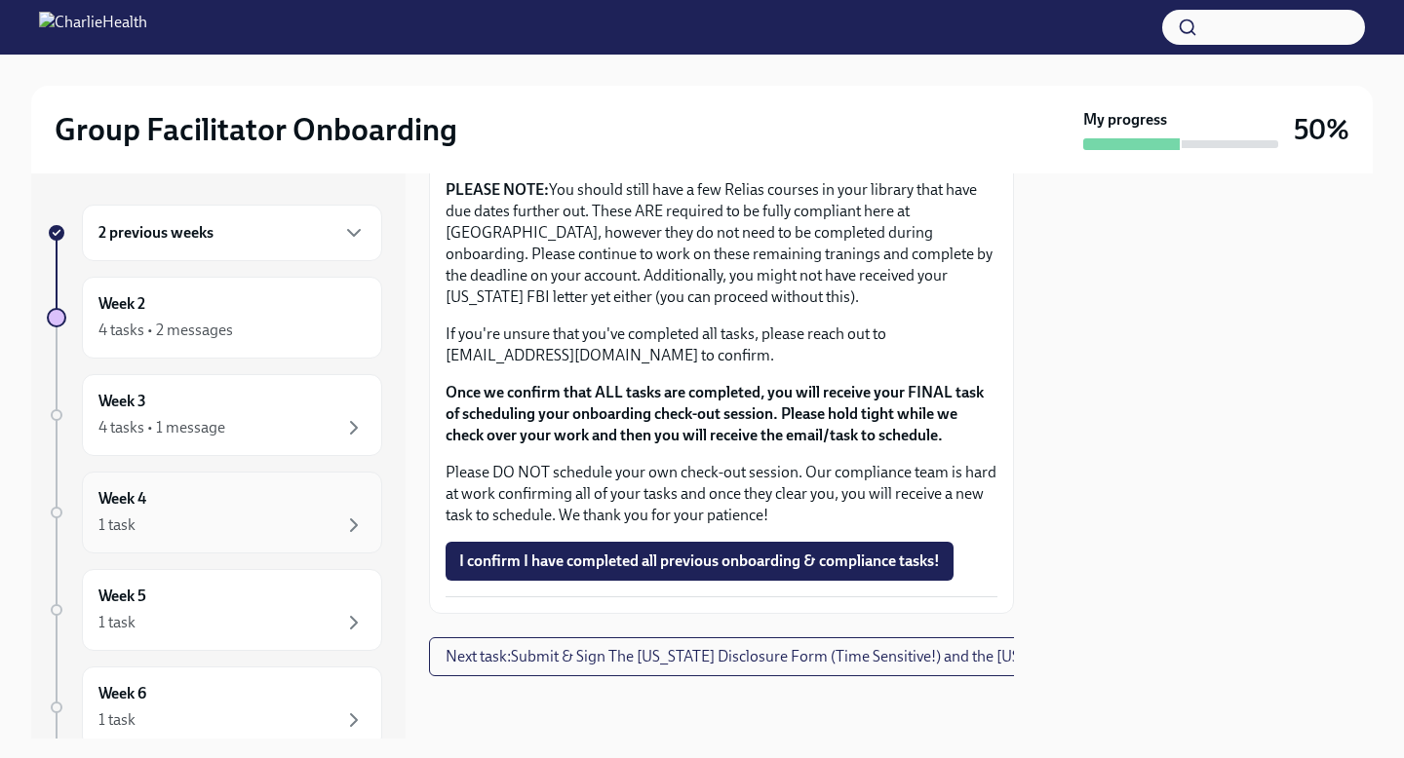
click at [262, 490] on div "Week 4 1 task" at bounding box center [231, 512] width 267 height 49
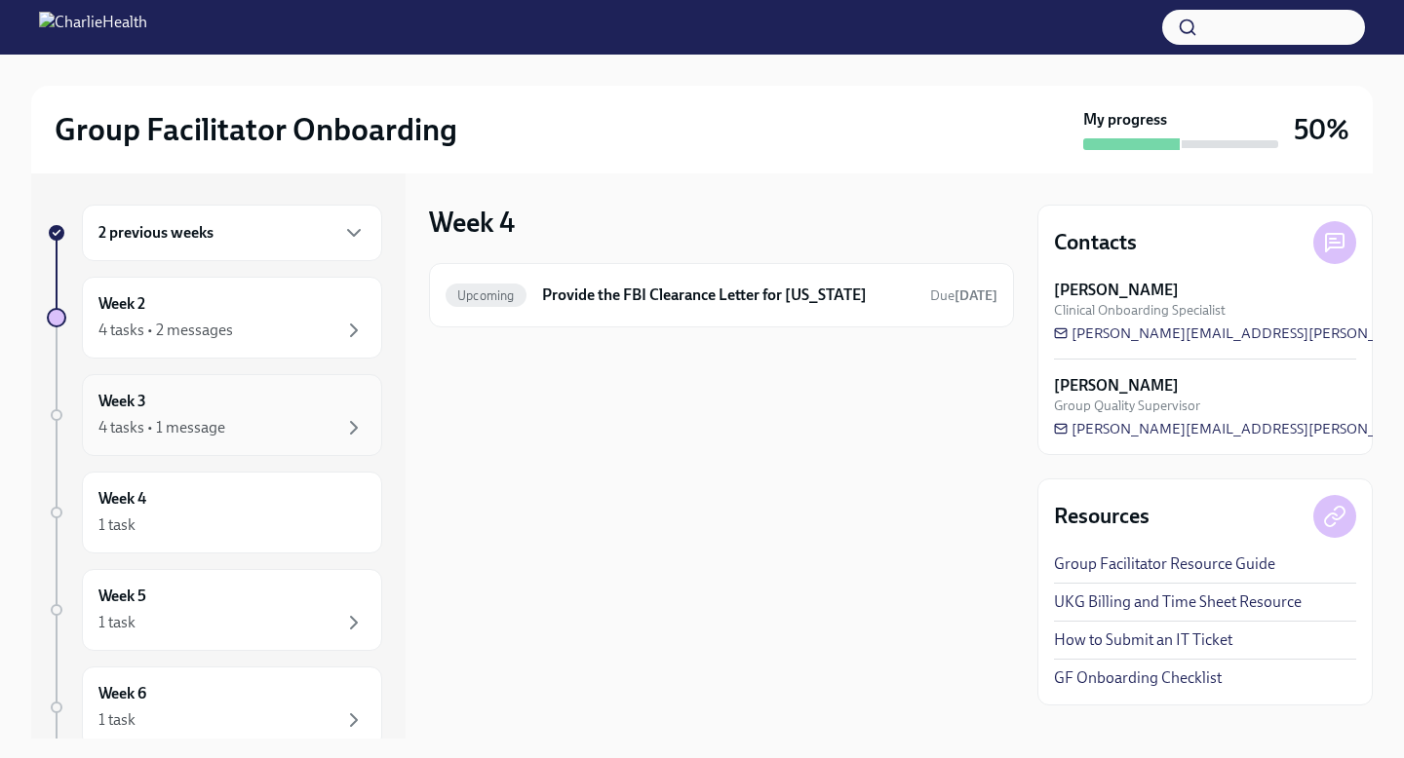
click at [296, 402] on div "Week 3 4 tasks • 1 message" at bounding box center [231, 415] width 267 height 49
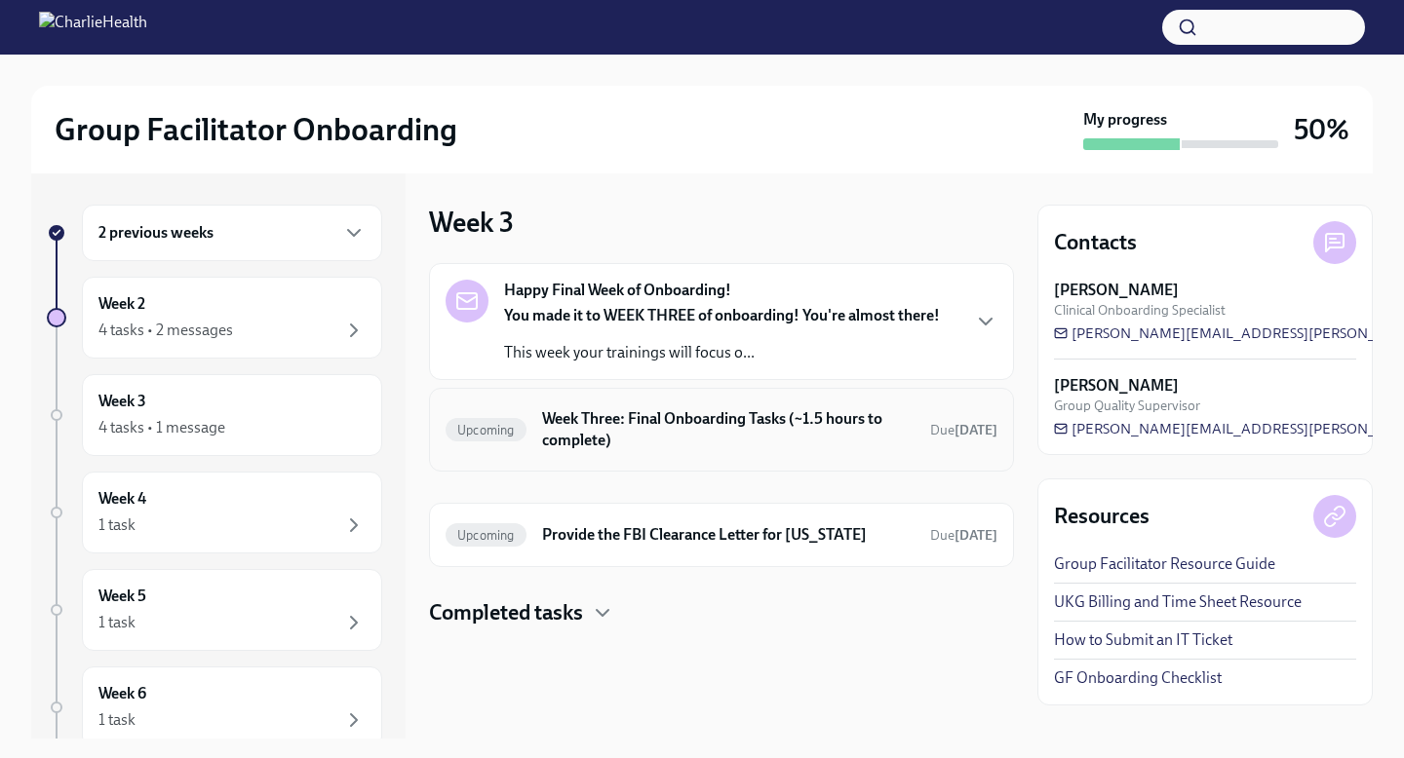
click at [716, 445] on h6 "Week Three: Final Onboarding Tasks (~1.5 hours to complete)" at bounding box center [728, 429] width 372 height 43
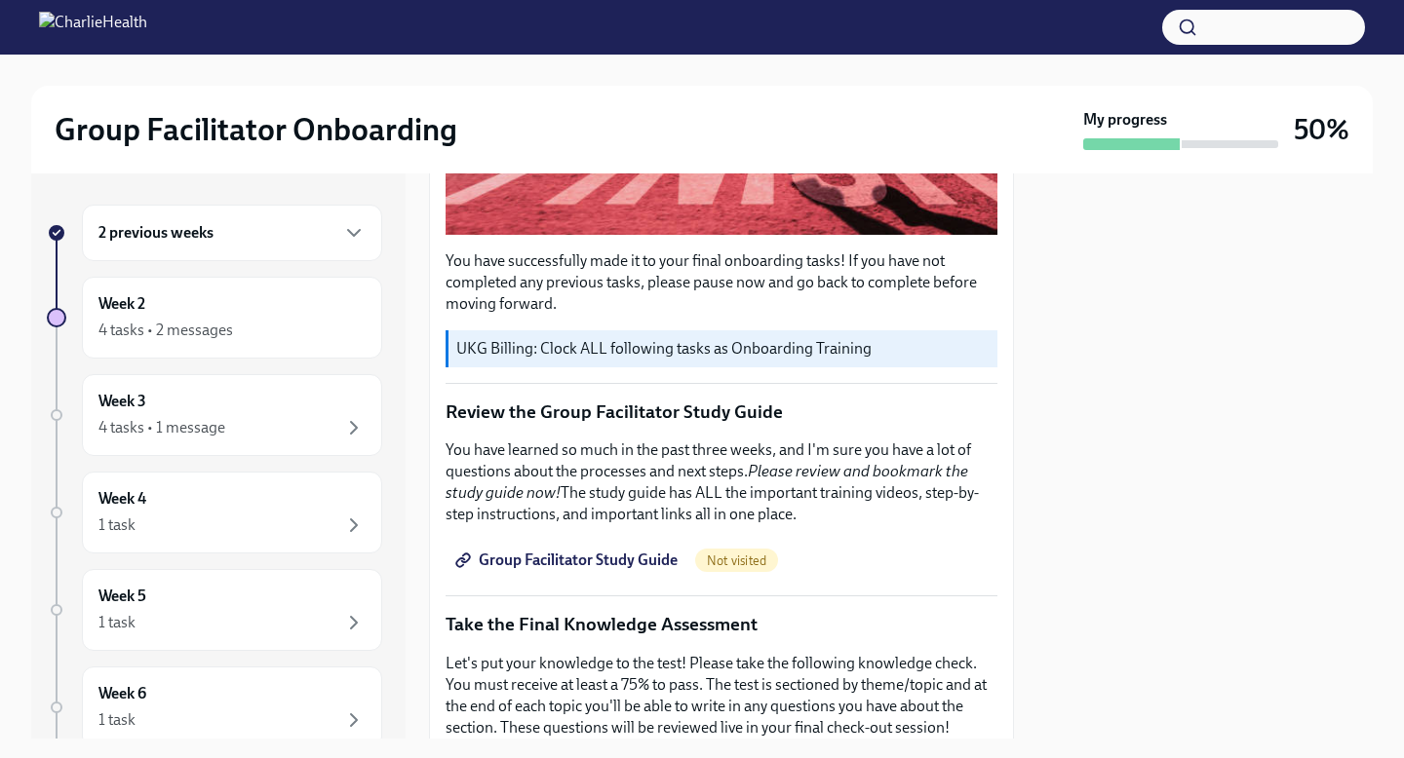
scroll to position [682, 0]
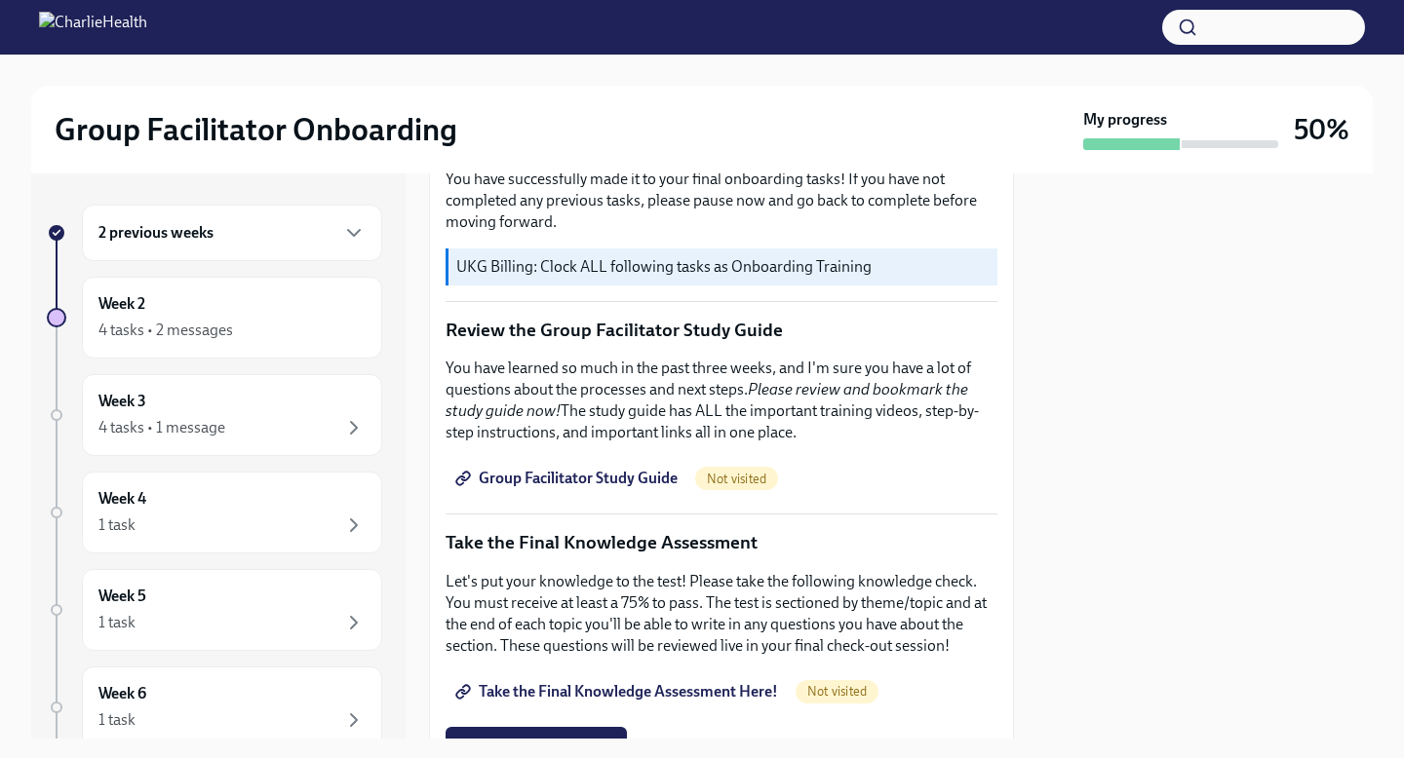
click at [612, 478] on span "Group Facilitator Study Guide" at bounding box center [568, 478] width 218 height 19
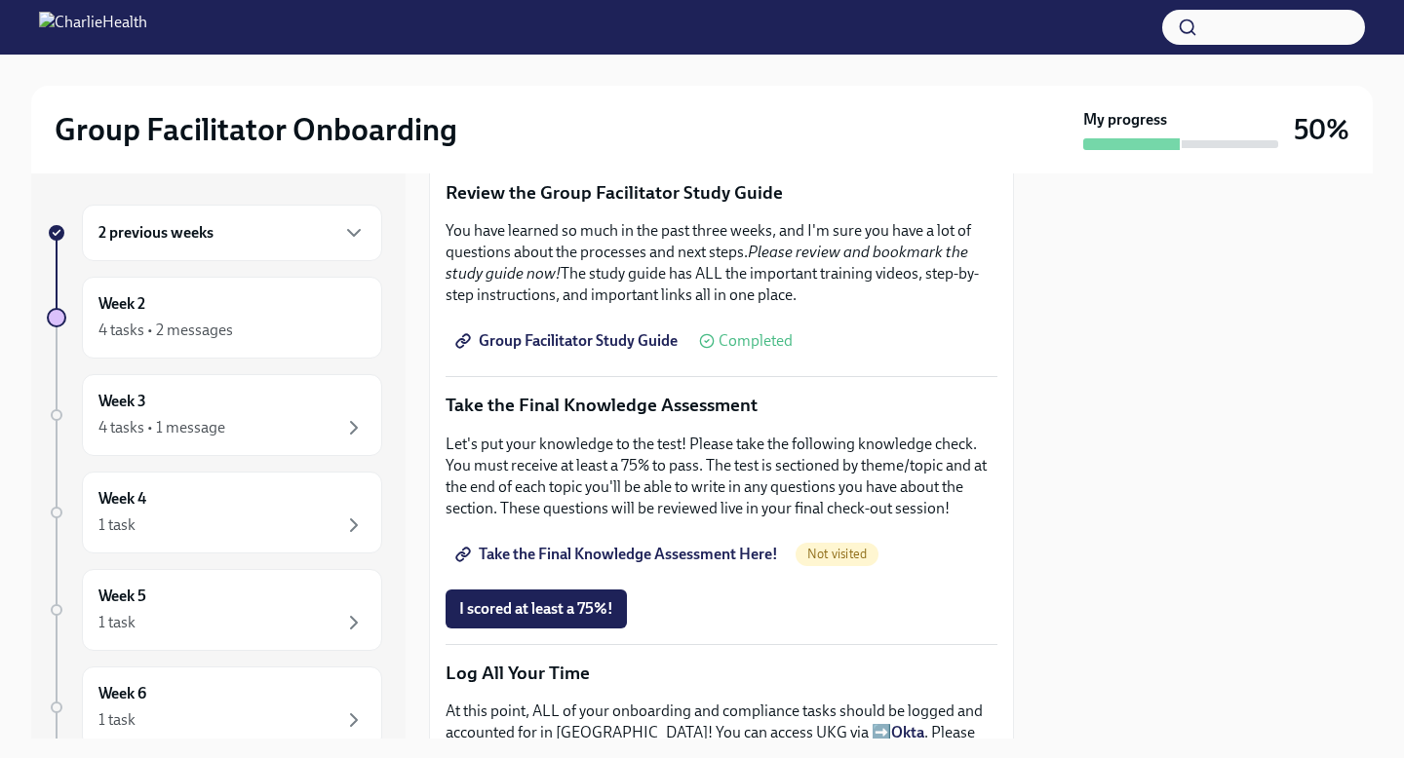
scroll to position [959, 0]
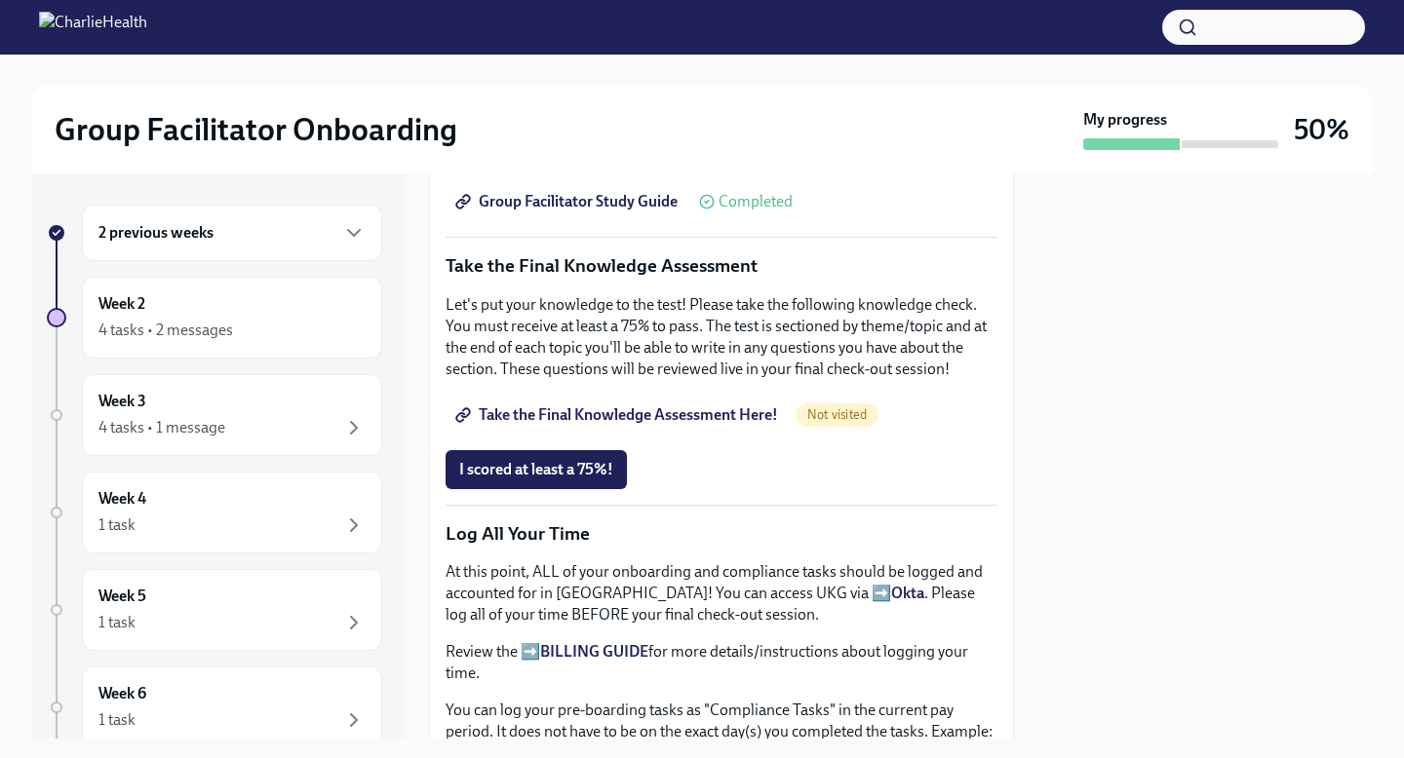
click at [599, 415] on span "Take the Final Knowledge Assessment Here!" at bounding box center [618, 415] width 319 height 19
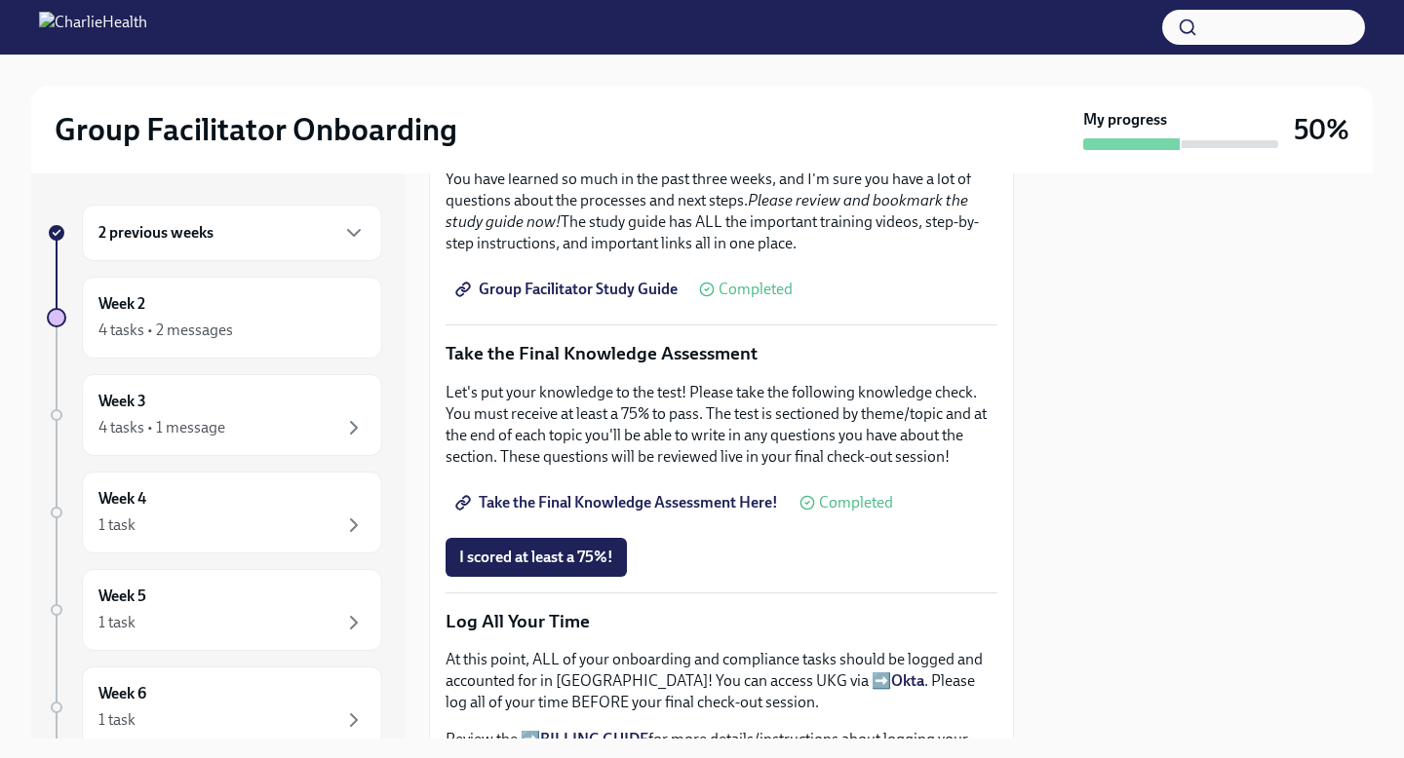
scroll to position [851, 0]
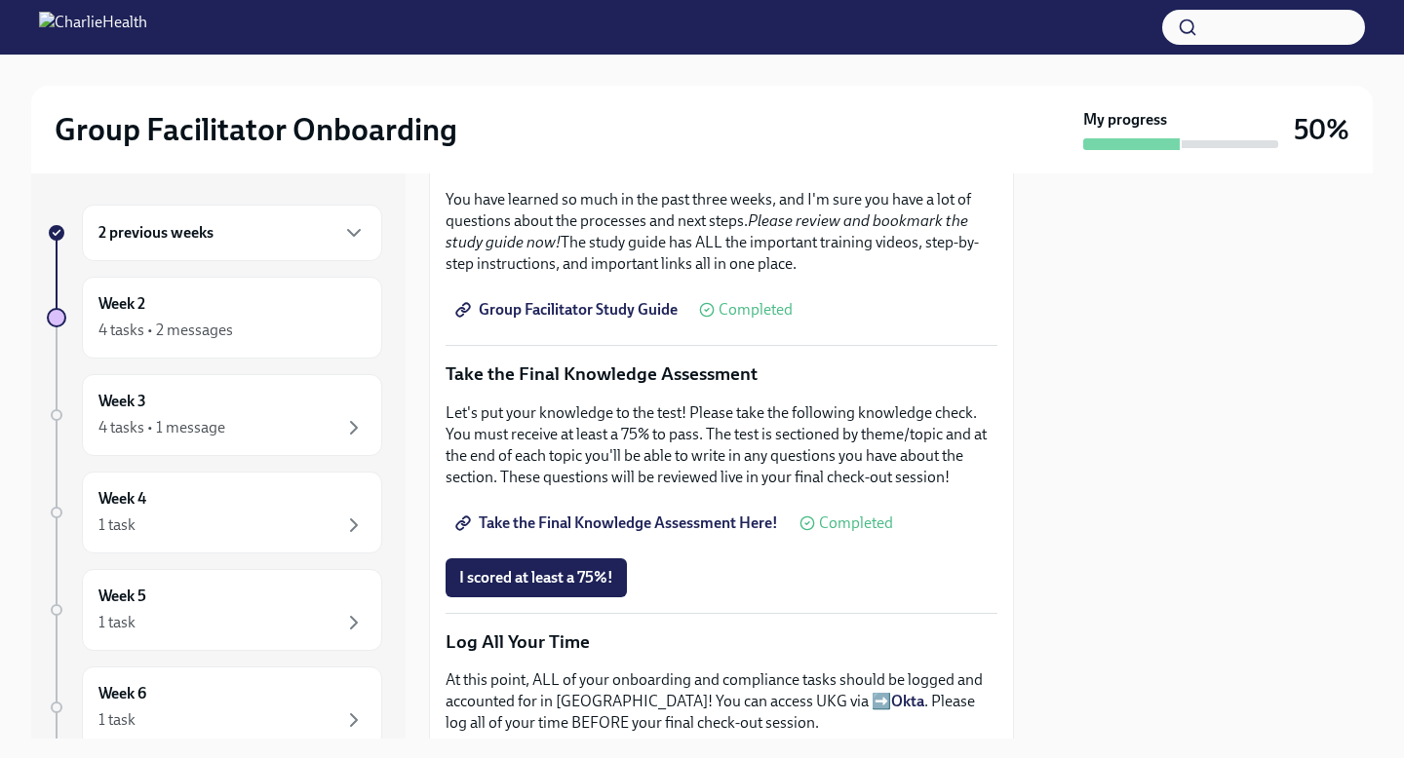
click at [629, 305] on span "Group Facilitator Study Guide" at bounding box center [568, 309] width 218 height 19
click at [583, 582] on span "I scored at least a 75%!" at bounding box center [536, 577] width 154 height 19
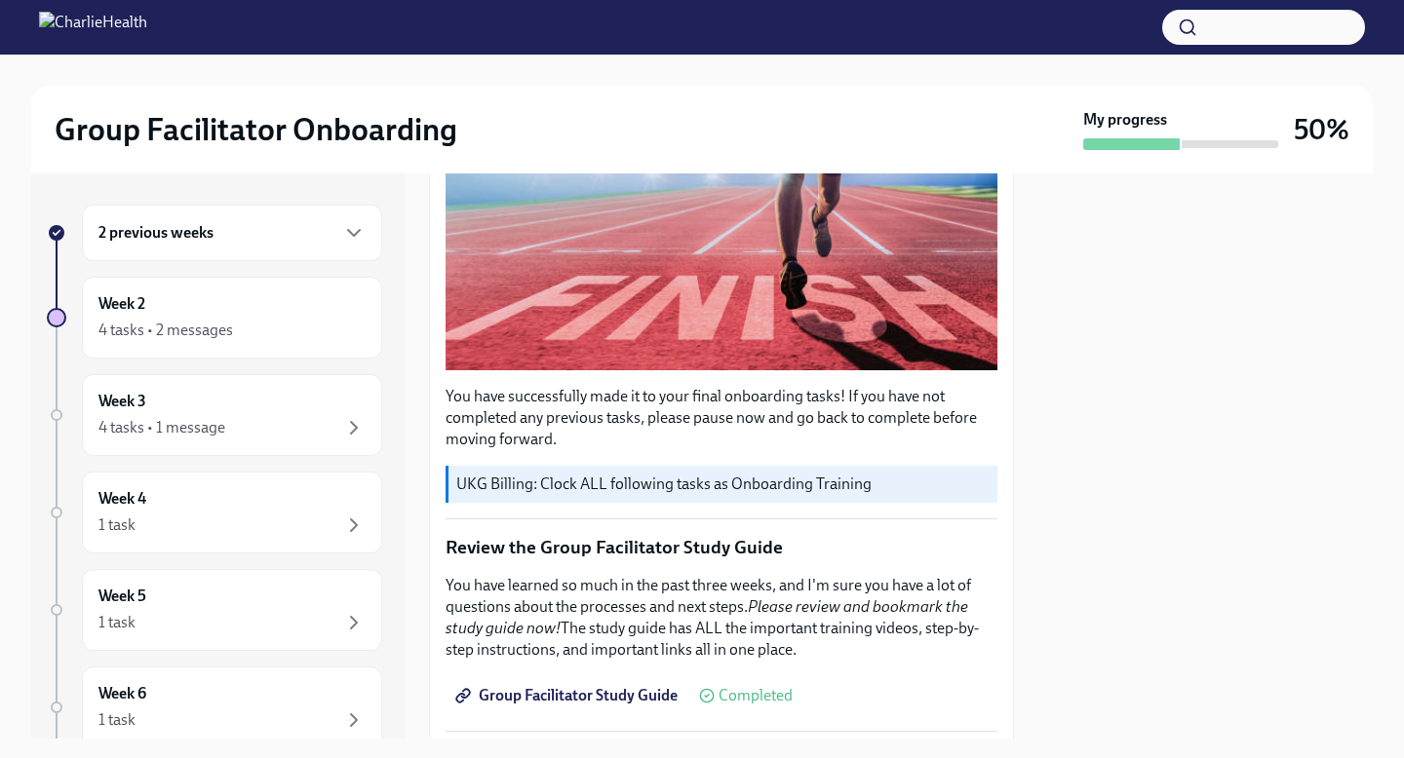
scroll to position [0, 0]
